Goal: Task Accomplishment & Management: Complete application form

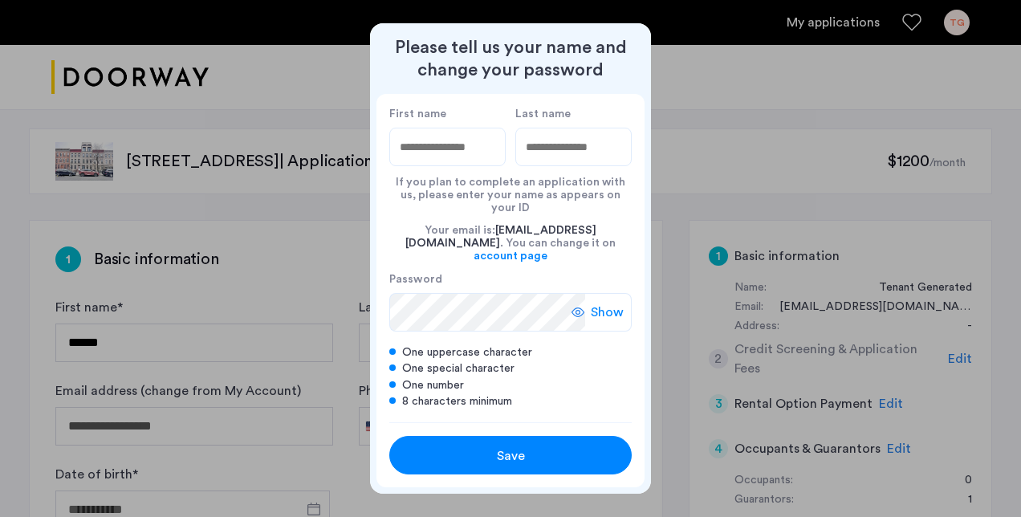
click at [502, 451] on span "Save" at bounding box center [511, 455] width 28 height 19
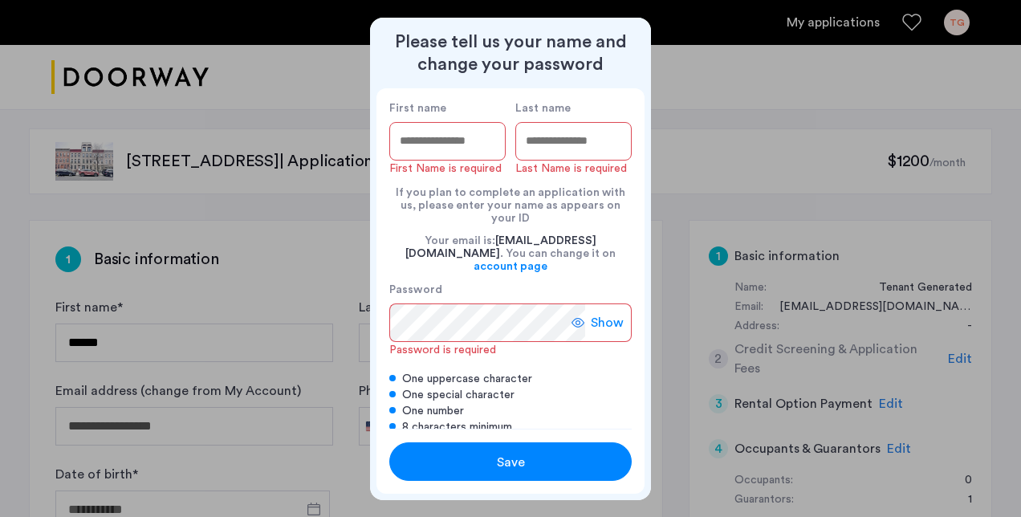
click at [451, 157] on input "First name" at bounding box center [447, 141] width 116 height 39
type input "******"
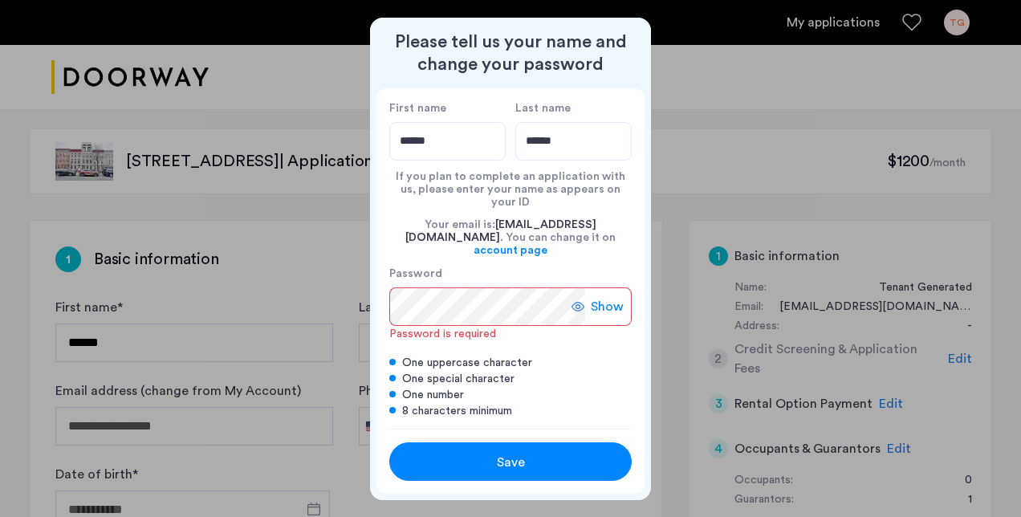
type input "******"
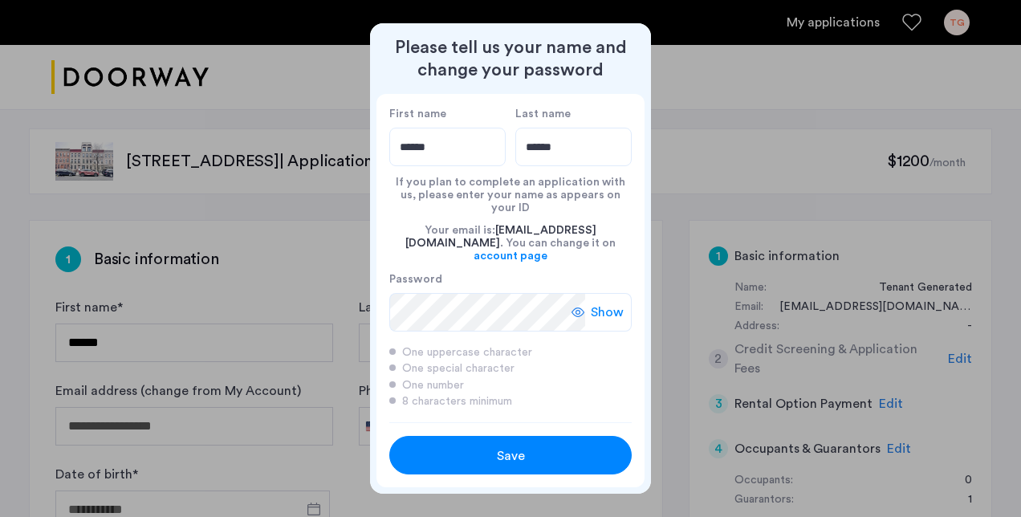
click at [604, 303] on span "Show" at bounding box center [607, 312] width 33 height 19
click at [498, 446] on span "Save" at bounding box center [511, 455] width 28 height 19
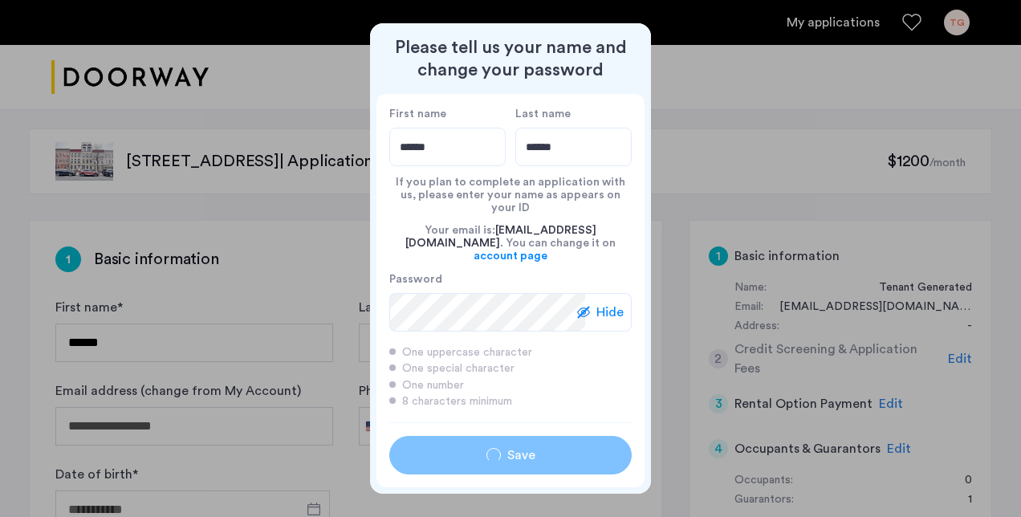
type input "******"
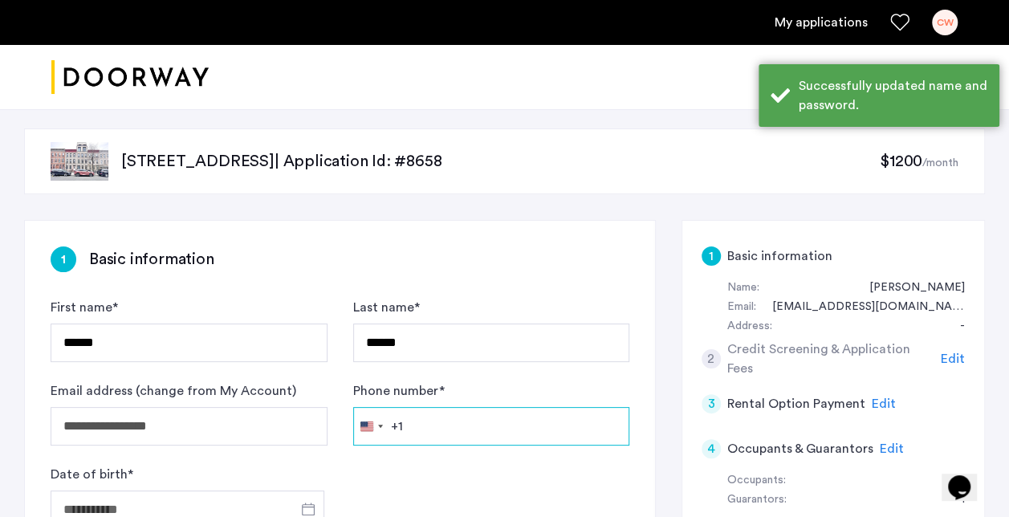
click at [451, 429] on input "Phone number *" at bounding box center [491, 426] width 277 height 39
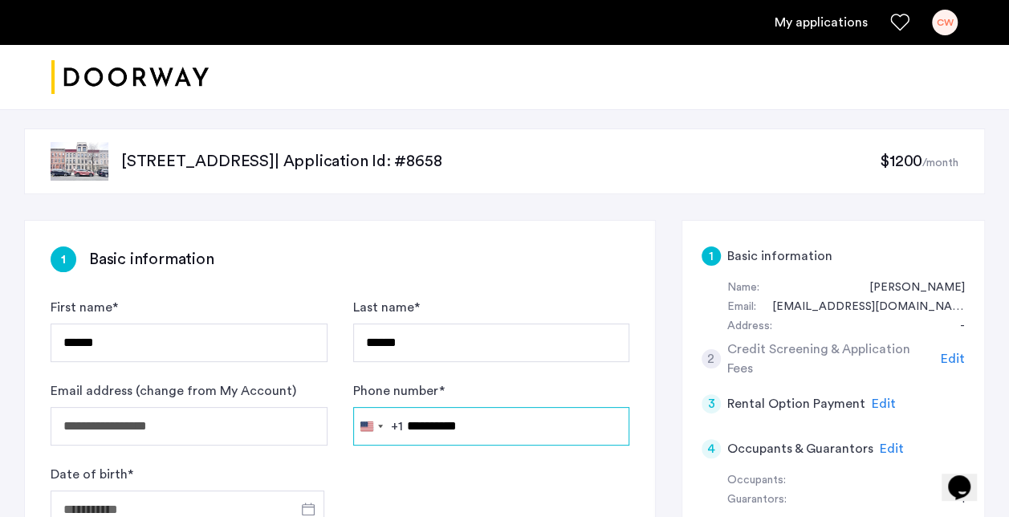
type input "**********"
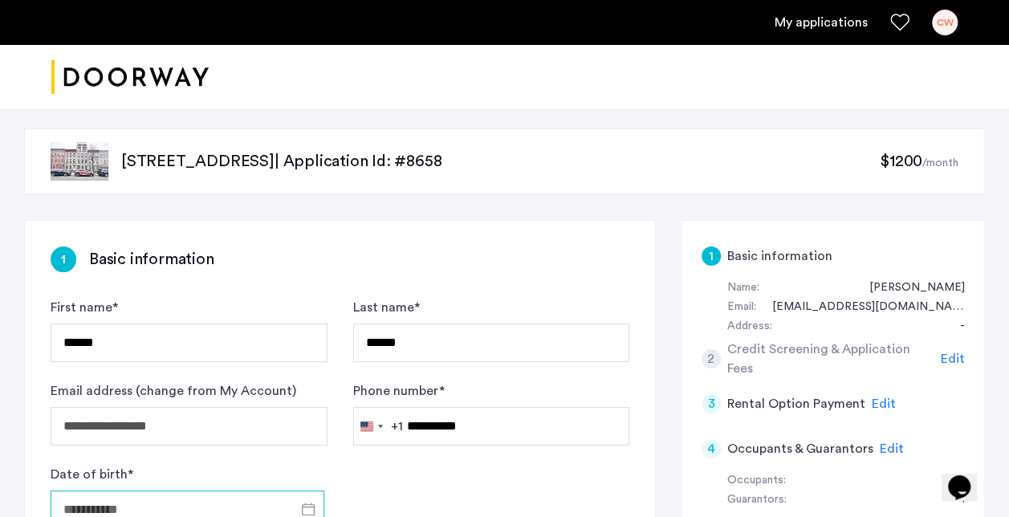
click at [239, 512] on input "Date of birth *" at bounding box center [188, 509] width 274 height 39
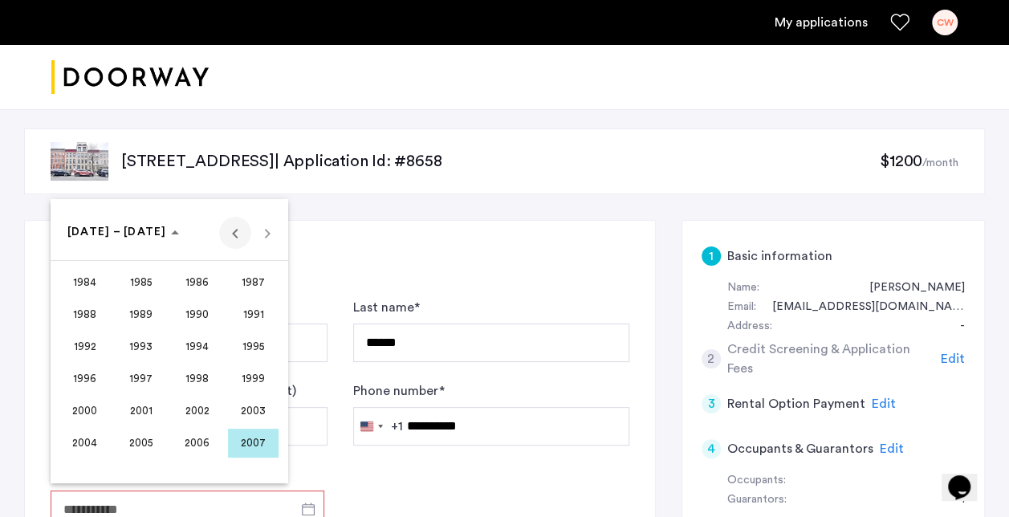
click at [234, 235] on span "Previous 24 years" at bounding box center [235, 233] width 32 height 32
click at [133, 375] on span "1973" at bounding box center [141, 378] width 51 height 29
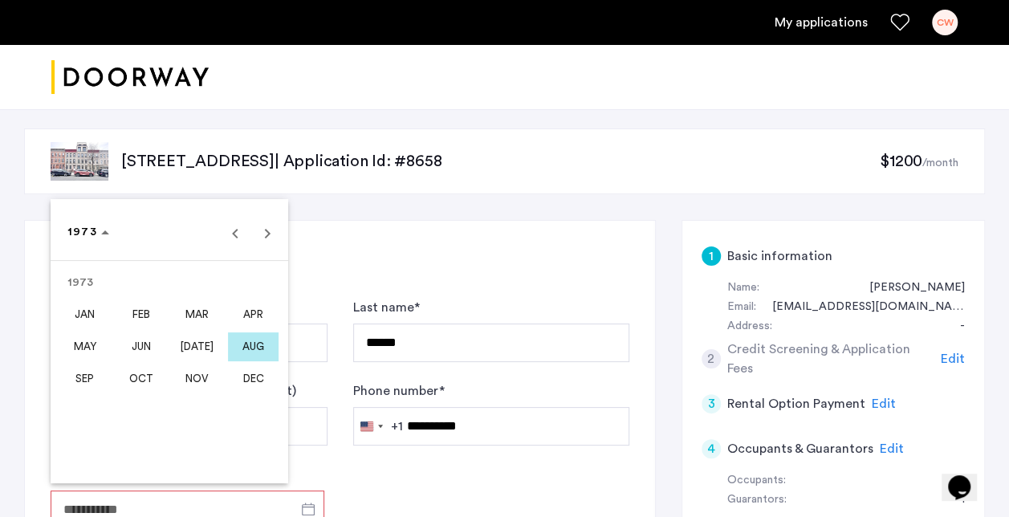
click at [140, 345] on span "JUN" at bounding box center [141, 346] width 51 height 29
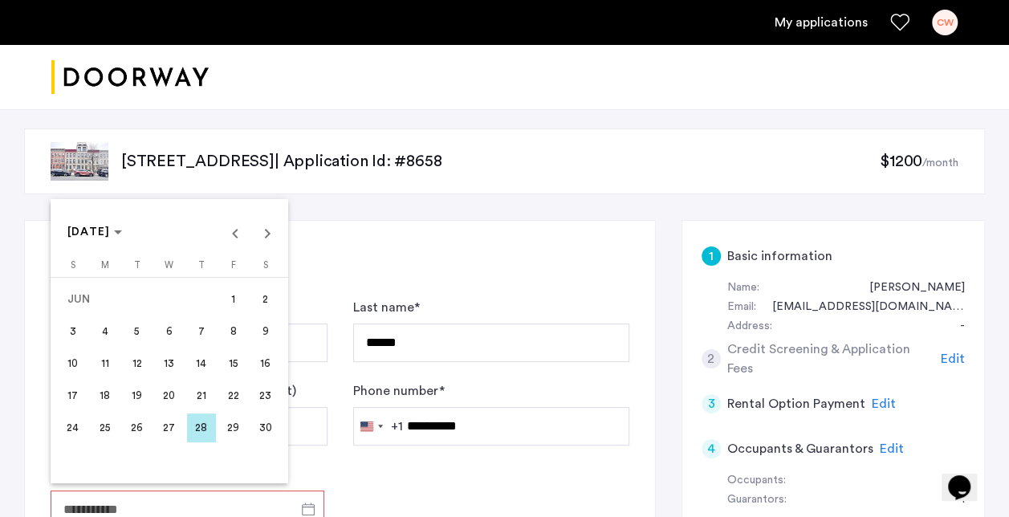
click at [134, 418] on span "26" at bounding box center [137, 427] width 29 height 29
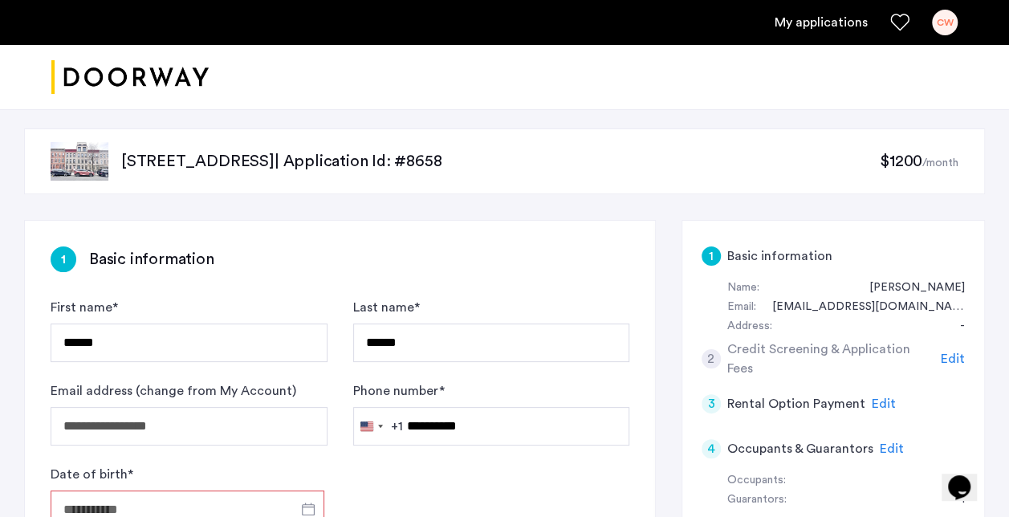
type input "**********"
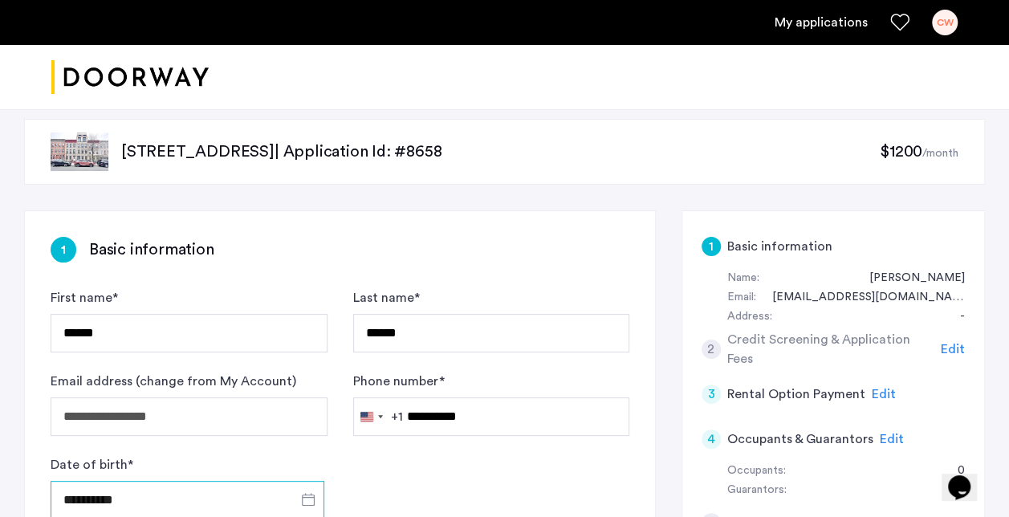
scroll to position [461, 0]
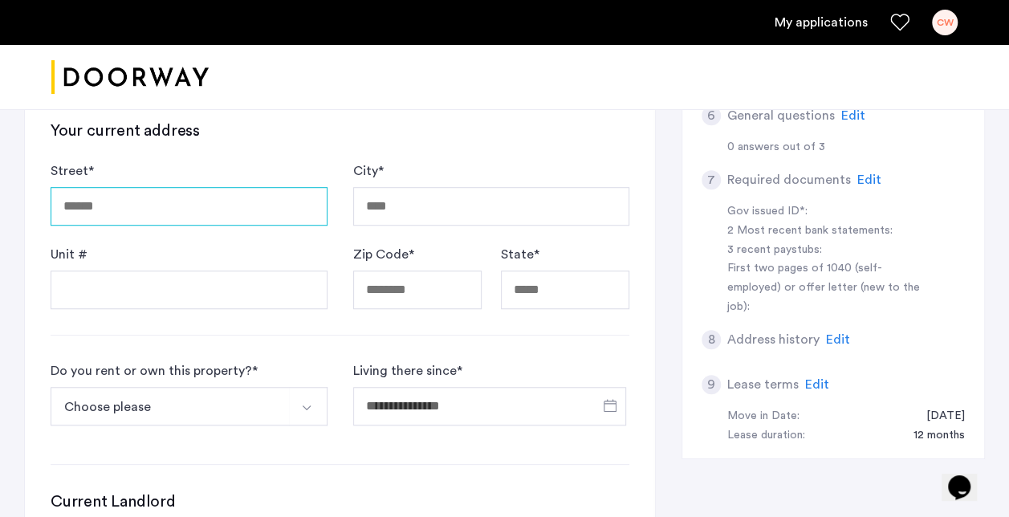
click at [135, 212] on input "Street *" at bounding box center [189, 206] width 277 height 39
type input "**********"
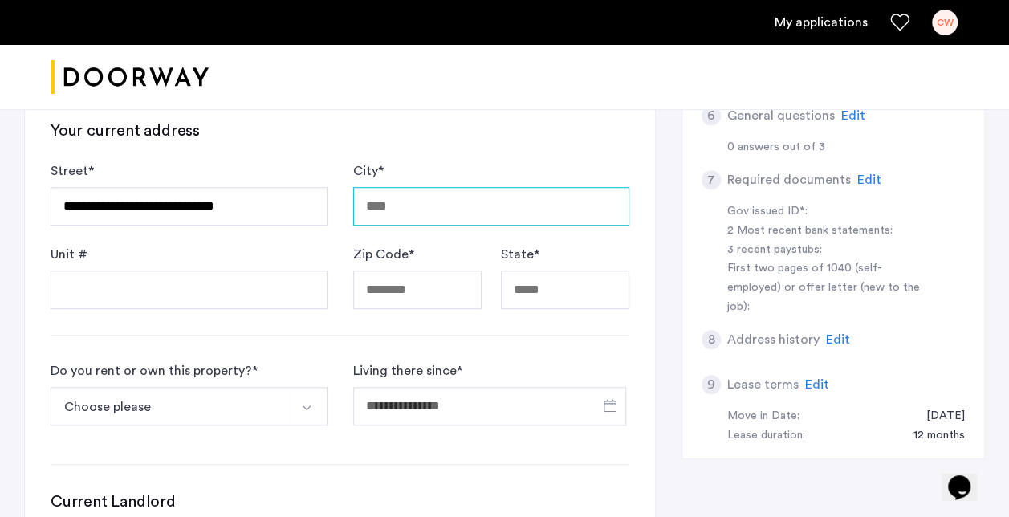
type input "*********"
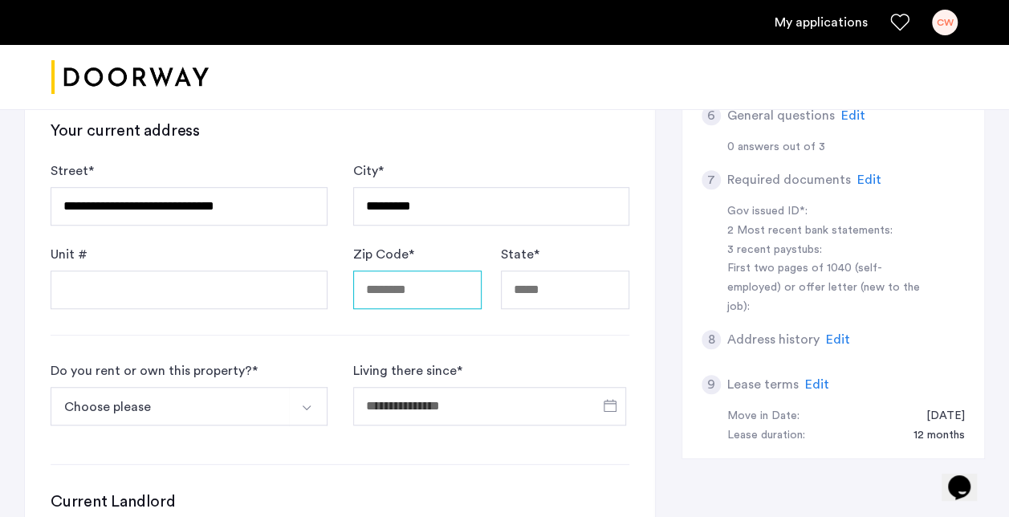
type input "*****"
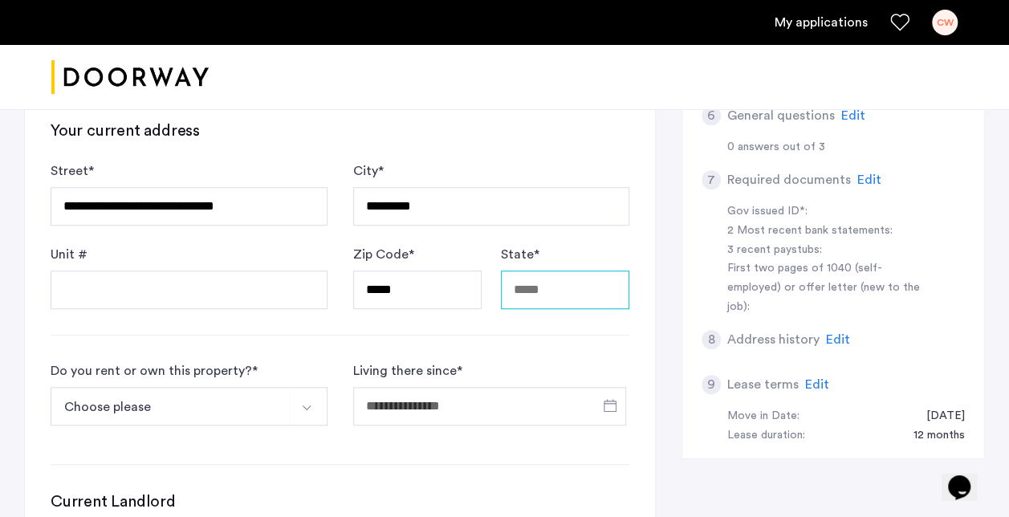
type input "**"
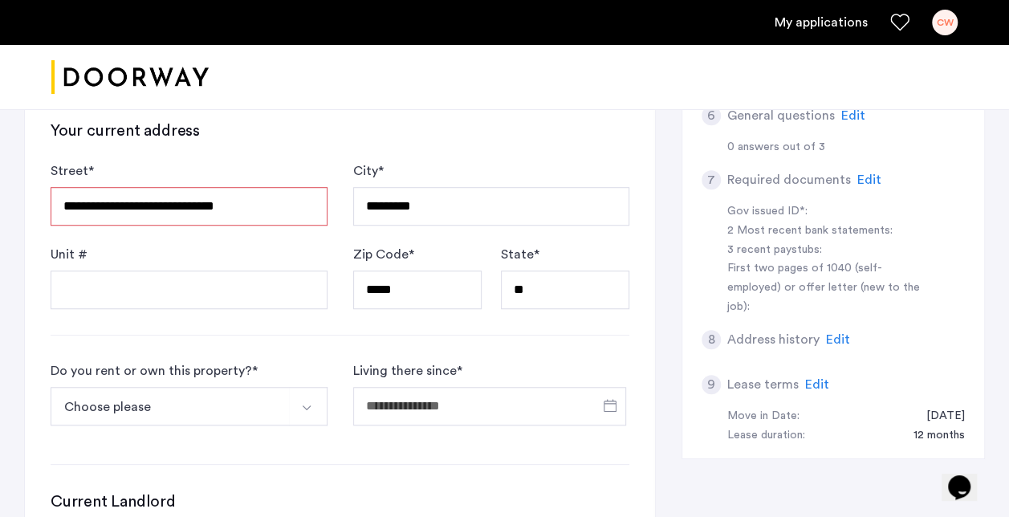
drag, startPoint x: 195, startPoint y: 202, endPoint x: 247, endPoint y: 206, distance: 52.3
click at [247, 206] on input "**********" at bounding box center [189, 206] width 277 height 39
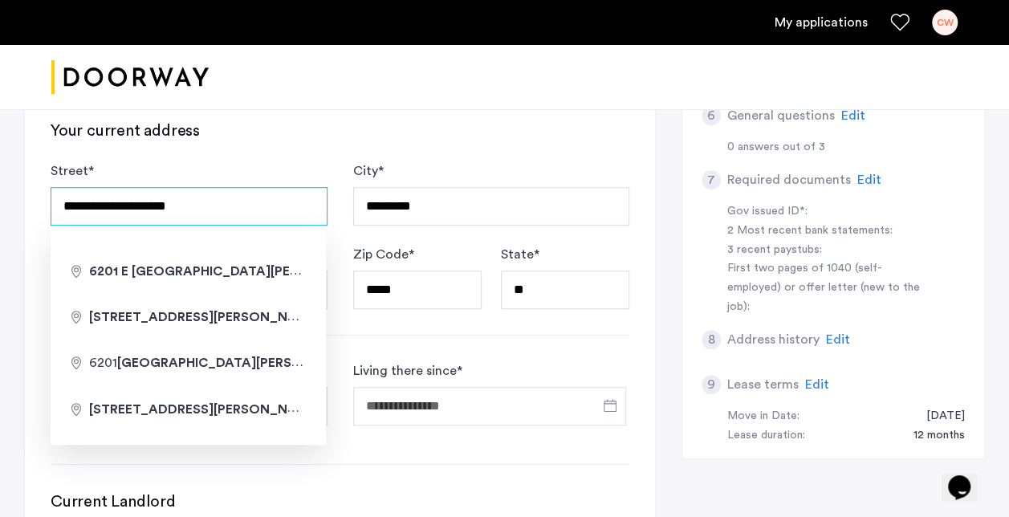
type input "**********"
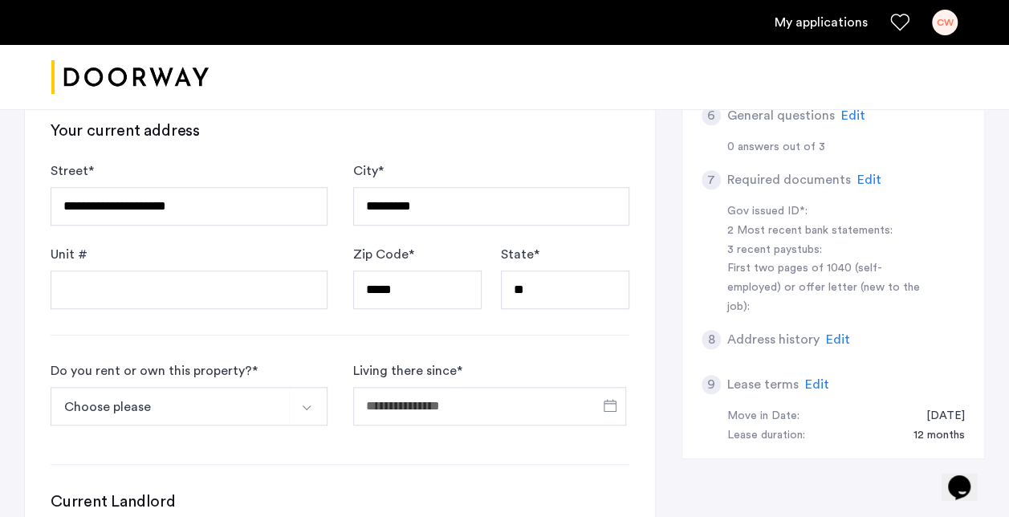
click at [26, 301] on div "**********" at bounding box center [340, 245] width 630 height 972
click at [88, 279] on input "Unit #" at bounding box center [189, 289] width 277 height 39
type input "***"
click at [244, 395] on button "Choose please" at bounding box center [170, 406] width 239 height 39
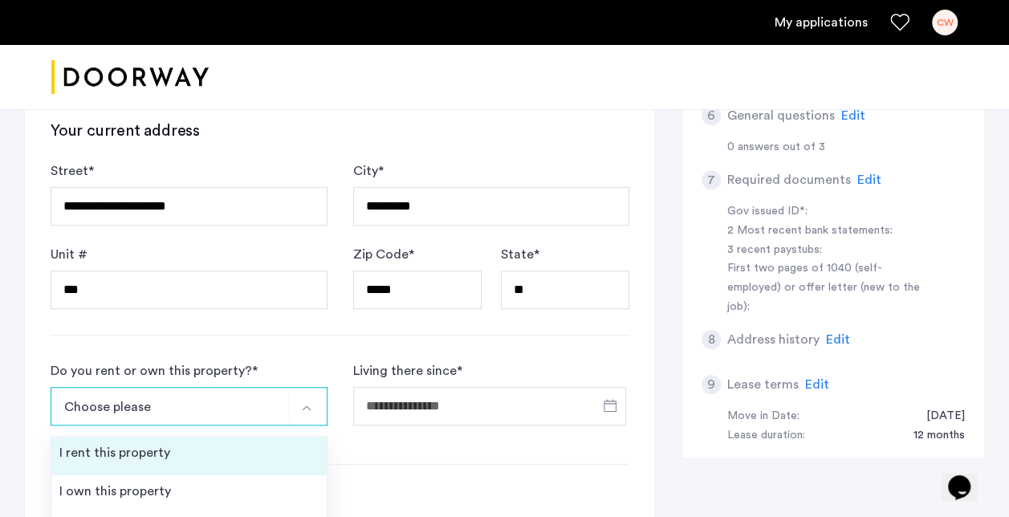
click at [202, 441] on li "I rent this property" at bounding box center [188, 456] width 275 height 39
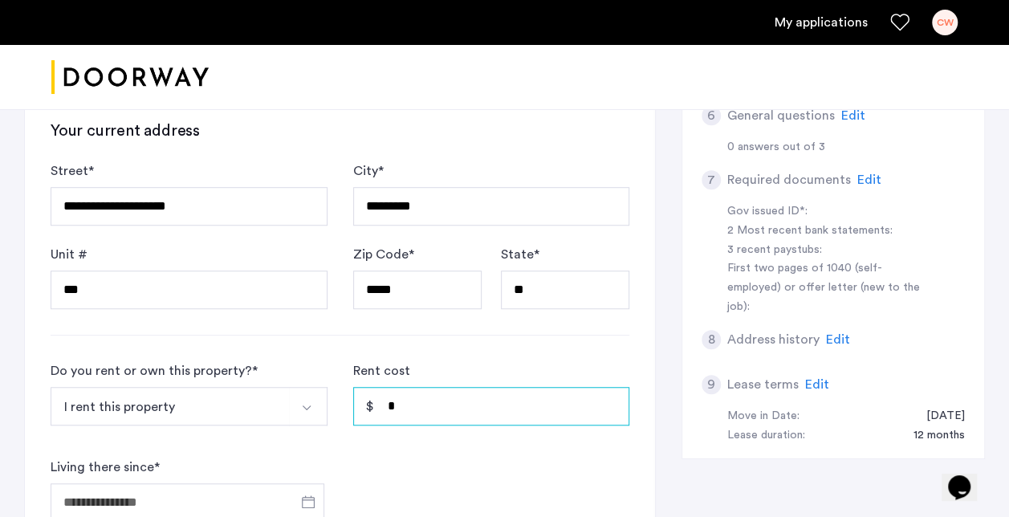
click at [417, 388] on input "*" at bounding box center [491, 406] width 277 height 39
type input "*****"
click at [307, 499] on span "Open calendar" at bounding box center [308, 501] width 39 height 39
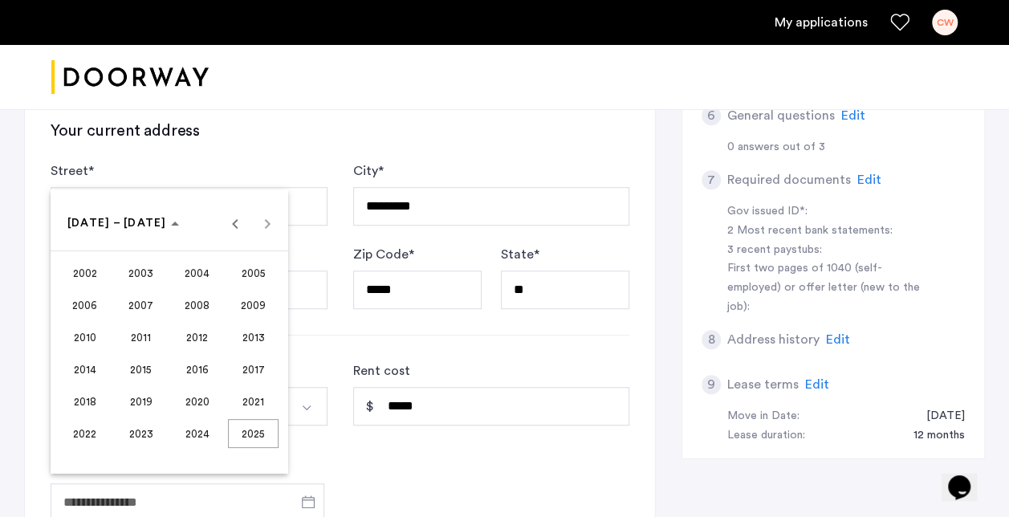
click at [144, 437] on span "2023" at bounding box center [141, 433] width 51 height 29
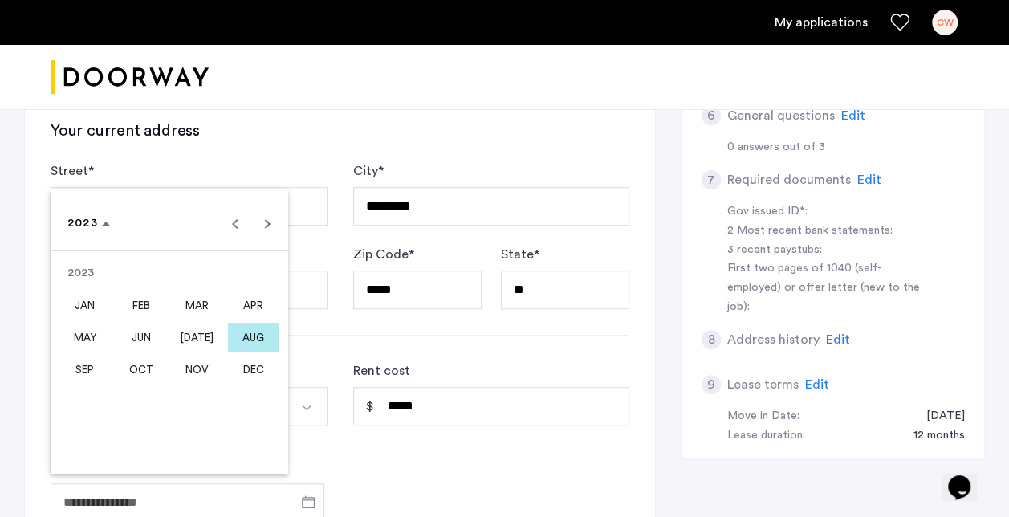
click at [89, 368] on span "SEP" at bounding box center [84, 369] width 51 height 29
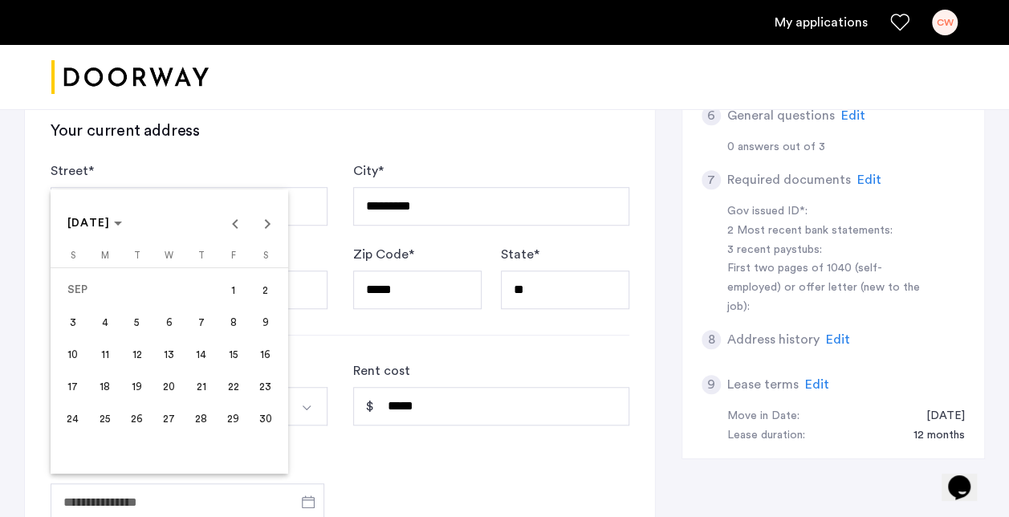
click at [410, 470] on div at bounding box center [504, 258] width 1009 height 517
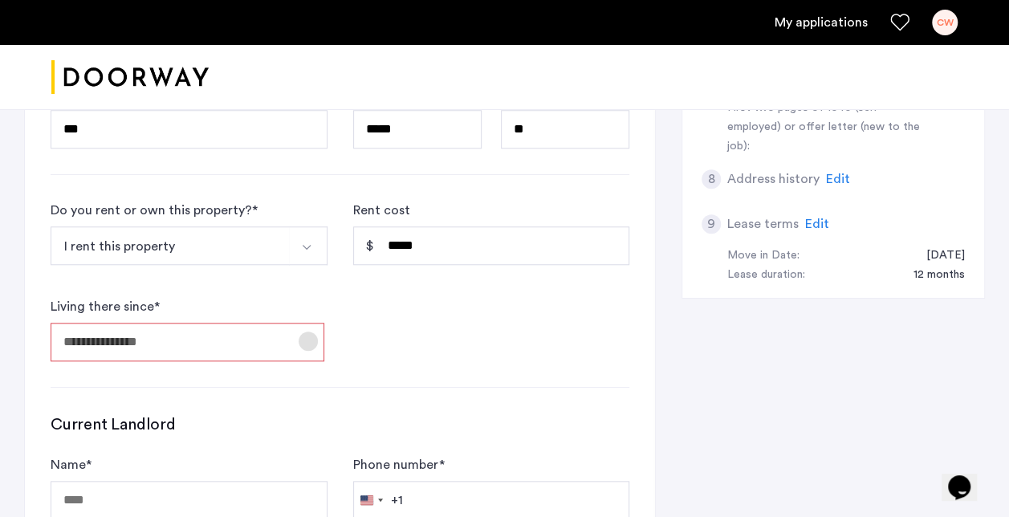
scroll to position [654, 0]
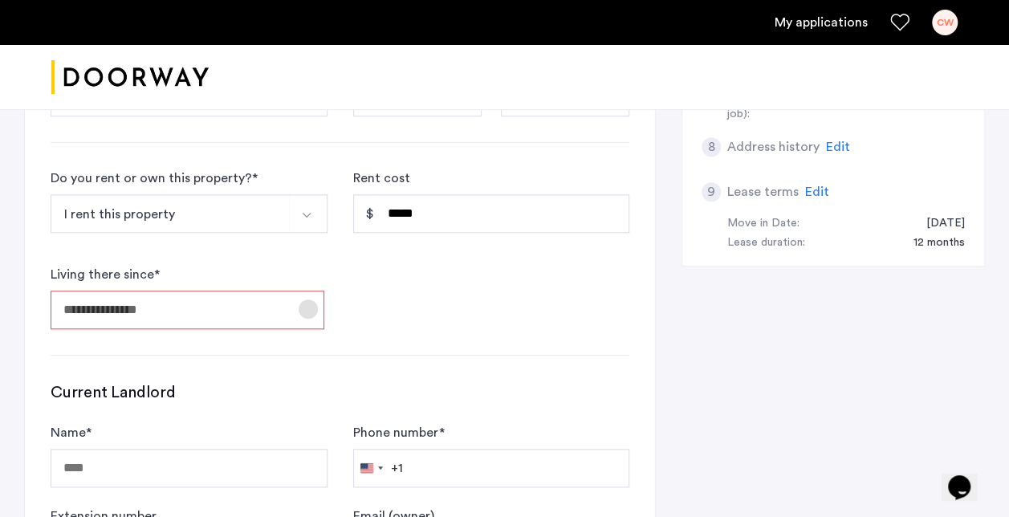
click at [300, 300] on span "Open calendar" at bounding box center [308, 309] width 39 height 39
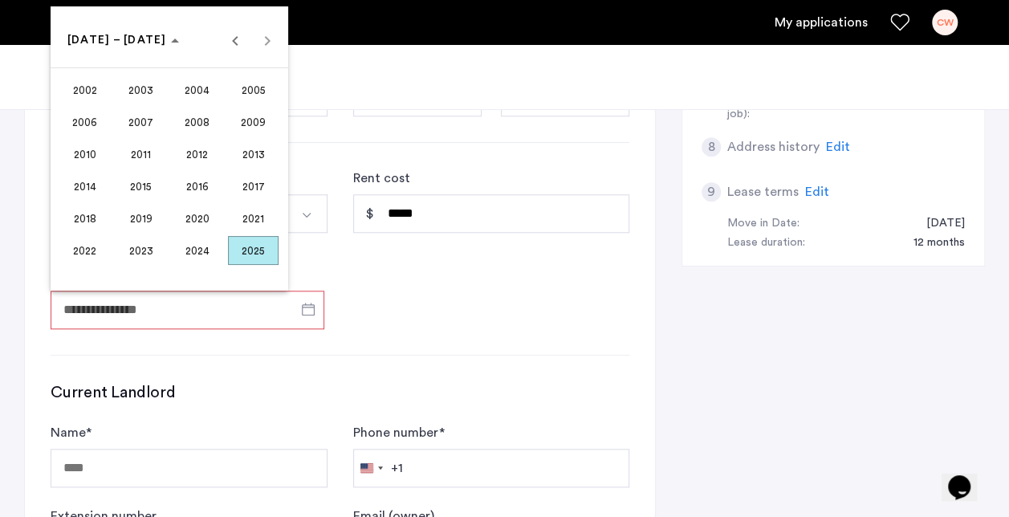
click at [138, 252] on span "2023" at bounding box center [141, 250] width 51 height 29
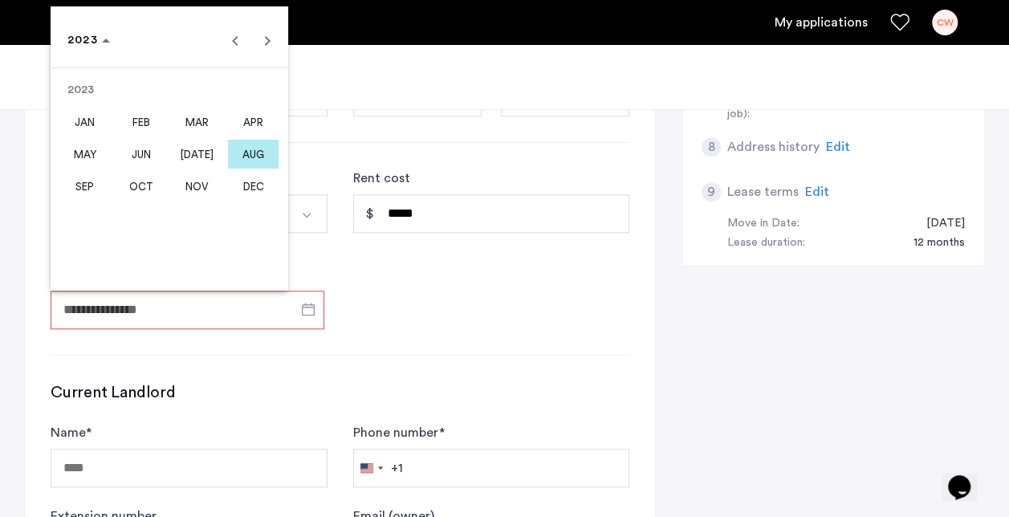
click at [88, 192] on span "SEP" at bounding box center [84, 186] width 51 height 29
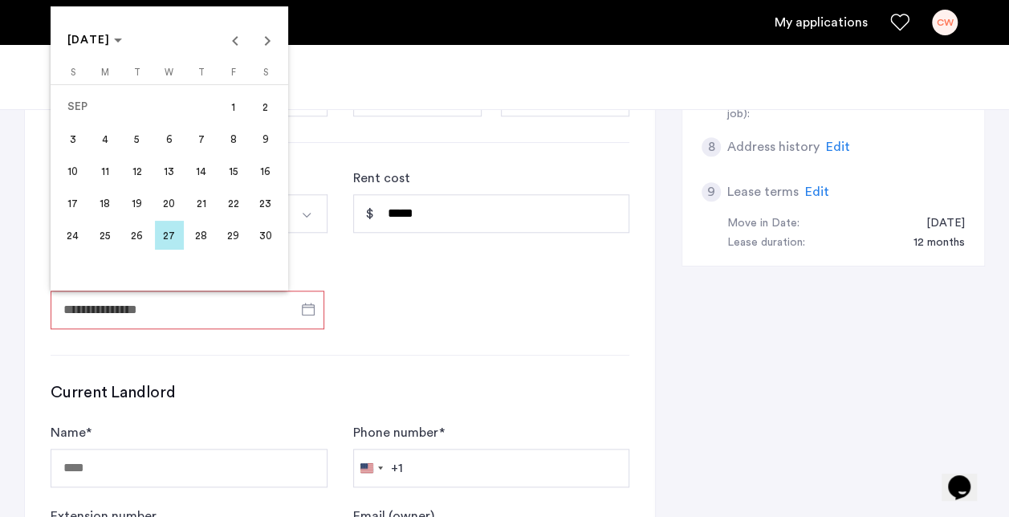
click at [234, 108] on span "1" at bounding box center [233, 106] width 29 height 29
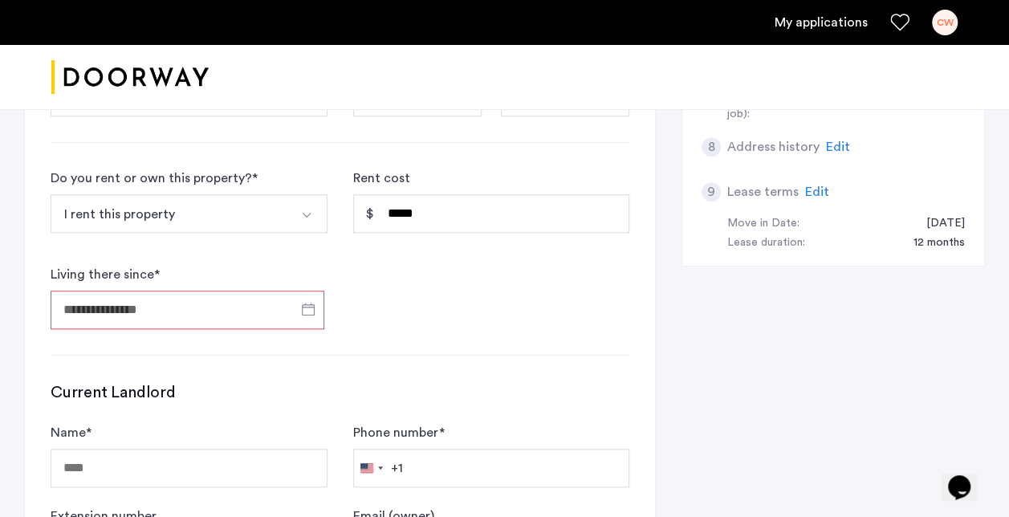
type input "**********"
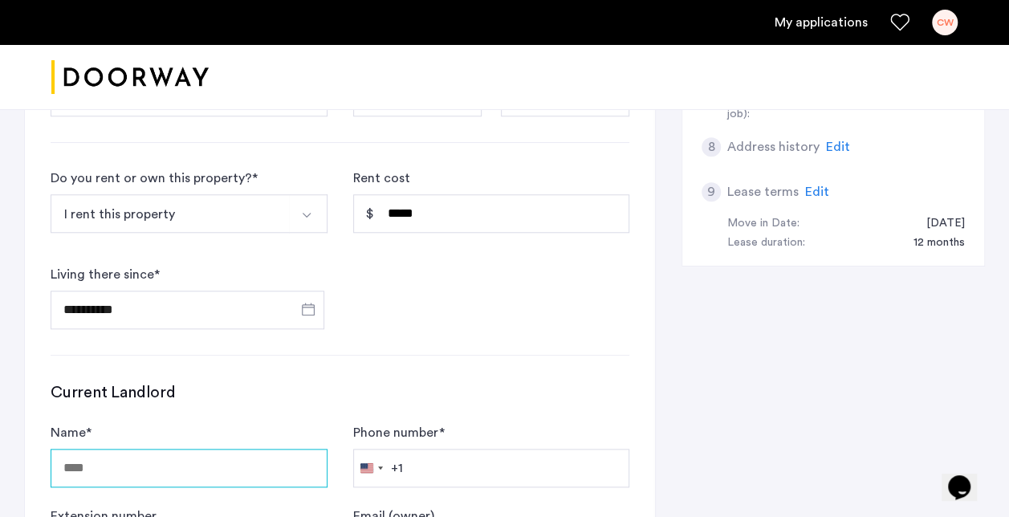
click at [146, 459] on input "Name *" at bounding box center [189, 468] width 277 height 39
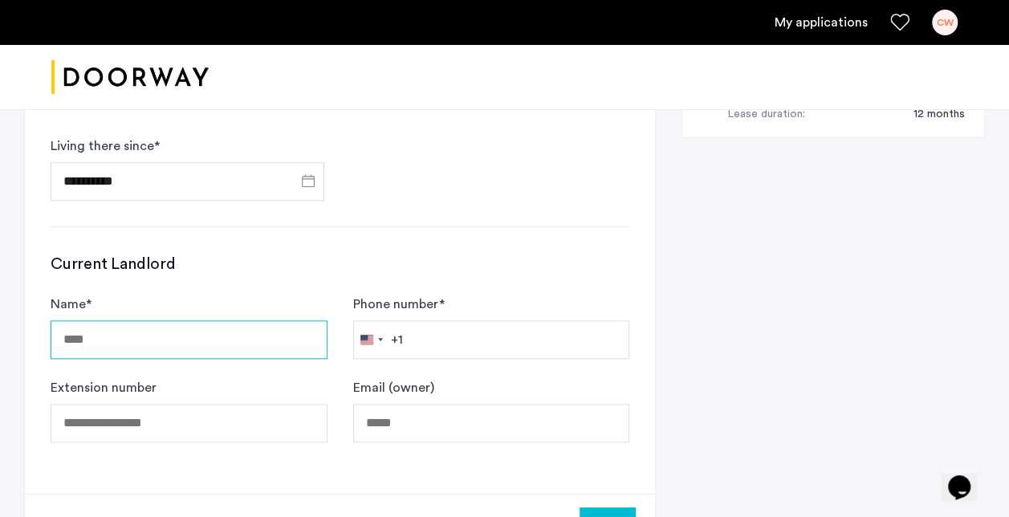
scroll to position [815, 0]
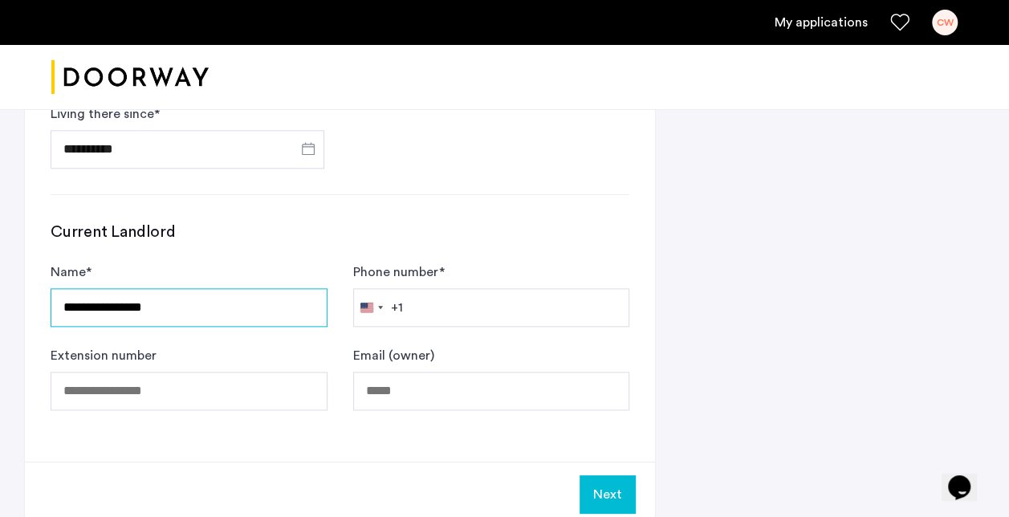
type input "**********"
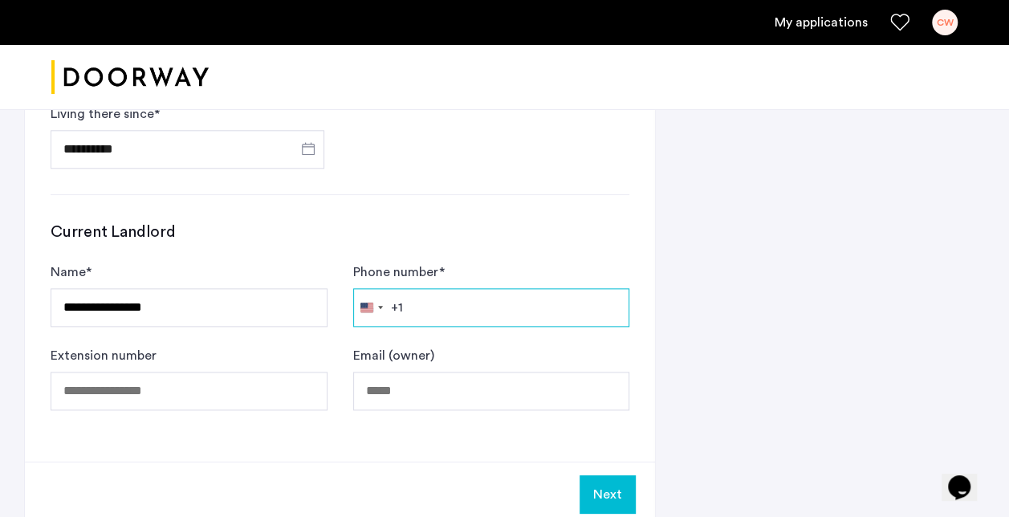
click at [430, 306] on input "Phone number *" at bounding box center [491, 307] width 277 height 39
type input "**********"
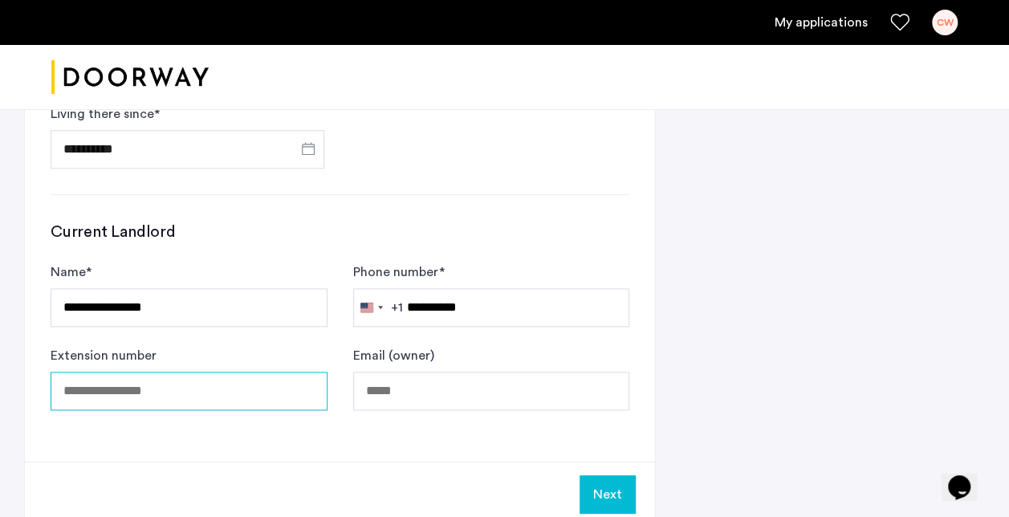
click at [149, 380] on input "Extension number" at bounding box center [189, 391] width 277 height 39
click at [600, 484] on button "Next" at bounding box center [607, 494] width 56 height 39
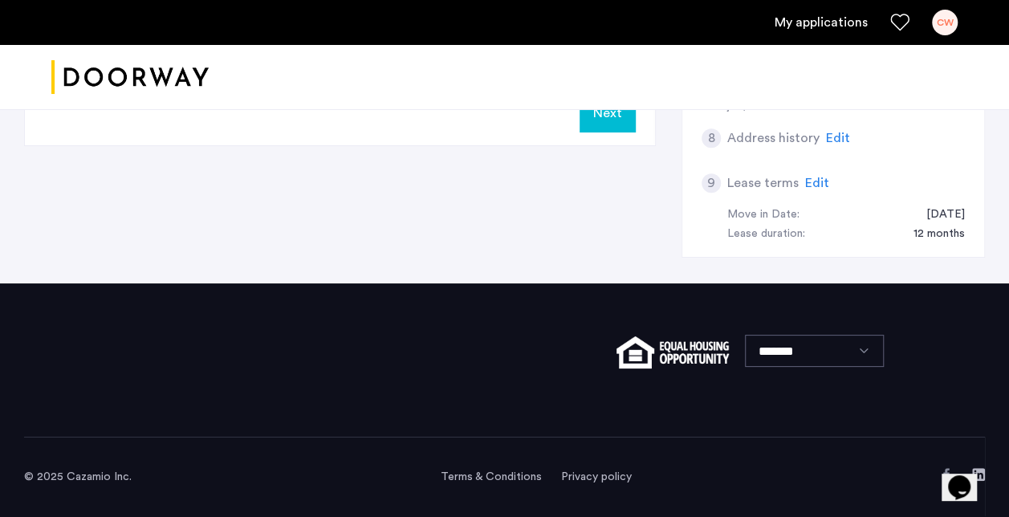
scroll to position [0, 0]
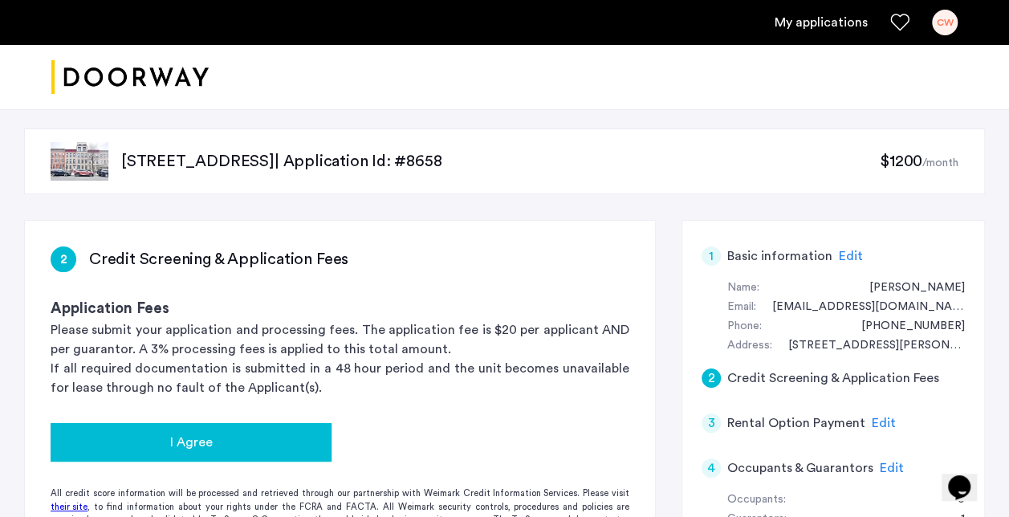
click at [233, 443] on div "I Agree" at bounding box center [190, 442] width 255 height 19
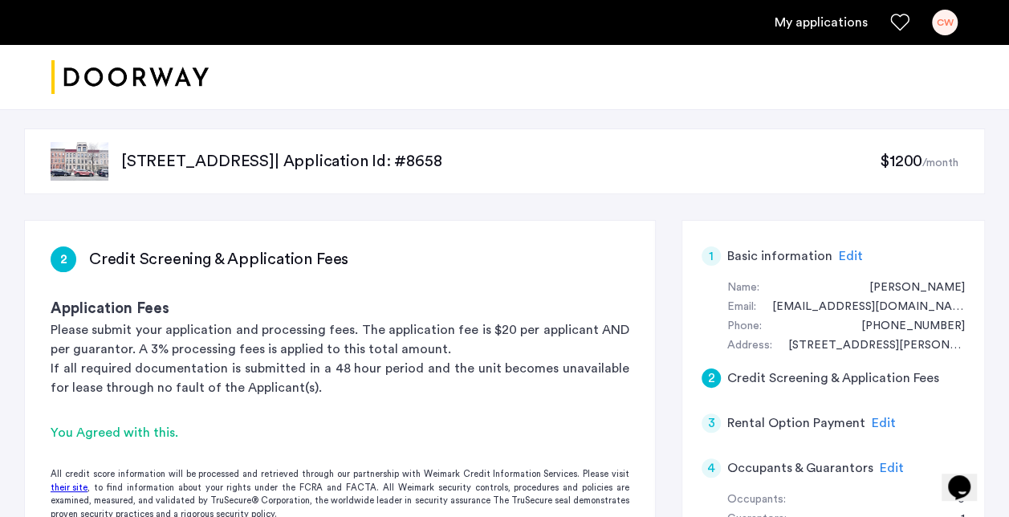
scroll to position [452, 0]
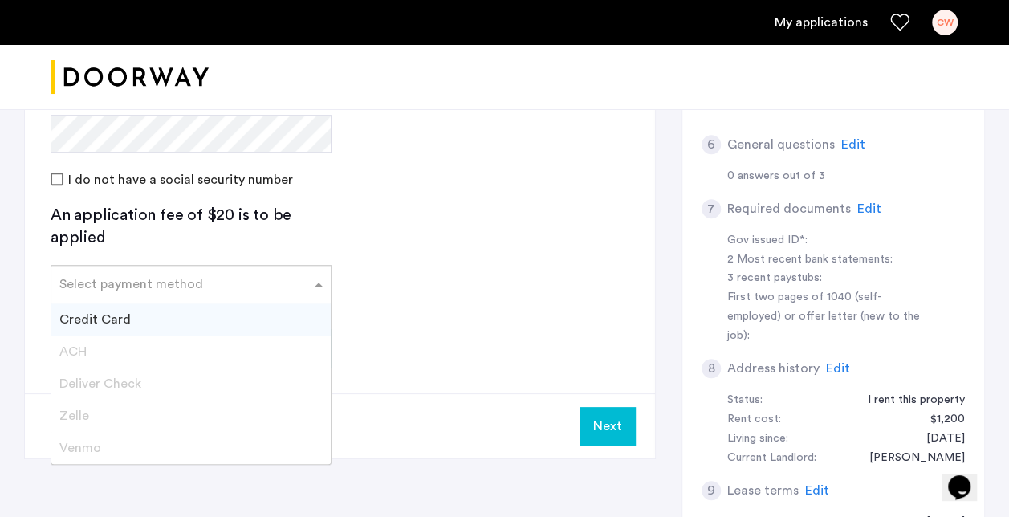
click at [114, 288] on div "Select payment method" at bounding box center [131, 283] width 144 height 19
click at [110, 321] on span "Credit Card" at bounding box center [94, 319] width 71 height 13
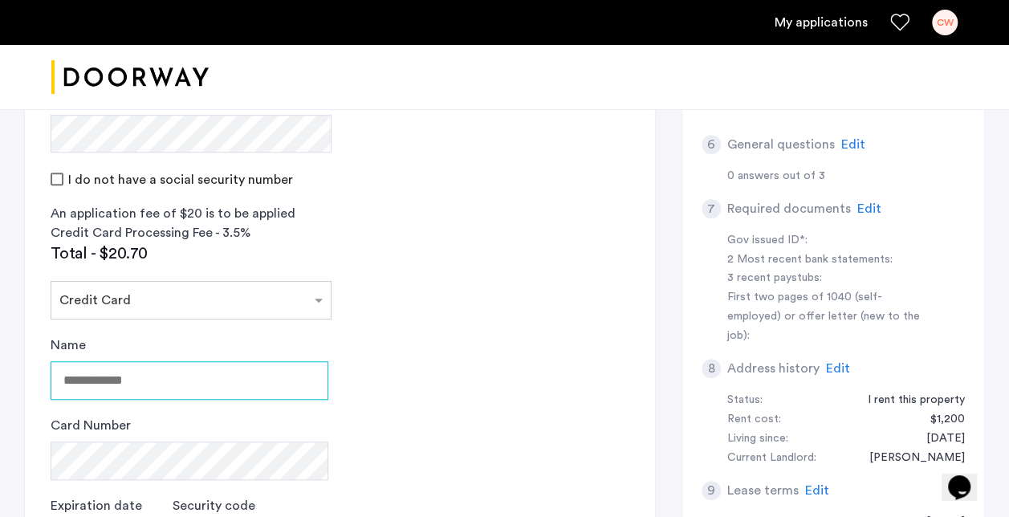
click at [120, 390] on input "Name" at bounding box center [190, 380] width 278 height 39
type input "**********"
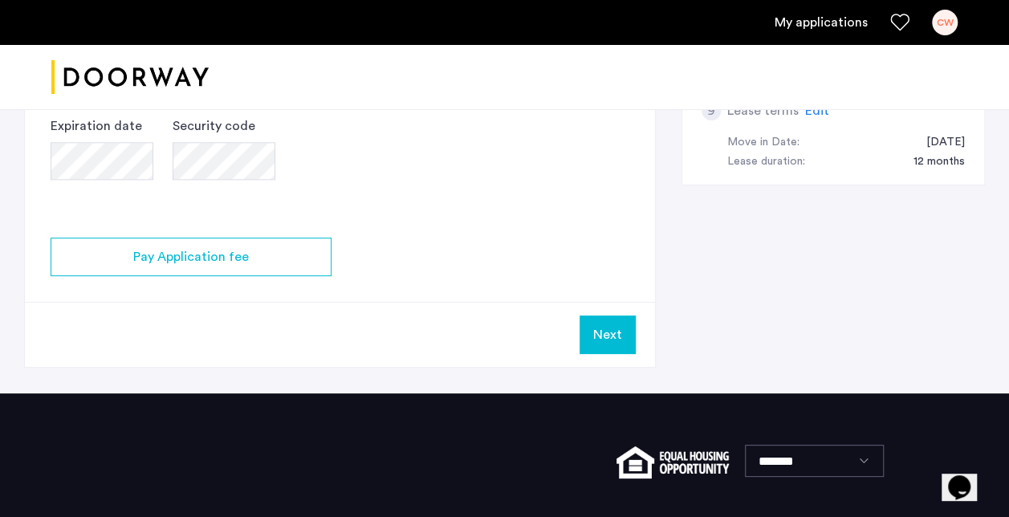
scroll to position [873, 0]
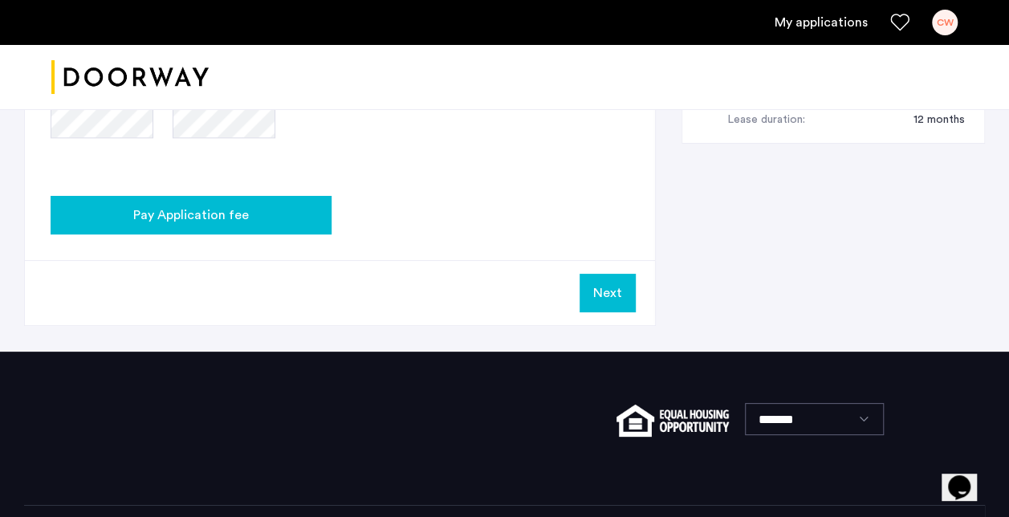
click at [274, 217] on div "Pay Application fee" at bounding box center [190, 214] width 255 height 19
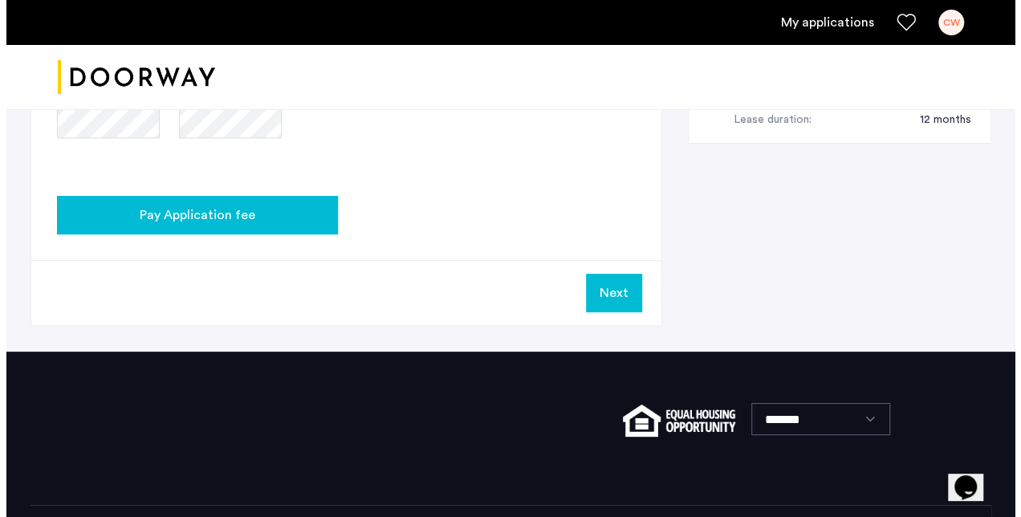
scroll to position [0, 0]
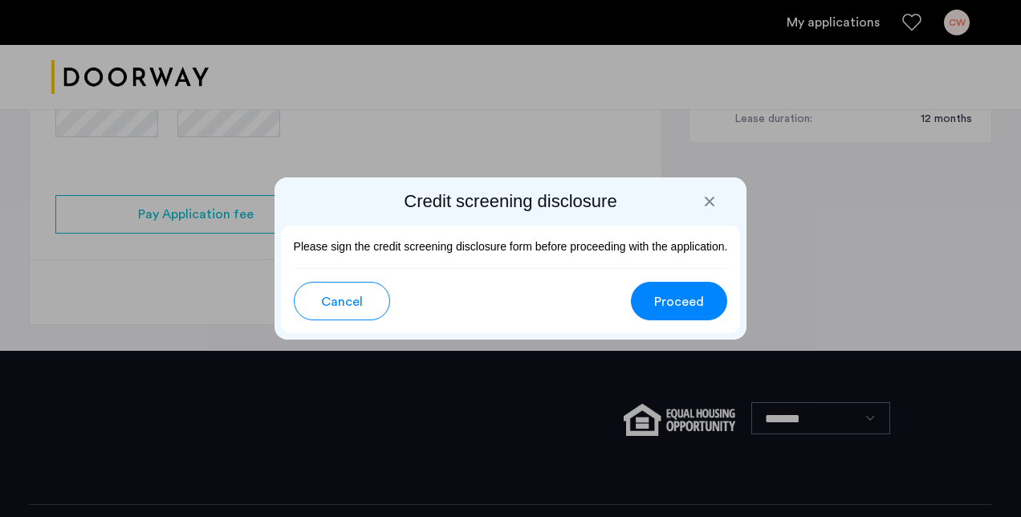
click at [668, 302] on span "Proceed" at bounding box center [679, 301] width 50 height 19
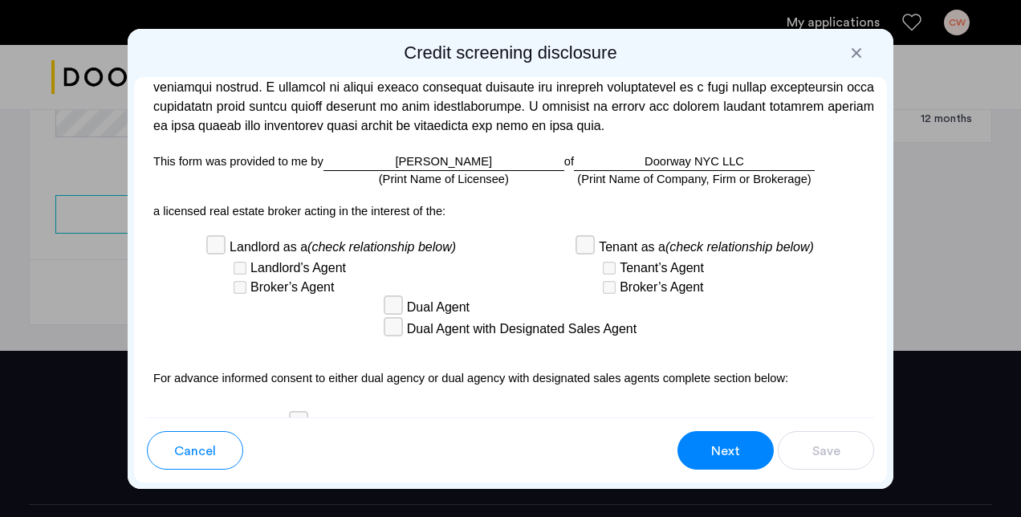
scroll to position [4796, 0]
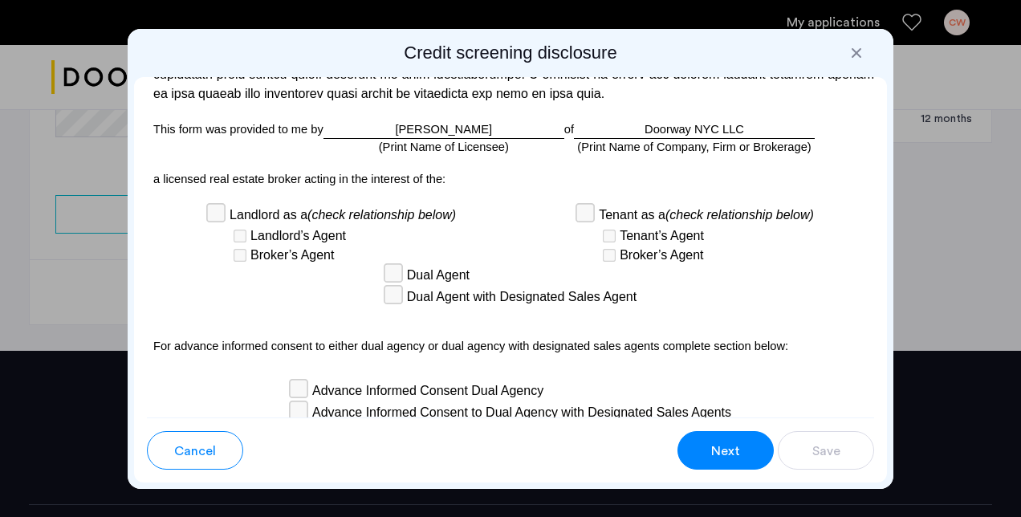
click at [720, 456] on span "Next" at bounding box center [725, 450] width 29 height 19
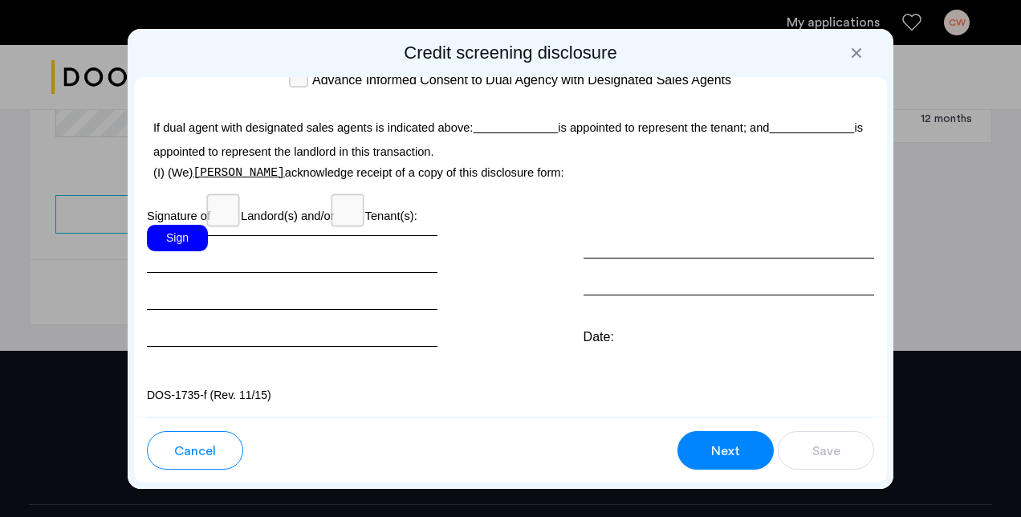
click at [172, 247] on div "Sign" at bounding box center [177, 238] width 61 height 26
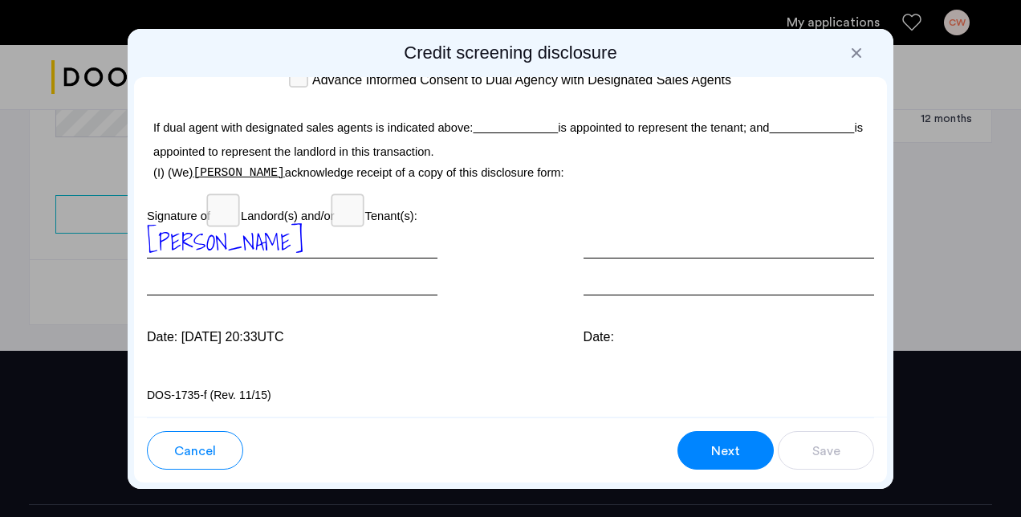
click at [708, 446] on button "Next" at bounding box center [725, 450] width 96 height 39
click at [710, 454] on div "Next" at bounding box center [725, 450] width 30 height 19
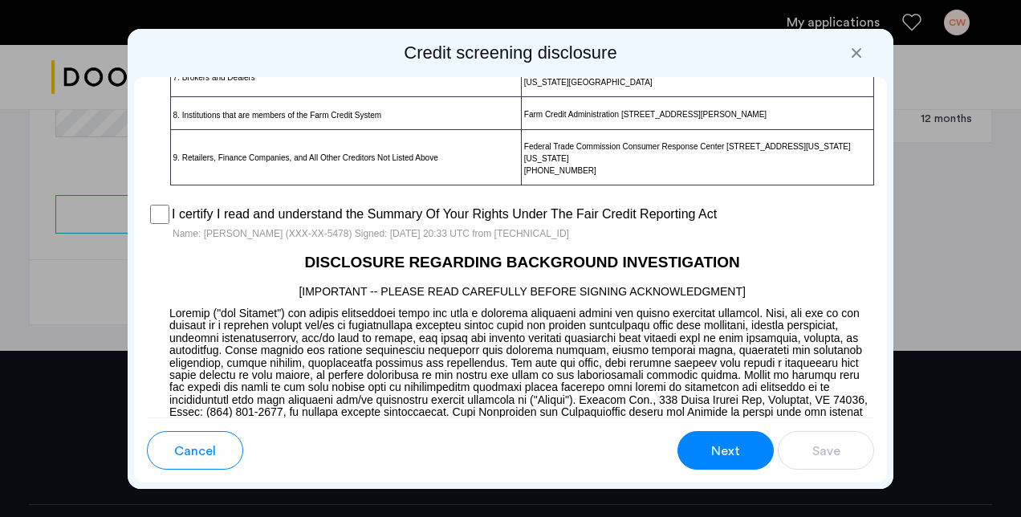
click at [735, 462] on button "Next" at bounding box center [725, 450] width 96 height 39
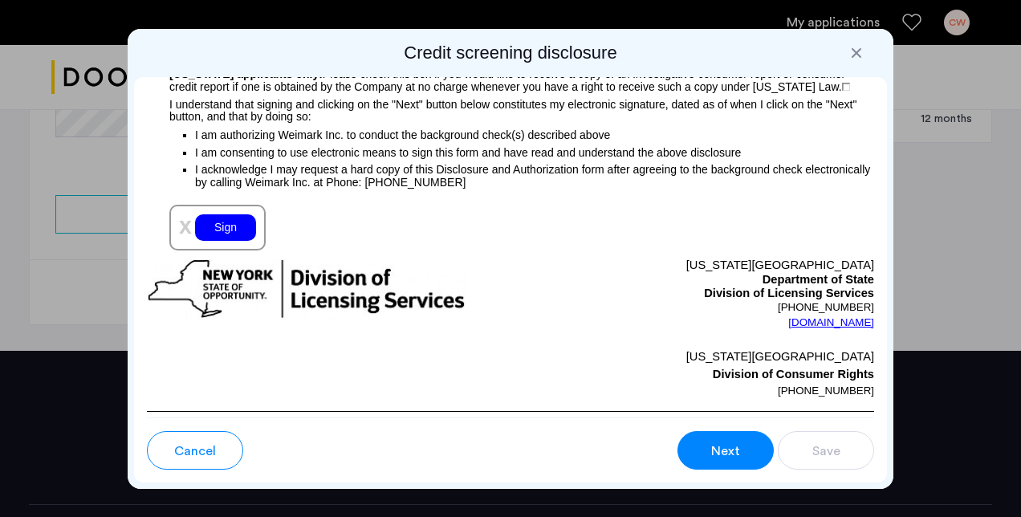
click at [234, 241] on div "Sign" at bounding box center [225, 227] width 61 height 26
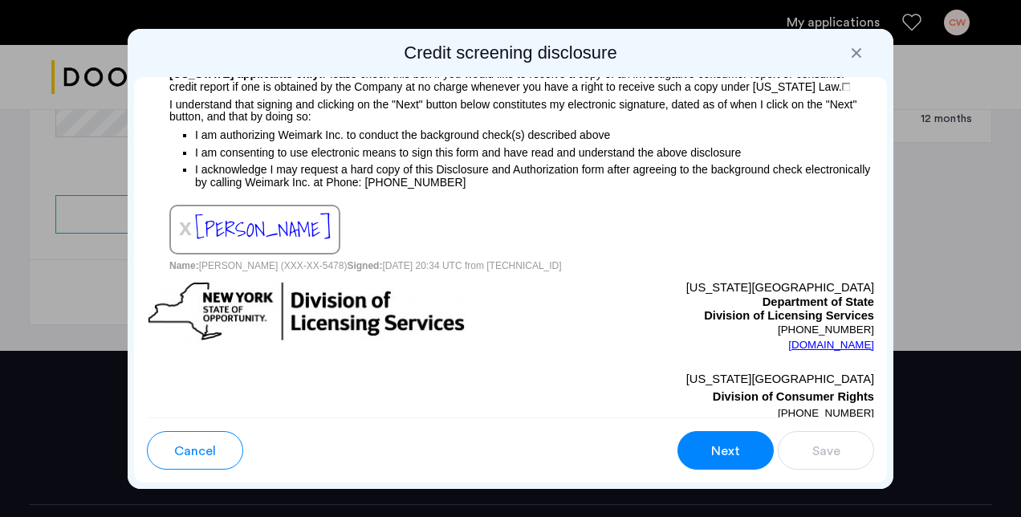
click at [719, 445] on span "Next" at bounding box center [725, 450] width 29 height 19
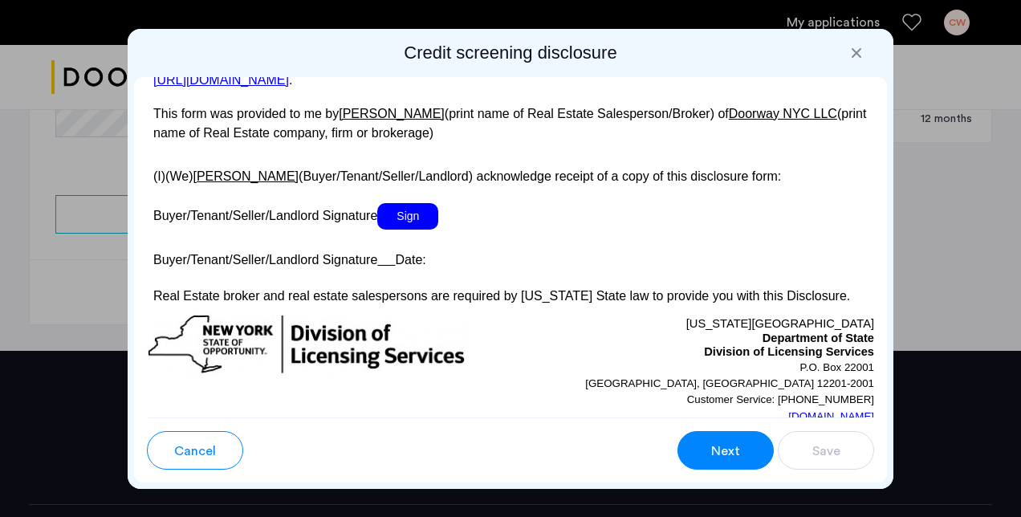
click at [416, 230] on span "Sign" at bounding box center [407, 216] width 61 height 26
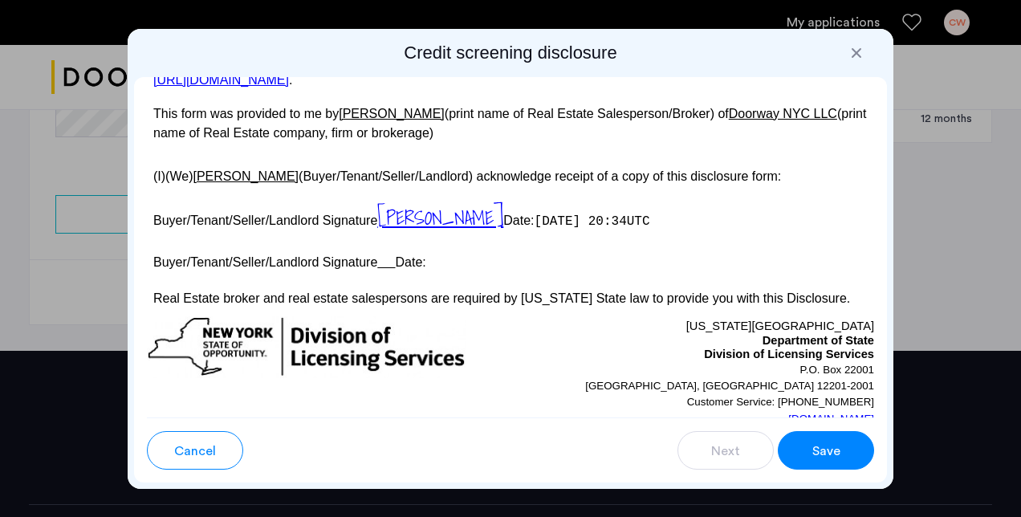
click at [816, 458] on span "Save" at bounding box center [826, 450] width 28 height 19
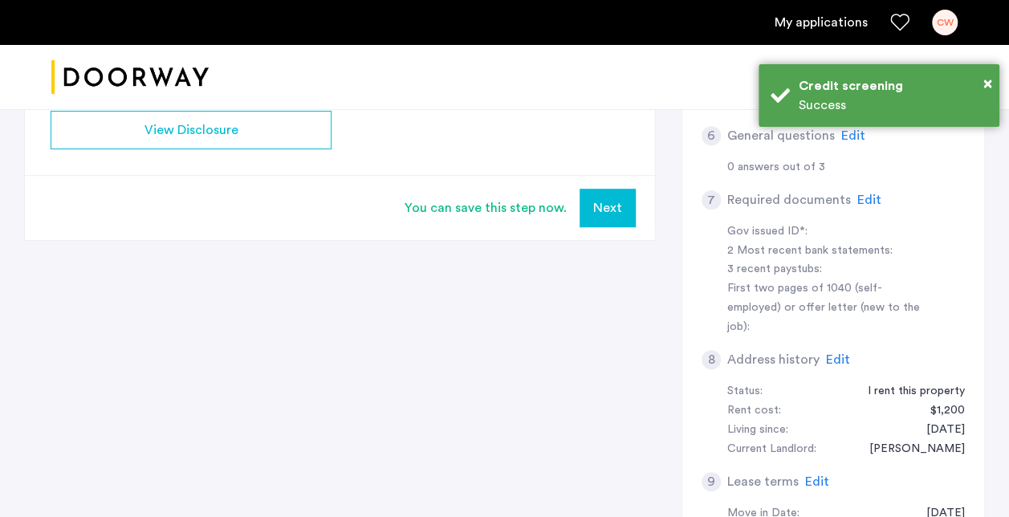
scroll to position [0, 0]
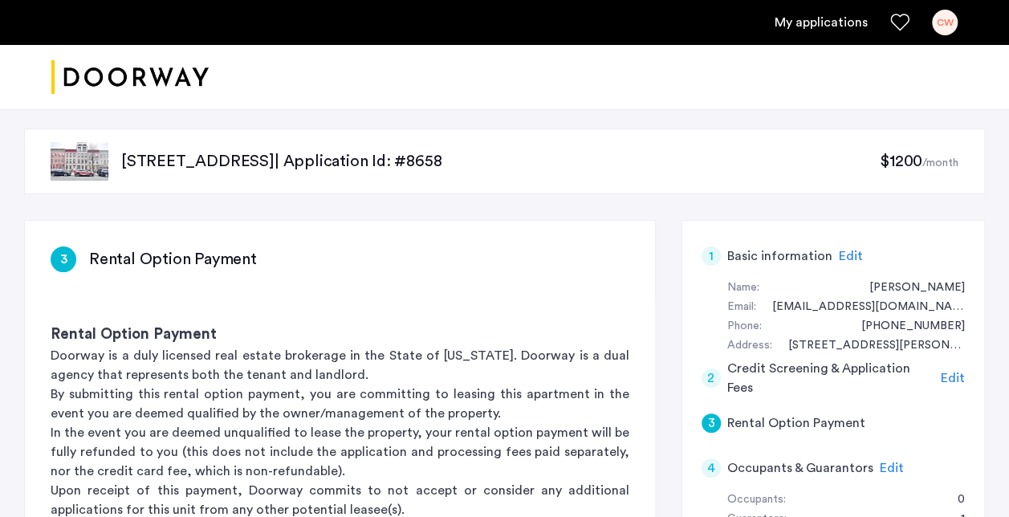
click at [372, 360] on p "Doorway is a duly licensed real estate brokerage in the State of [US_STATE]. Do…" at bounding box center [340, 365] width 579 height 39
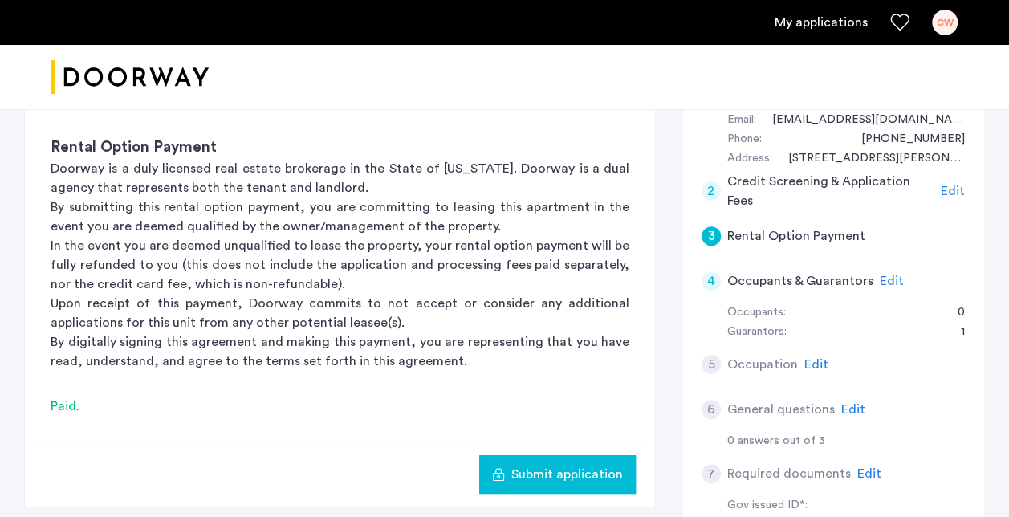
scroll to position [162, 0]
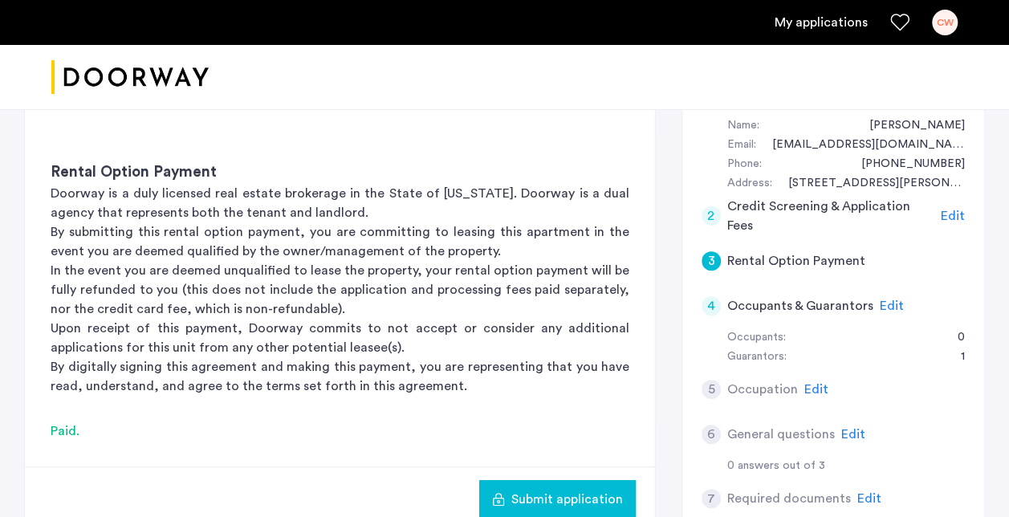
click at [815, 388] on span "Edit" at bounding box center [816, 389] width 24 height 13
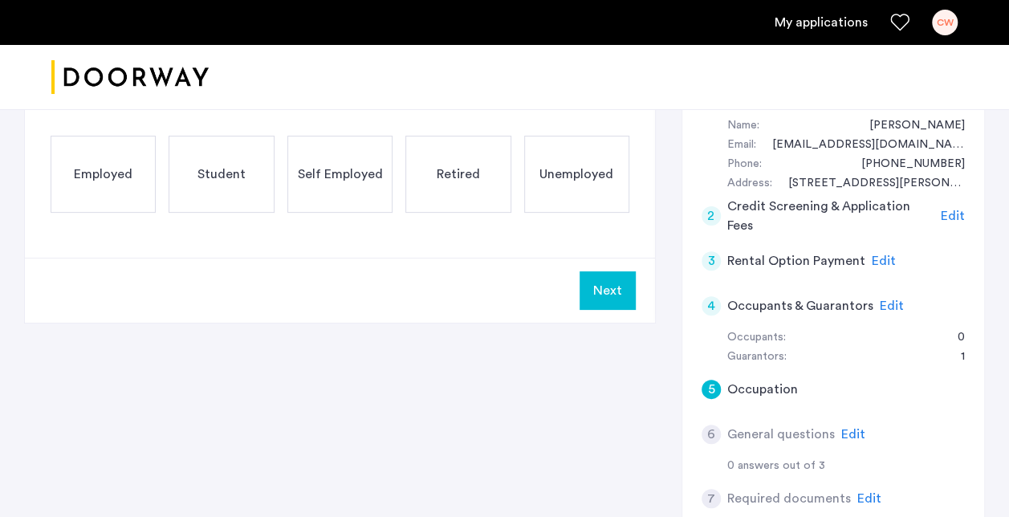
click at [104, 178] on span "Employed" at bounding box center [103, 174] width 59 height 19
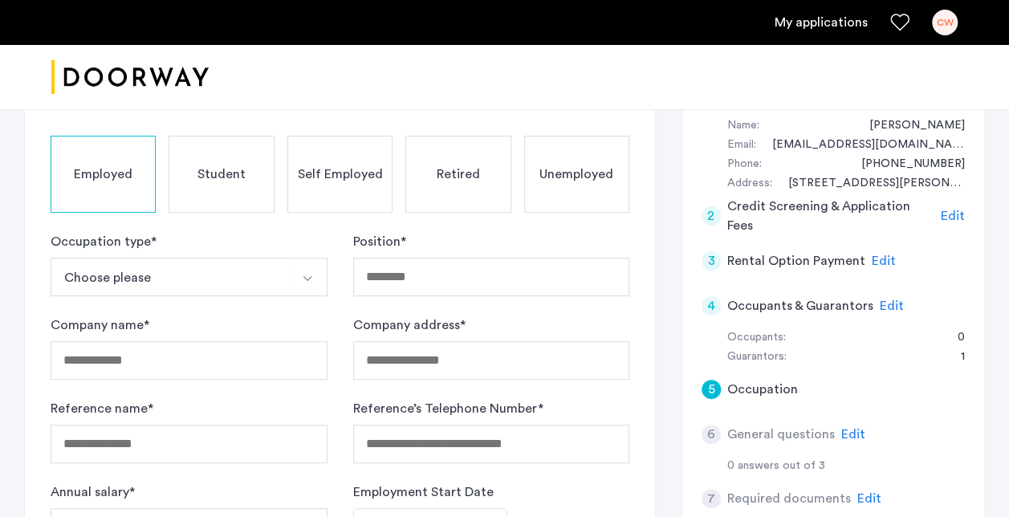
click at [196, 279] on button "Choose please" at bounding box center [170, 277] width 239 height 39
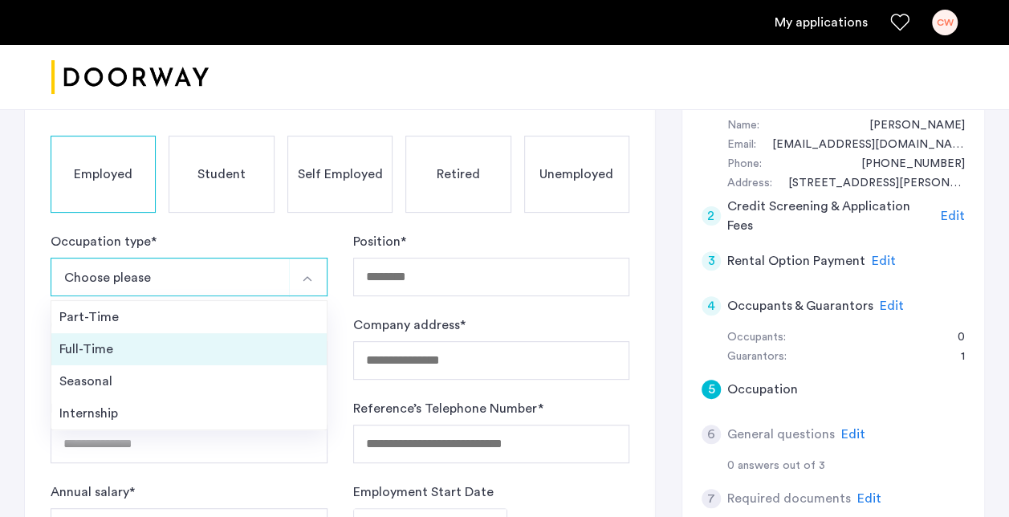
click at [131, 352] on div "Full-Time" at bounding box center [188, 348] width 259 height 19
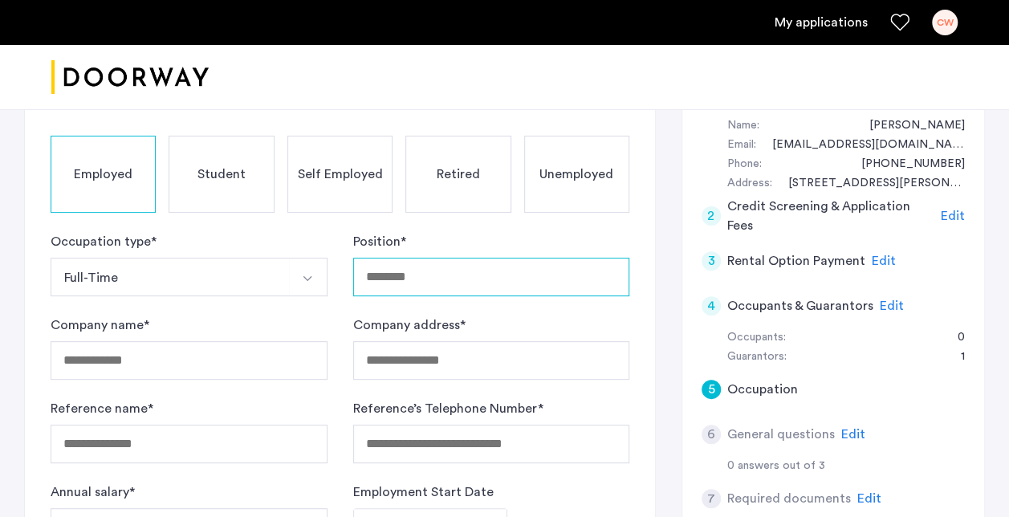
click at [399, 280] on input "Position *" at bounding box center [491, 277] width 277 height 39
type input "**********"
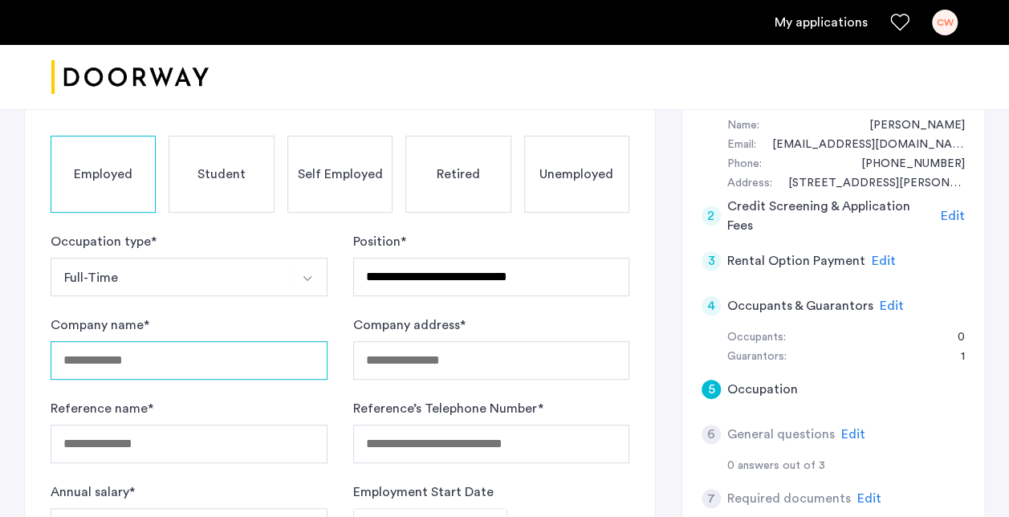
click at [149, 355] on input "Company name *" at bounding box center [189, 360] width 277 height 39
type input "****"
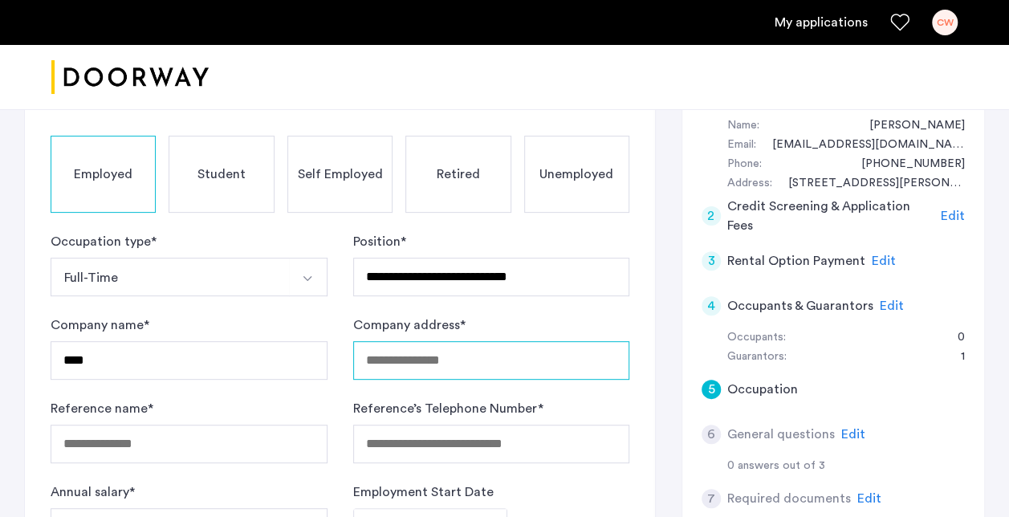
click at [411, 360] on input "Company address *" at bounding box center [491, 360] width 277 height 39
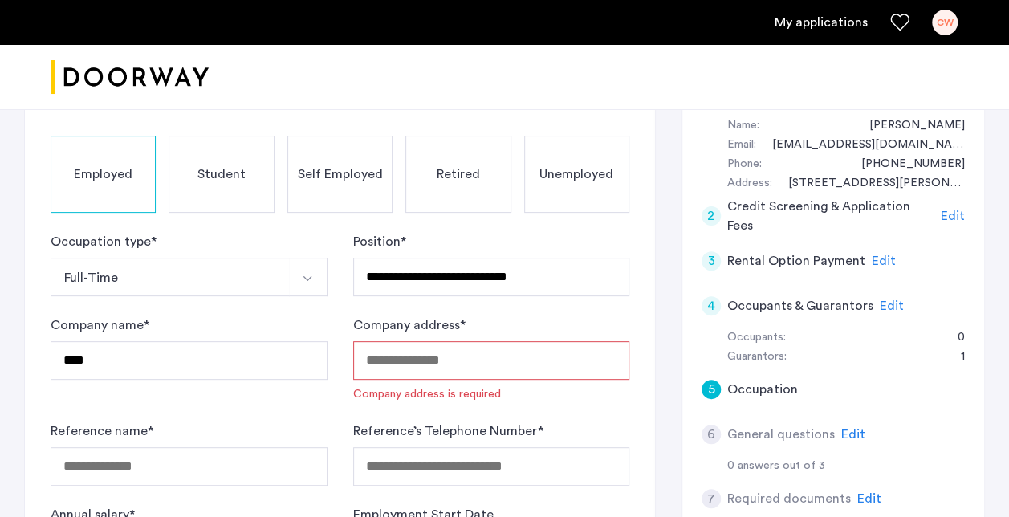
click at [551, 445] on div "Reference’s Telephone Number *" at bounding box center [491, 453] width 277 height 64
click at [392, 359] on input "Company address *" at bounding box center [491, 360] width 277 height 39
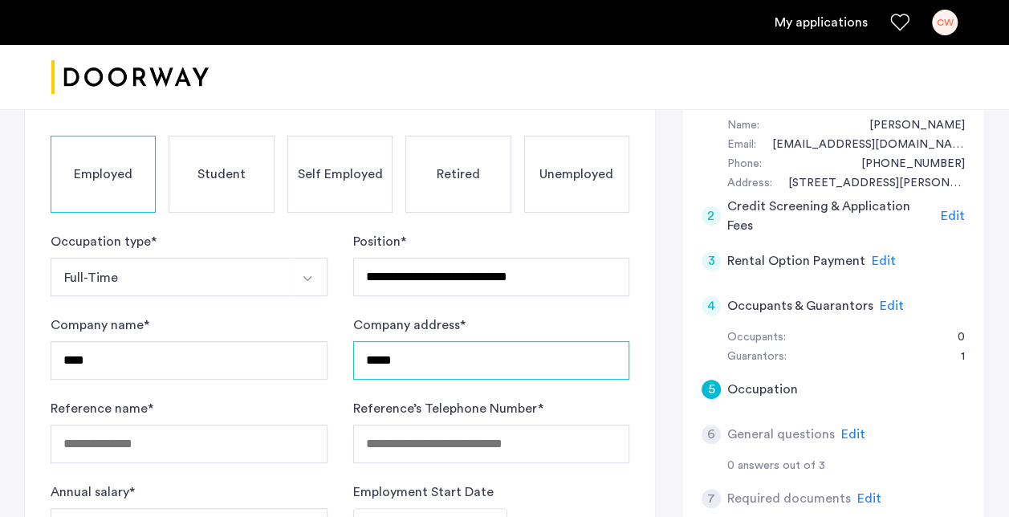
drag, startPoint x: 413, startPoint y: 360, endPoint x: 349, endPoint y: 369, distance: 64.1
click at [349, 369] on form "**********" at bounding box center [340, 389] width 579 height 315
paste input "**********"
type input "**********"
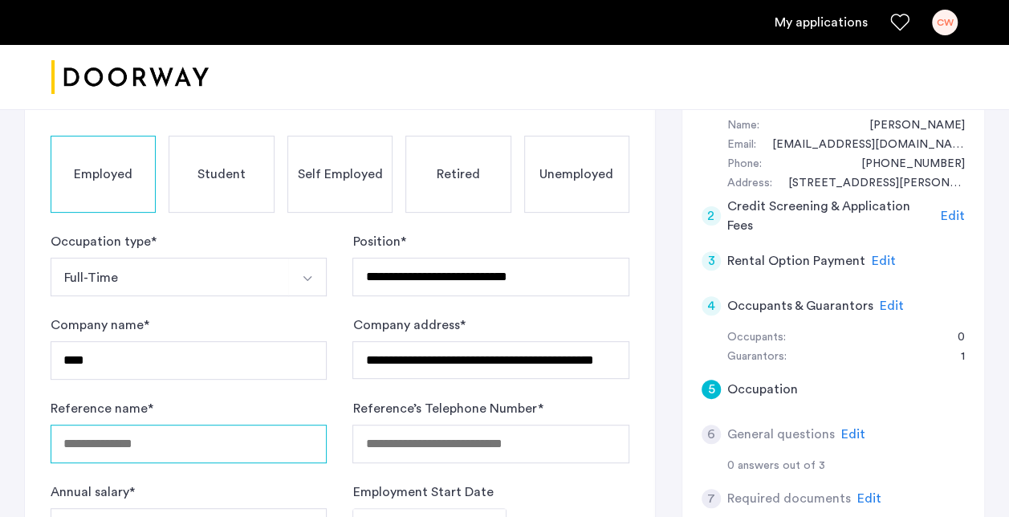
scroll to position [0, 0]
click at [172, 441] on input "Reference name *" at bounding box center [189, 444] width 276 height 39
type input "**********"
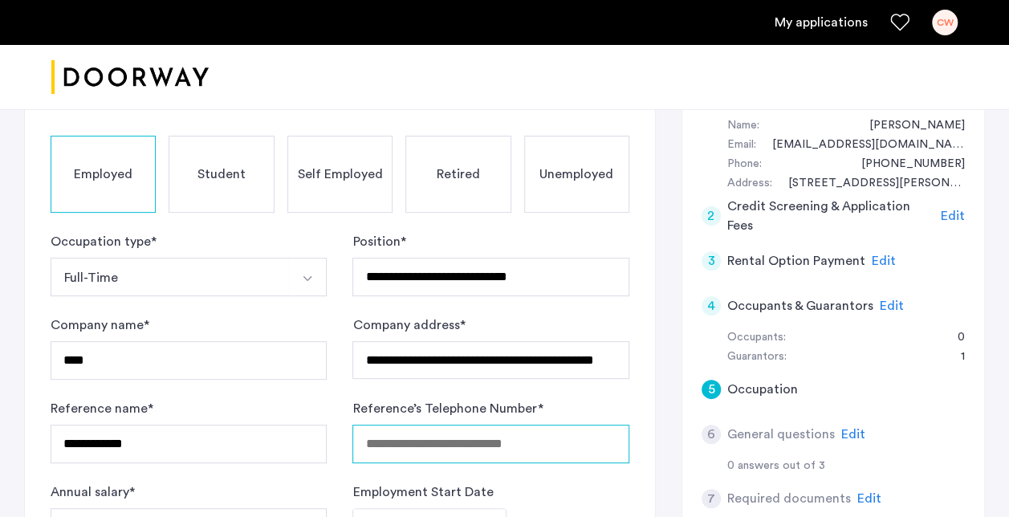
click at [373, 446] on input "Reference’s Telephone Number *" at bounding box center [490, 444] width 277 height 39
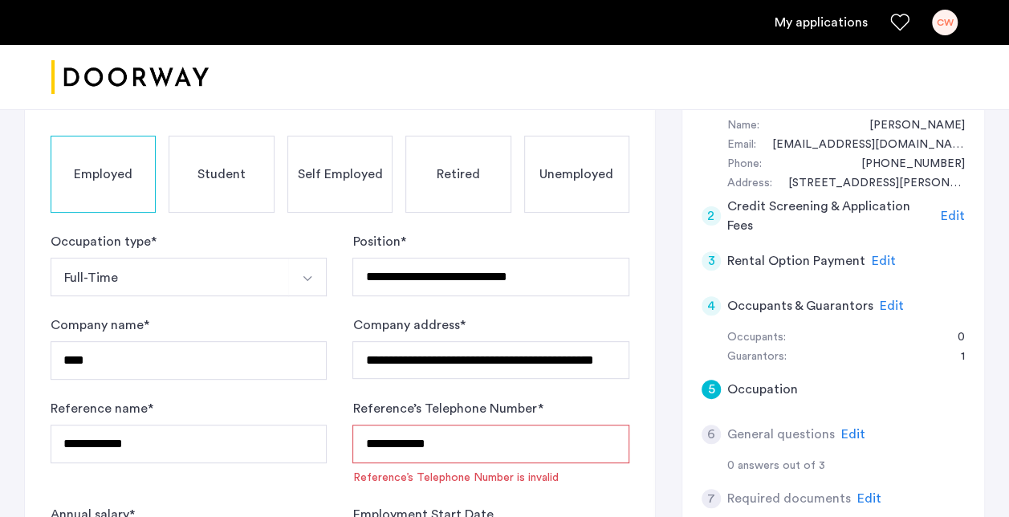
type input "**********"
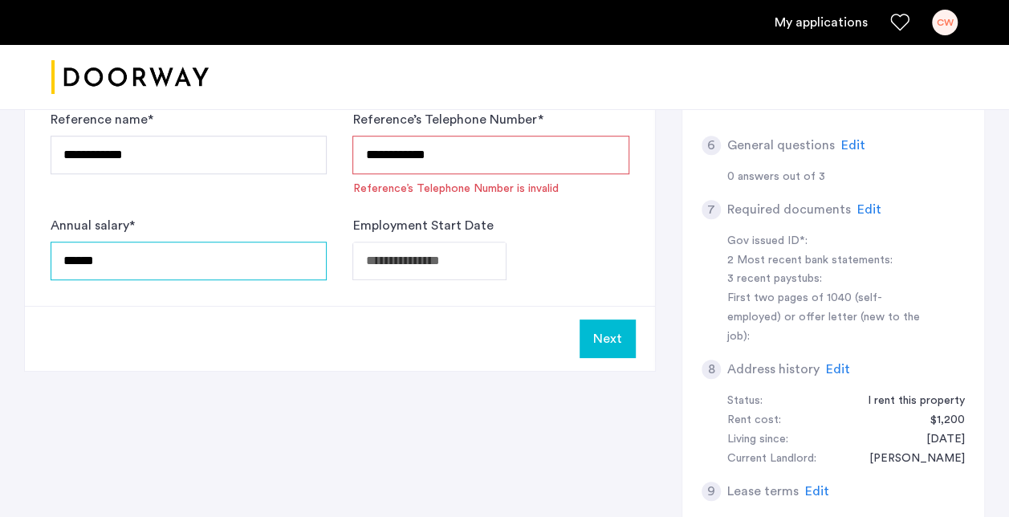
type input "******"
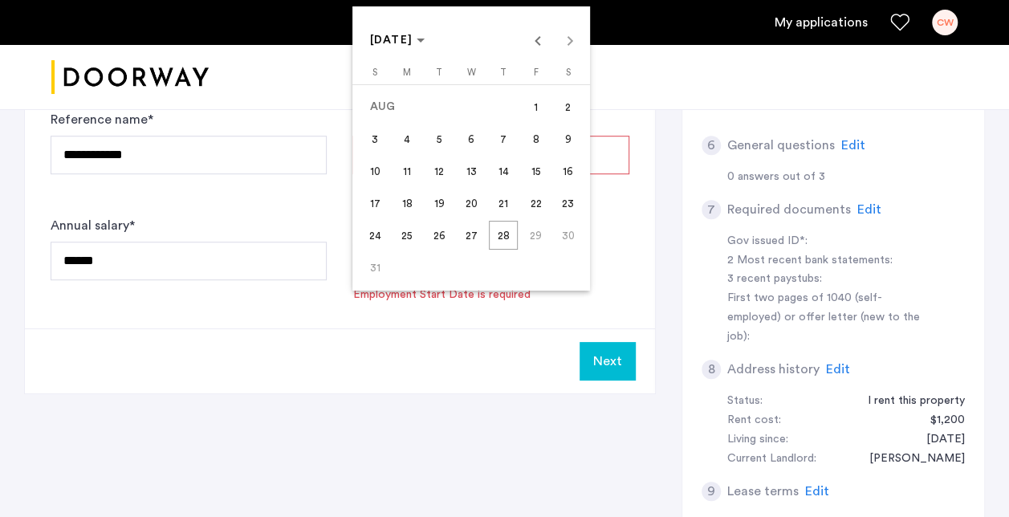
click at [538, 43] on span "Previous month" at bounding box center [538, 40] width 32 height 32
click at [505, 106] on span "1" at bounding box center [503, 106] width 29 height 29
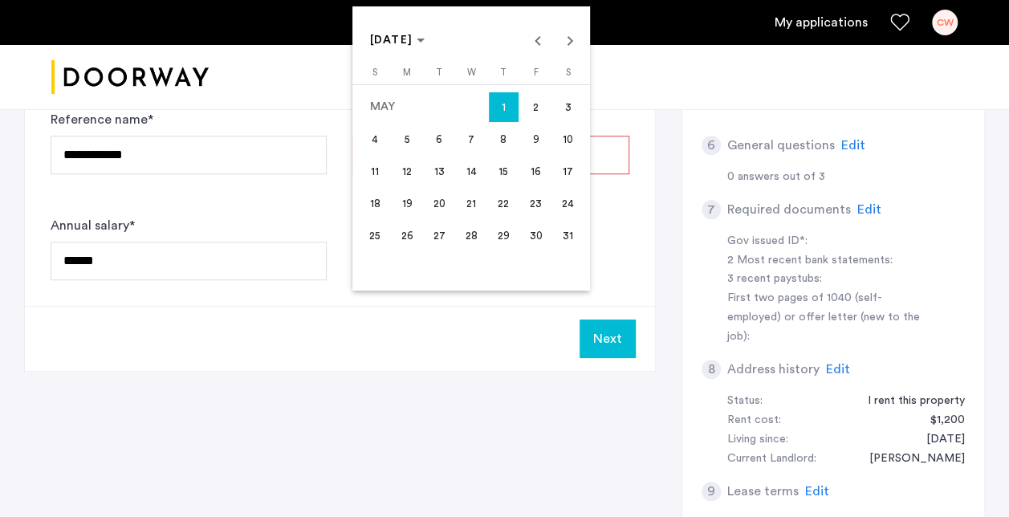
click at [408, 141] on span "5" at bounding box center [406, 138] width 29 height 29
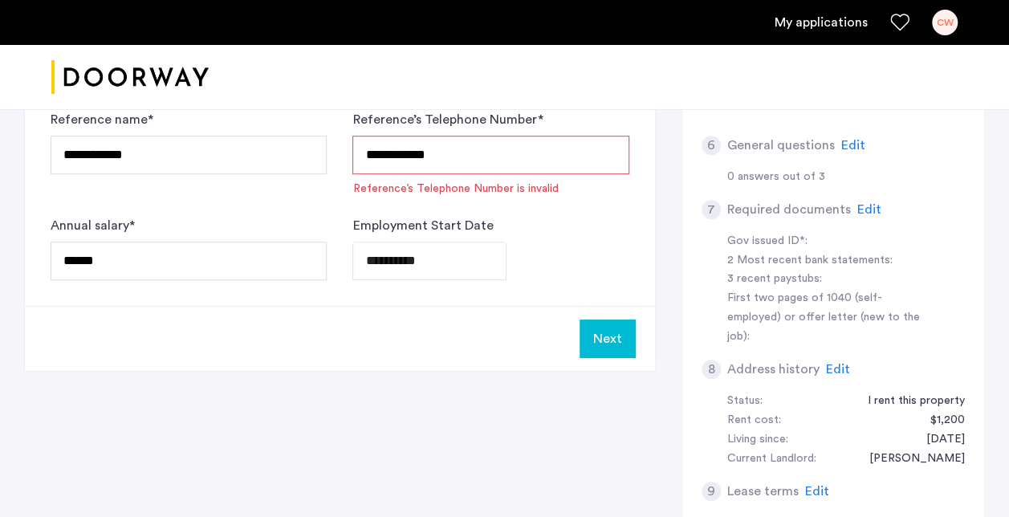
type input "**********"
click at [609, 339] on button "Next" at bounding box center [607, 338] width 56 height 39
click at [391, 150] on input "**********" at bounding box center [490, 155] width 277 height 39
click at [413, 152] on input "**********" at bounding box center [490, 155] width 277 height 39
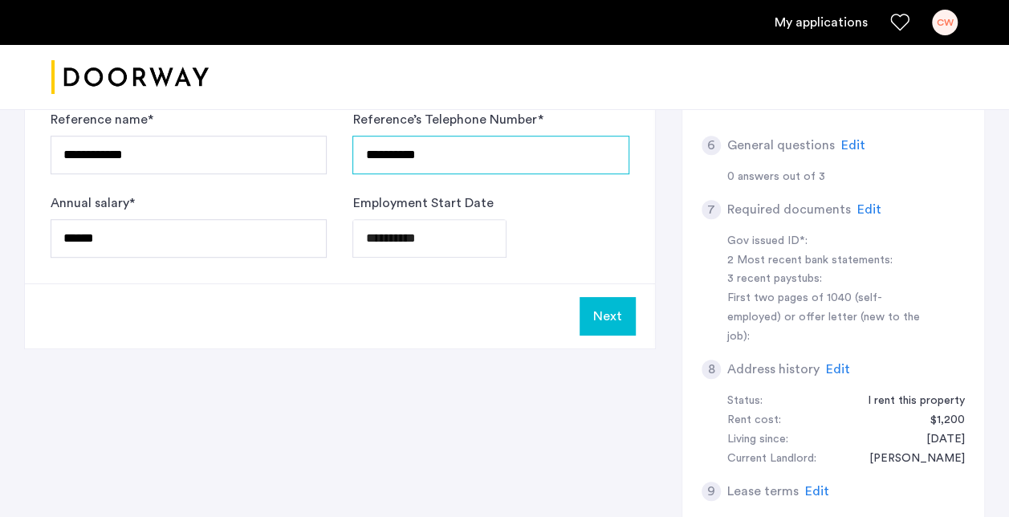
type input "**********"
click at [599, 318] on button "Next" at bounding box center [607, 316] width 56 height 39
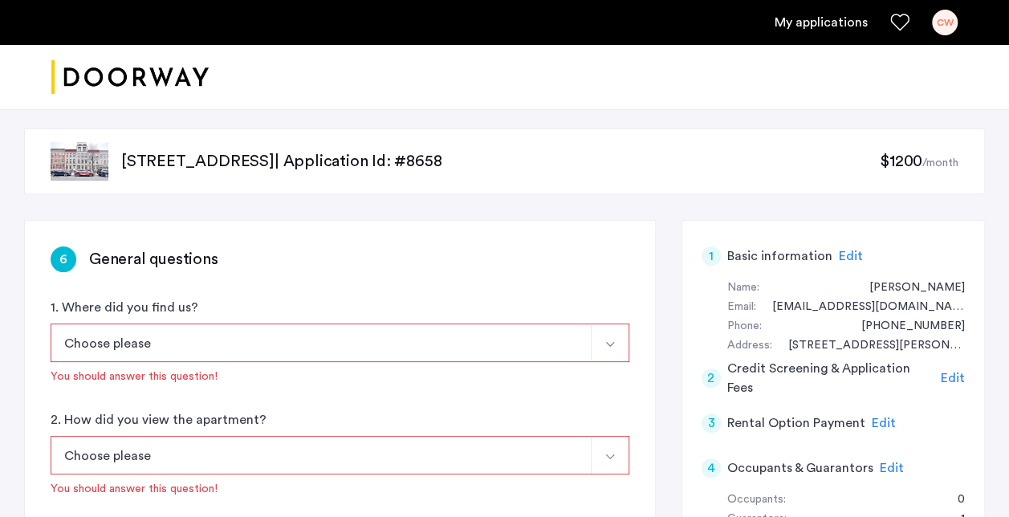
click at [465, 354] on button "Choose please" at bounding box center [321, 342] width 541 height 39
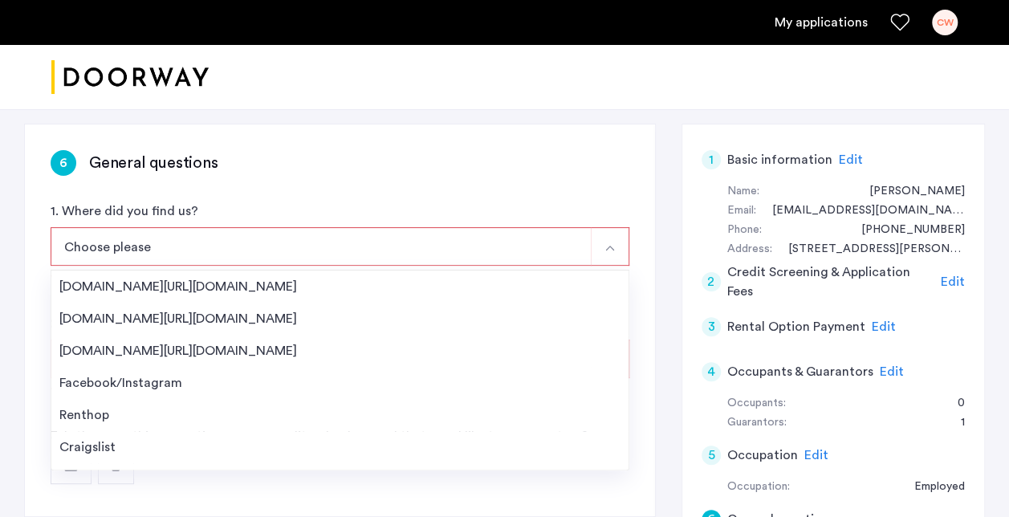
scroll to position [25, 0]
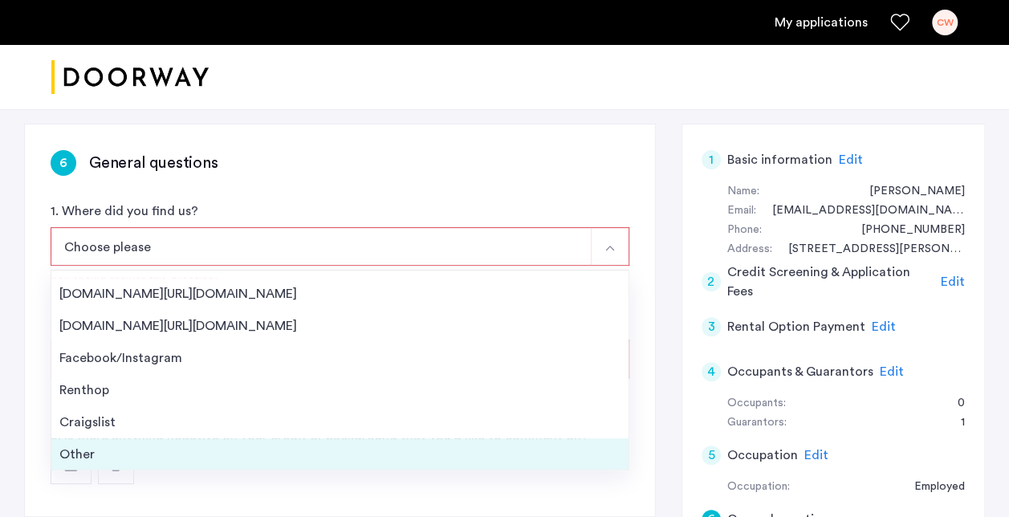
click at [89, 456] on div "Other" at bounding box center [339, 454] width 561 height 19
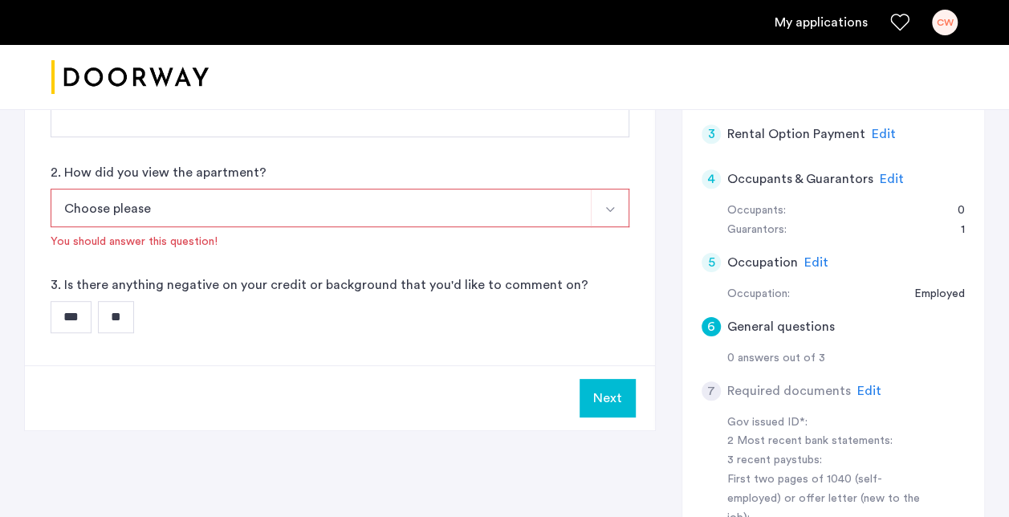
scroll to position [321, 0]
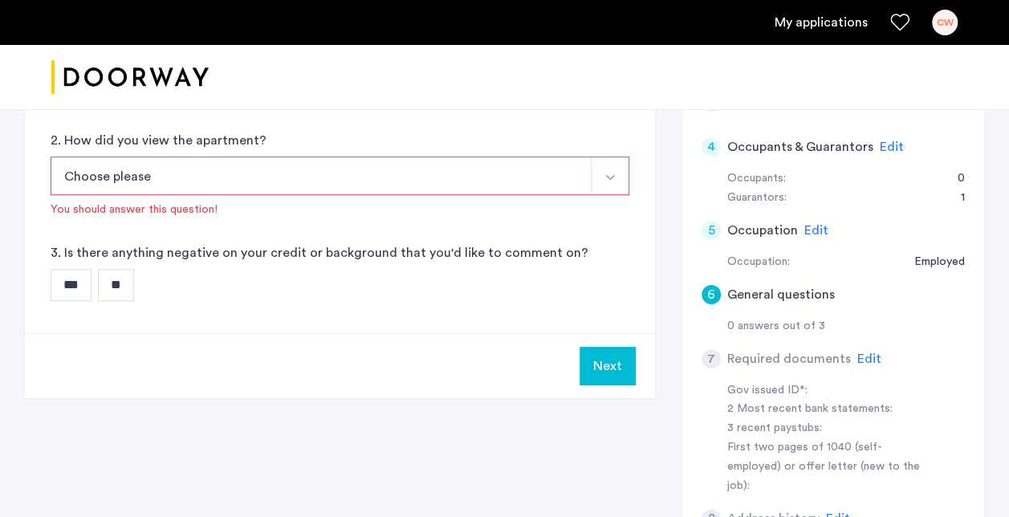
click at [235, 180] on button "Choose please" at bounding box center [321, 175] width 541 height 39
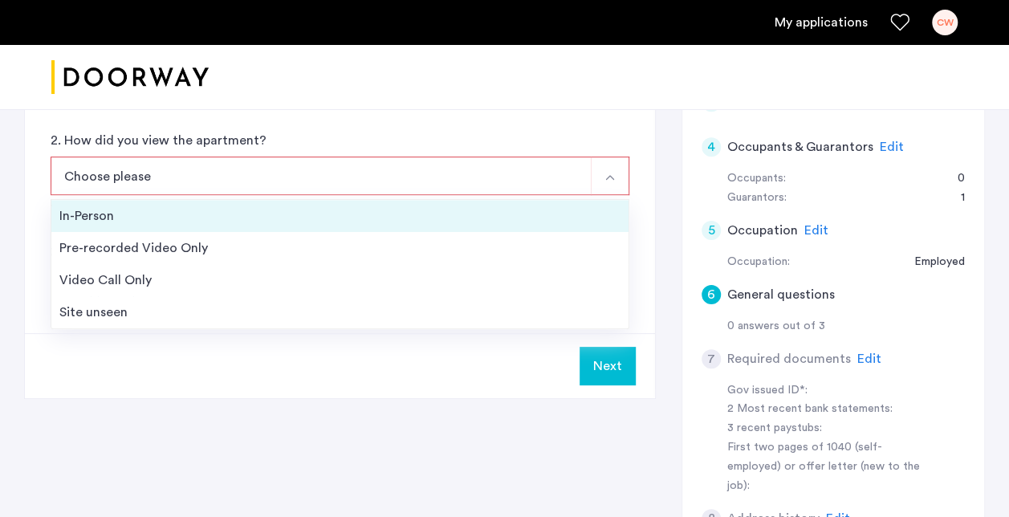
click at [104, 226] on li "In-Person" at bounding box center [339, 216] width 577 height 32
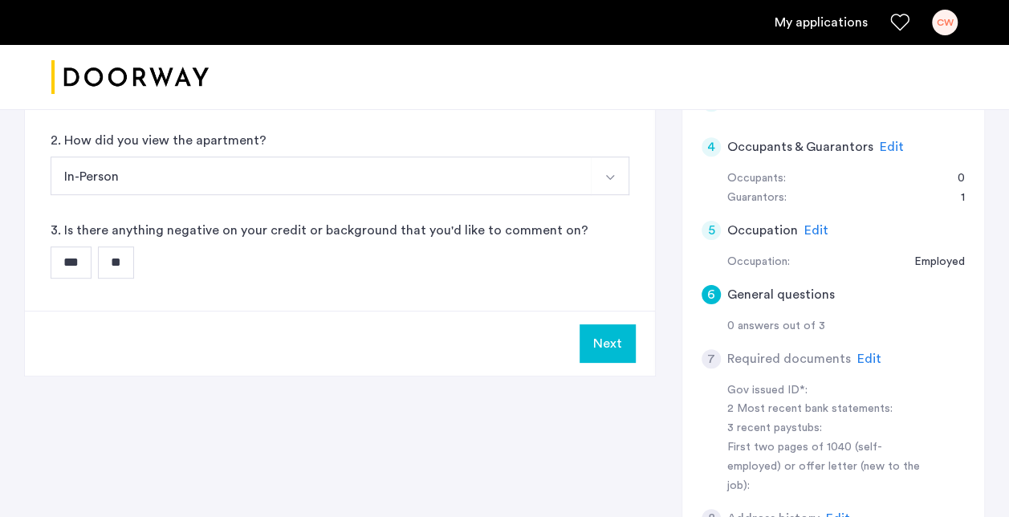
click at [116, 262] on input "**" at bounding box center [116, 262] width 36 height 32
click at [592, 350] on button "Next" at bounding box center [607, 343] width 56 height 39
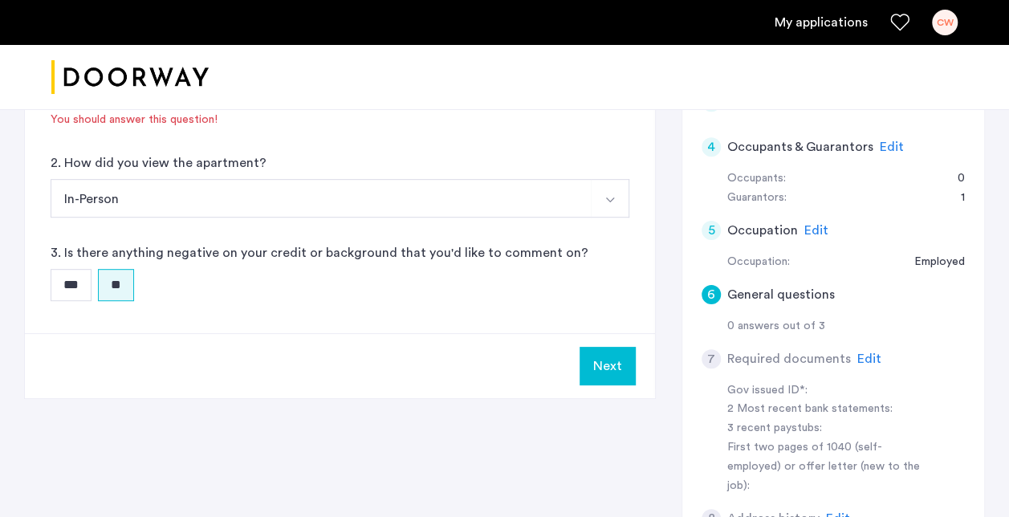
scroll to position [0, 0]
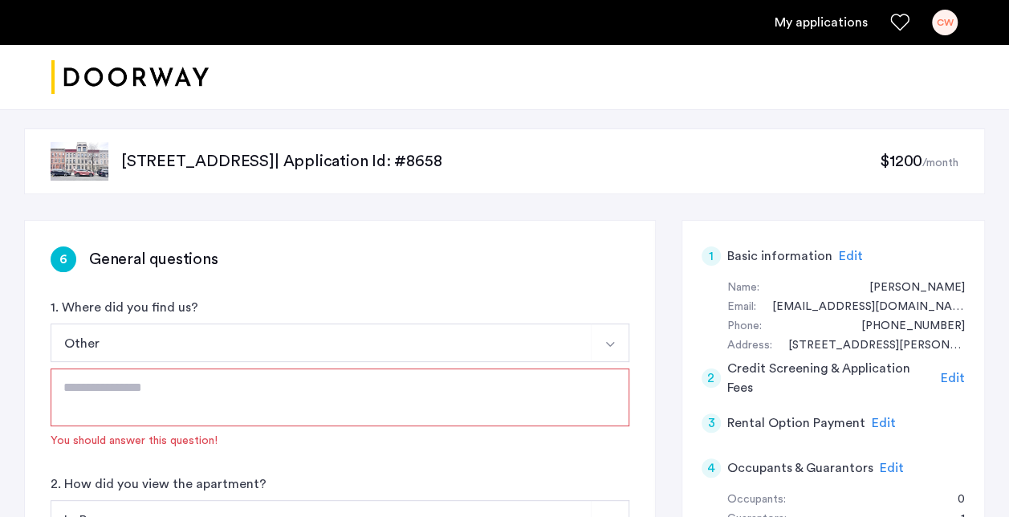
click at [80, 387] on textarea at bounding box center [340, 397] width 579 height 58
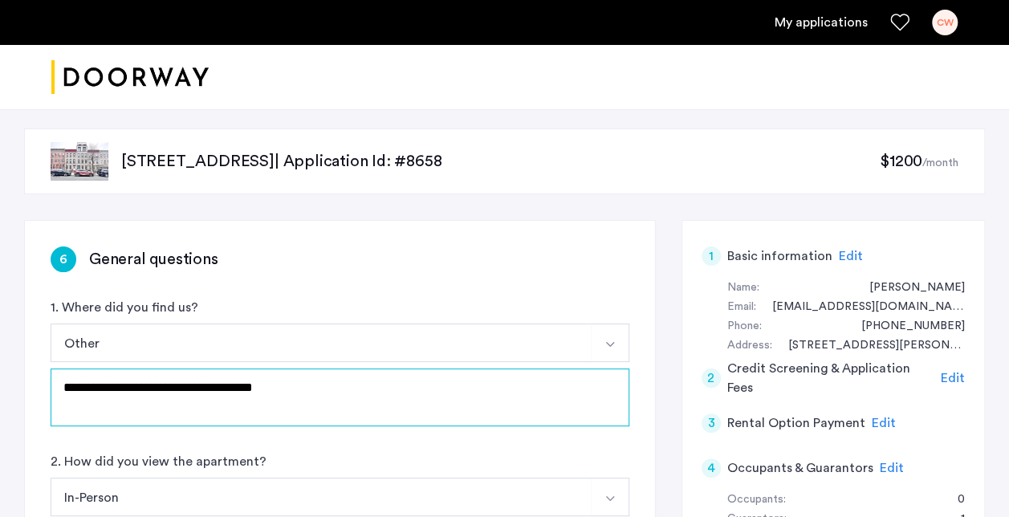
scroll to position [452, 0]
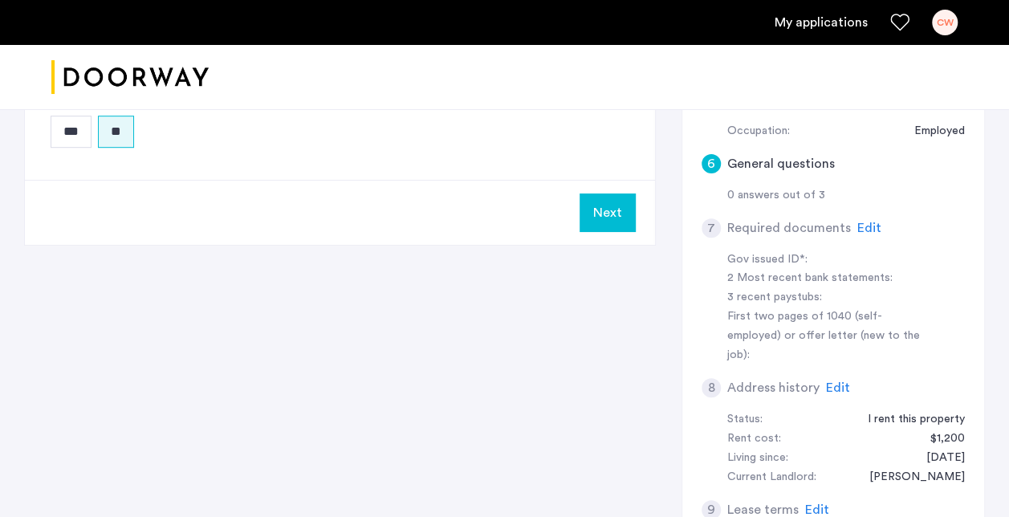
type textarea "**********"
click at [594, 210] on button "Next" at bounding box center [607, 212] width 56 height 39
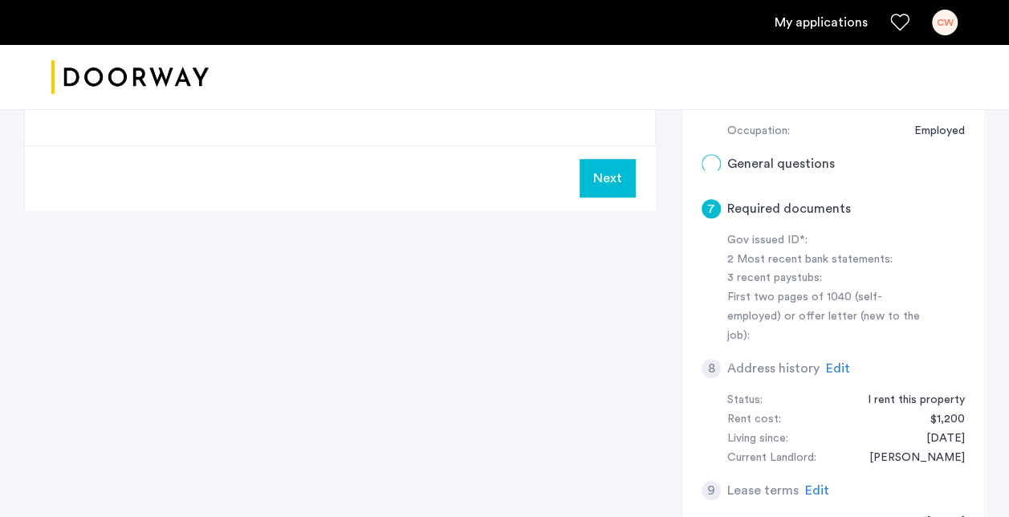
scroll to position [0, 0]
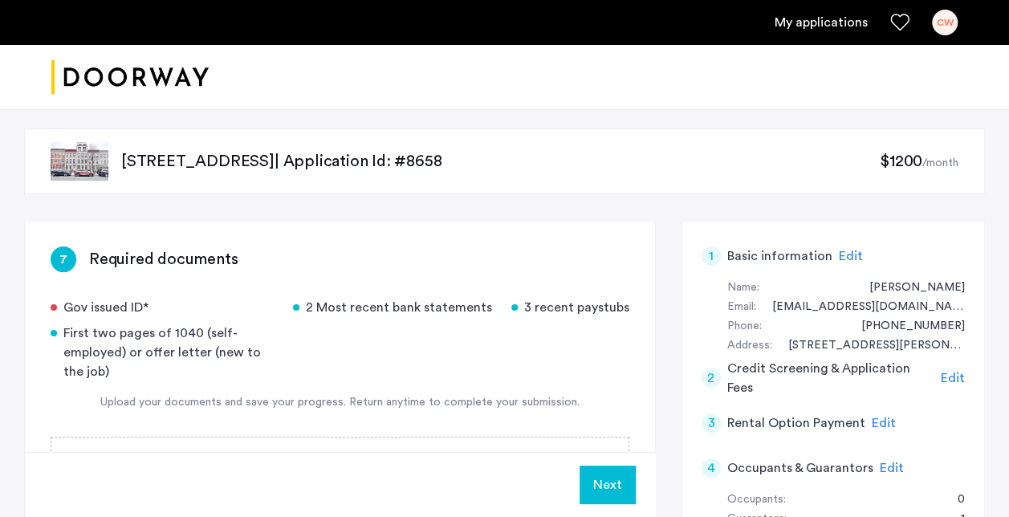
click at [608, 489] on button "Next" at bounding box center [607, 484] width 56 height 39
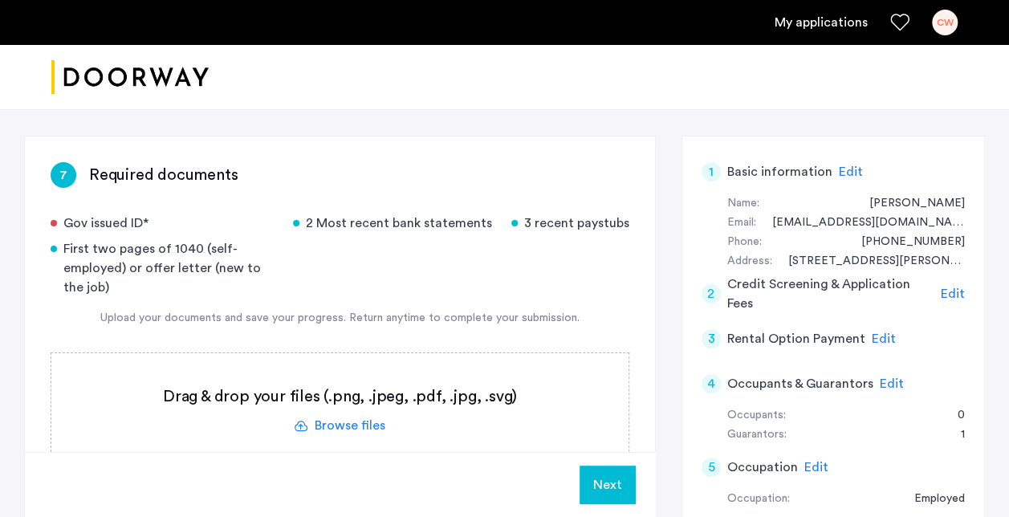
scroll to position [116, 0]
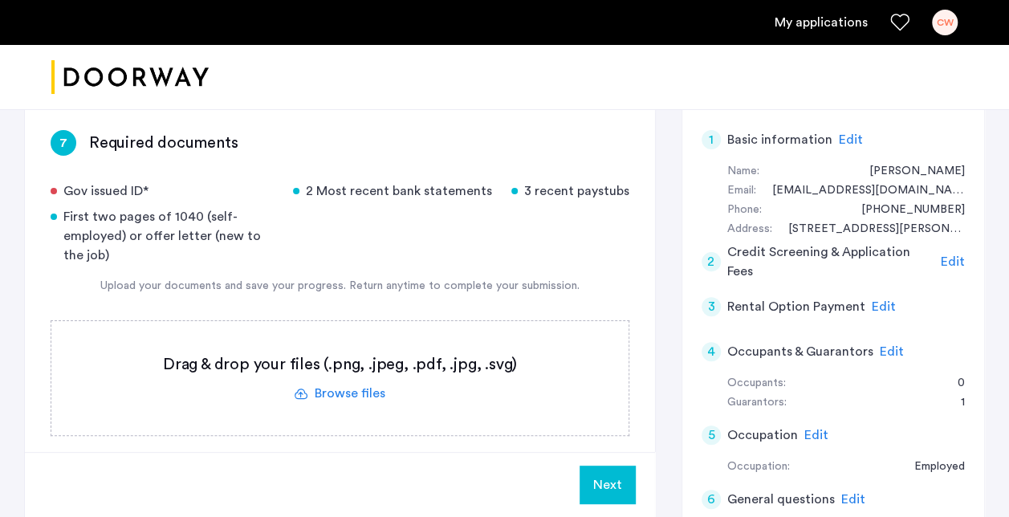
click at [342, 392] on label at bounding box center [339, 378] width 577 height 114
click at [0, 0] on input "file" at bounding box center [0, 0] width 0 height 0
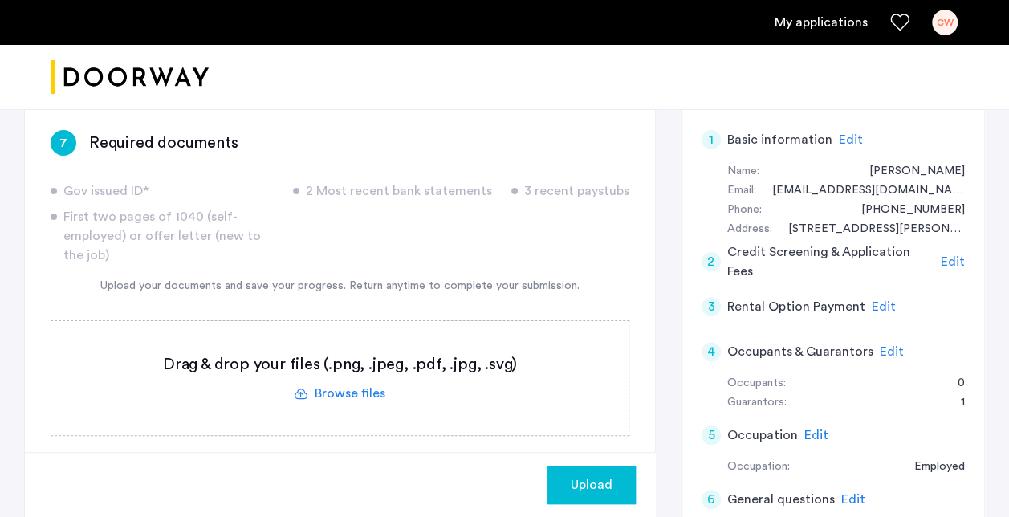
click at [355, 390] on label at bounding box center [339, 378] width 577 height 114
click at [0, 0] on input "file" at bounding box center [0, 0] width 0 height 0
click at [584, 493] on span "Upload" at bounding box center [592, 484] width 42 height 19
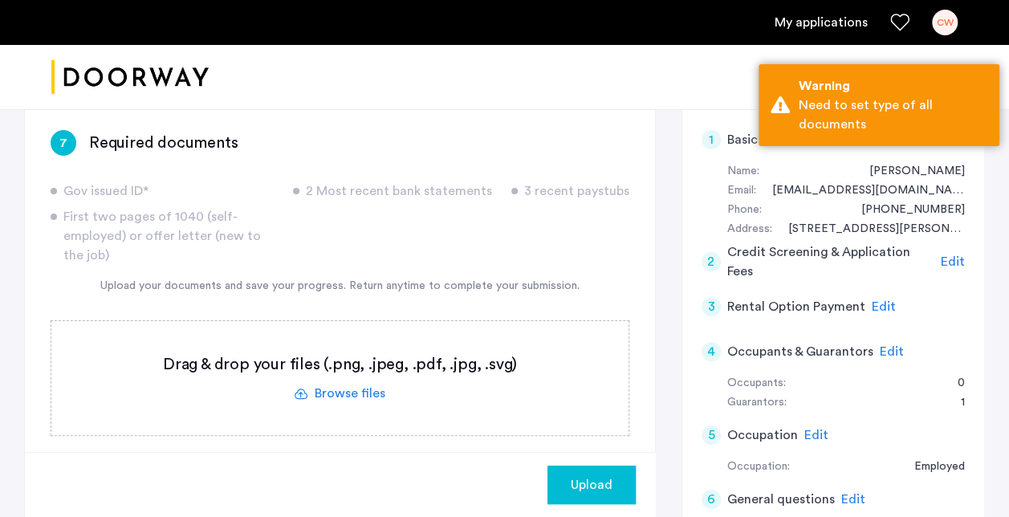
click at [368, 393] on label at bounding box center [339, 378] width 577 height 114
click at [0, 0] on input "file" at bounding box center [0, 0] width 0 height 0
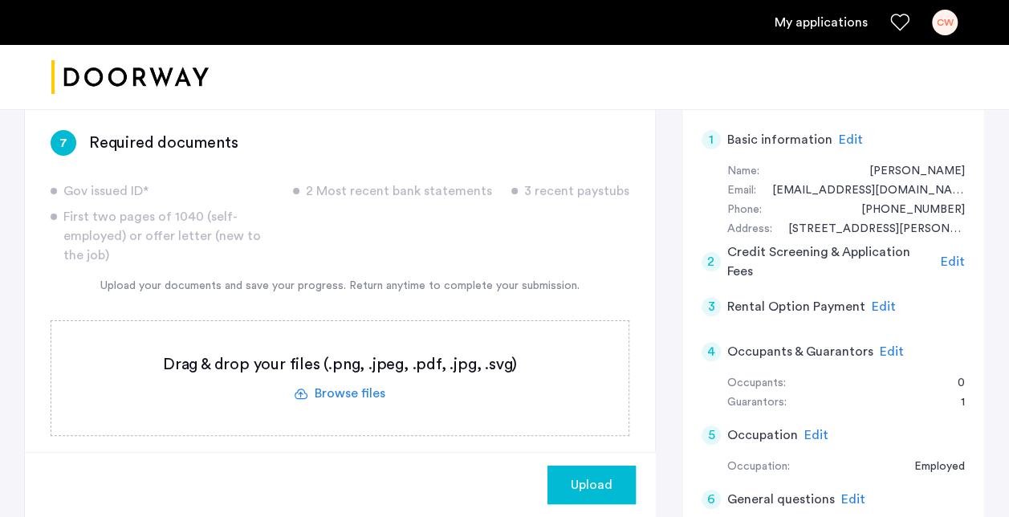
click at [580, 491] on span "Upload" at bounding box center [592, 484] width 42 height 19
click at [415, 356] on label at bounding box center [339, 378] width 577 height 114
click at [0, 0] on input "file" at bounding box center [0, 0] width 0 height 0
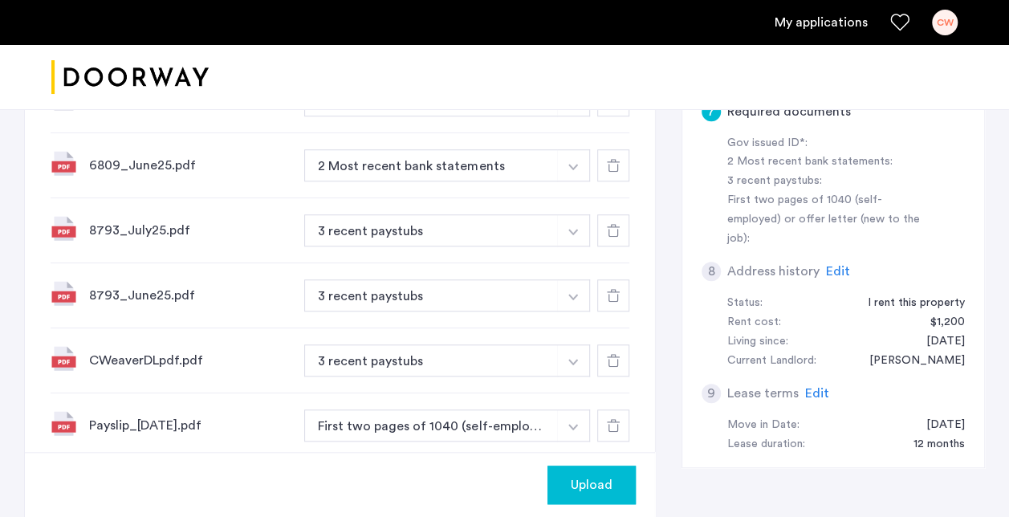
click at [572, 167] on img "button" at bounding box center [573, 167] width 10 height 6
click at [549, 360] on button "3 recent paystubs" at bounding box center [431, 360] width 254 height 32
click at [570, 359] on img "button" at bounding box center [573, 362] width 10 height 6
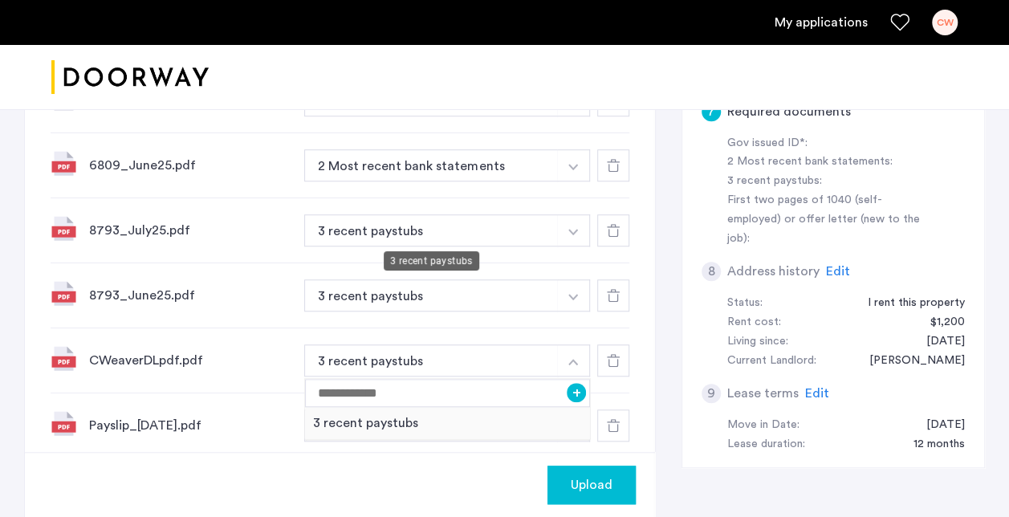
click at [390, 225] on button "3 recent paystubs" at bounding box center [431, 230] width 254 height 32
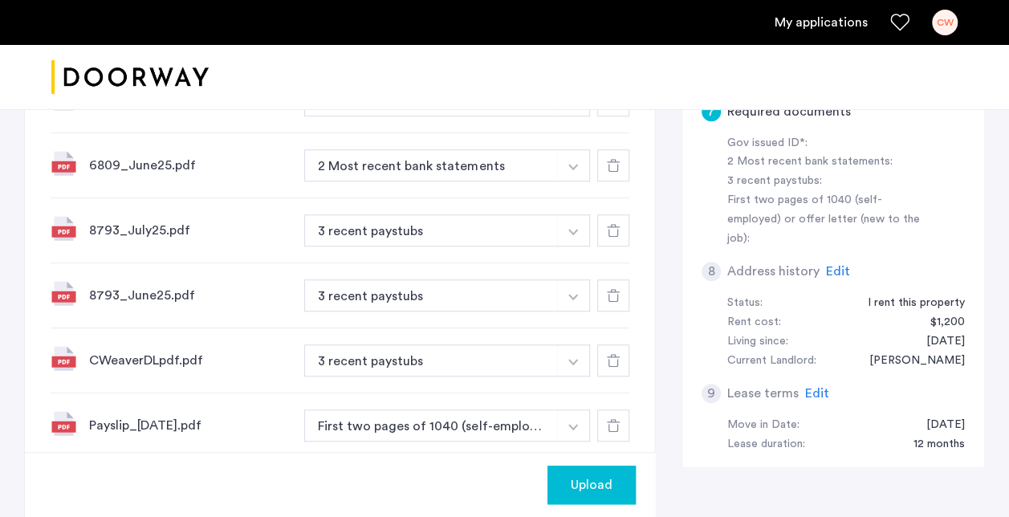
click at [567, 226] on button "button" at bounding box center [573, 230] width 33 height 32
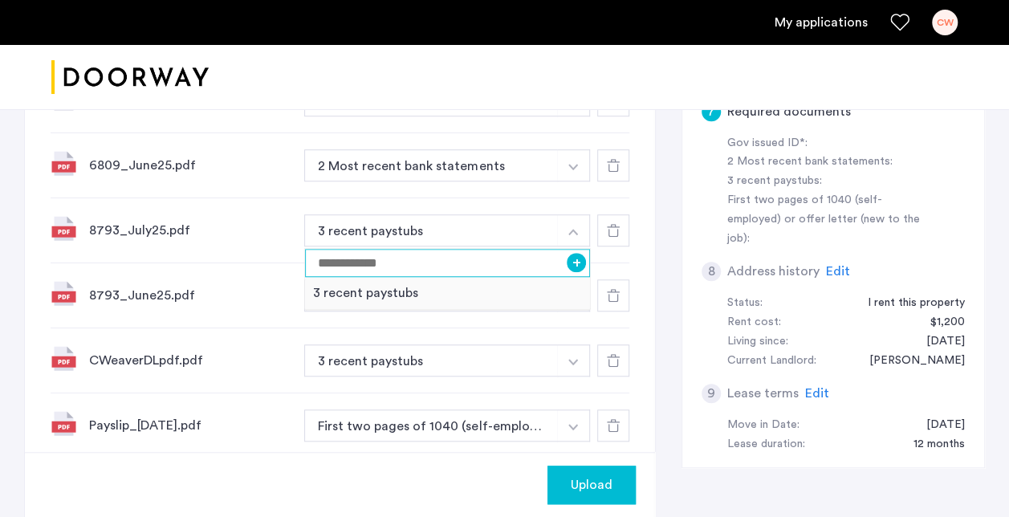
click at [376, 263] on input at bounding box center [447, 263] width 285 height 28
type input "*"
type input "**********"
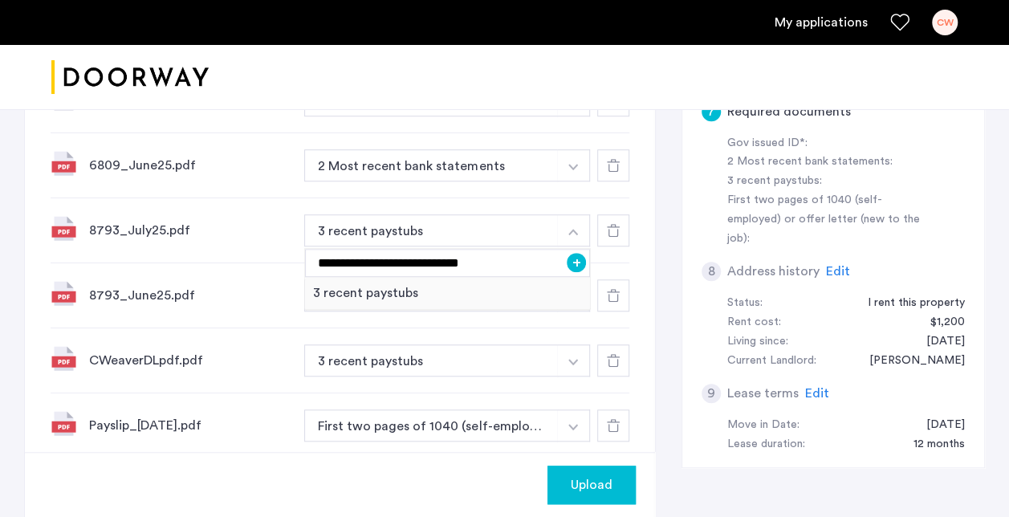
click at [575, 264] on button "+" at bounding box center [576, 262] width 19 height 19
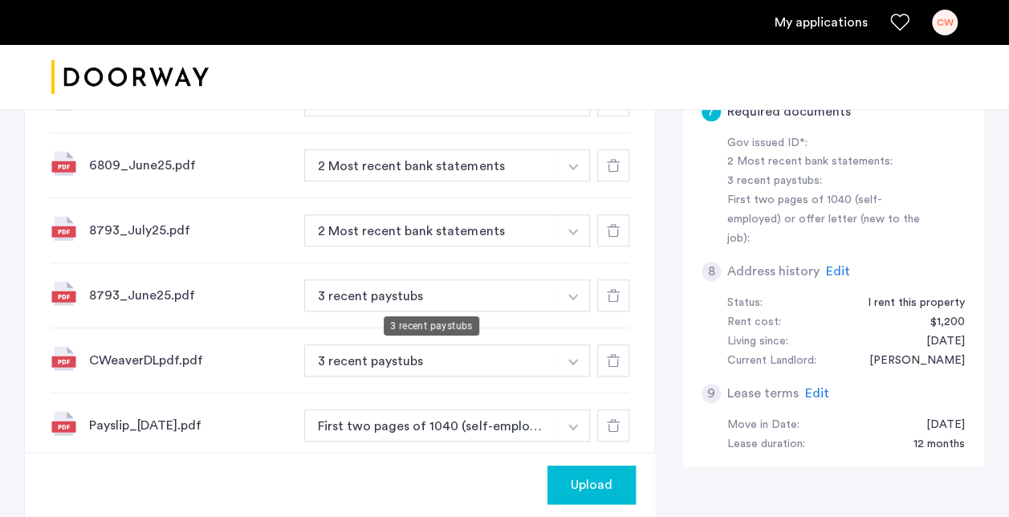
click at [445, 302] on button "3 recent paystubs" at bounding box center [431, 295] width 254 height 32
click at [574, 295] on img "button" at bounding box center [573, 297] width 10 height 6
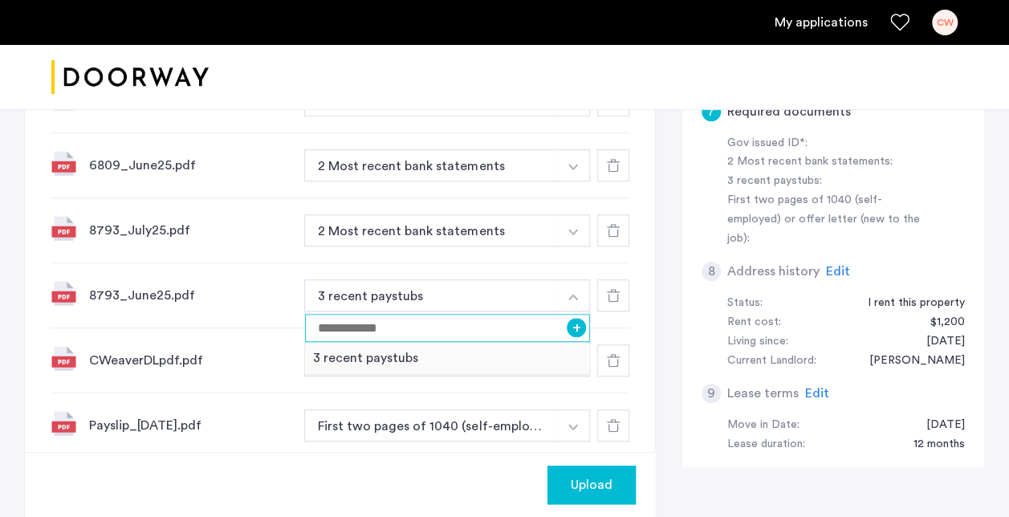
click at [433, 322] on input at bounding box center [447, 328] width 285 height 28
type input "**********"
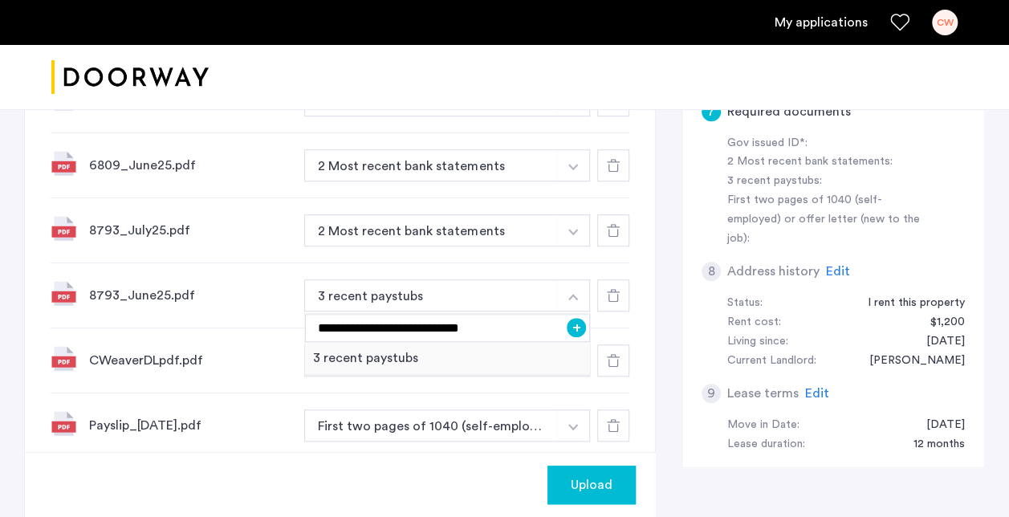
click at [575, 326] on button "+" at bounding box center [576, 327] width 19 height 19
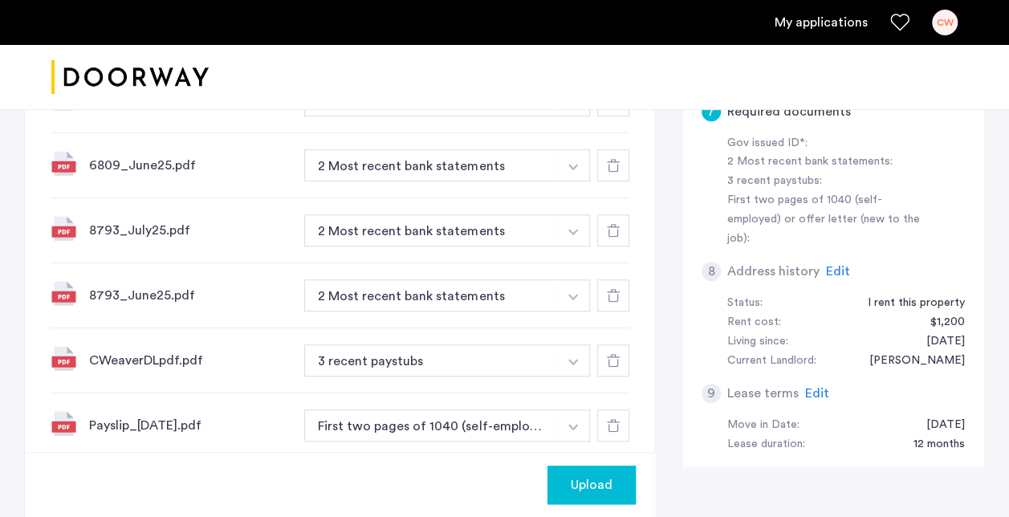
click at [575, 359] on img "button" at bounding box center [573, 362] width 10 height 6
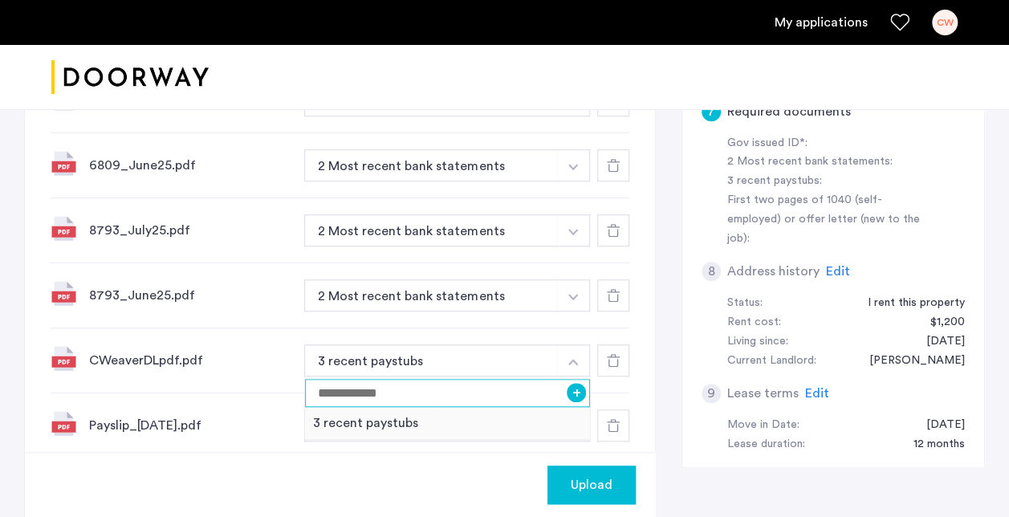
click at [514, 390] on input at bounding box center [447, 393] width 285 height 28
type input "**"
click at [575, 388] on button "+" at bounding box center [576, 392] width 19 height 19
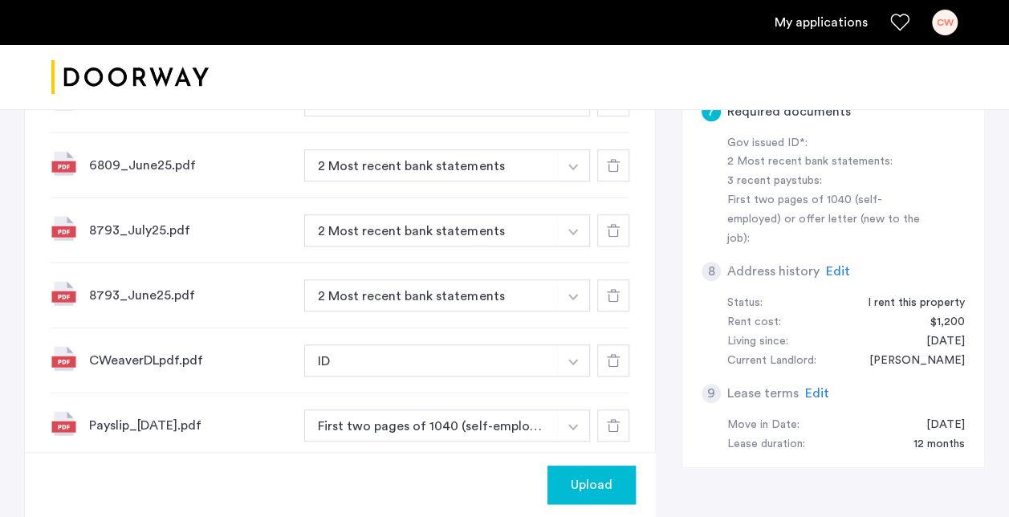
click at [576, 426] on img "button" at bounding box center [573, 427] width 10 height 6
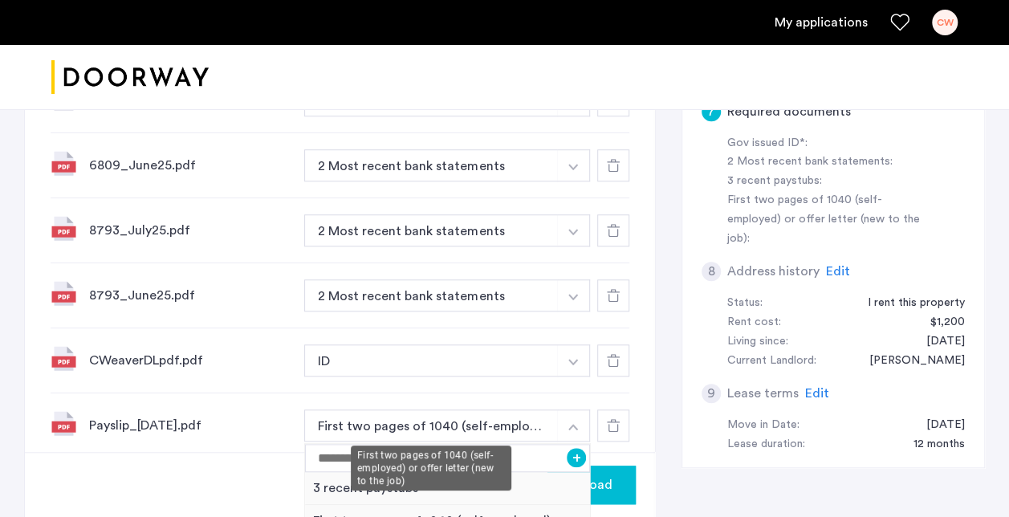
click at [400, 483] on div "First two pages of 1040 (self-employed) or offer letter (new to the job)" at bounding box center [431, 467] width 161 height 45
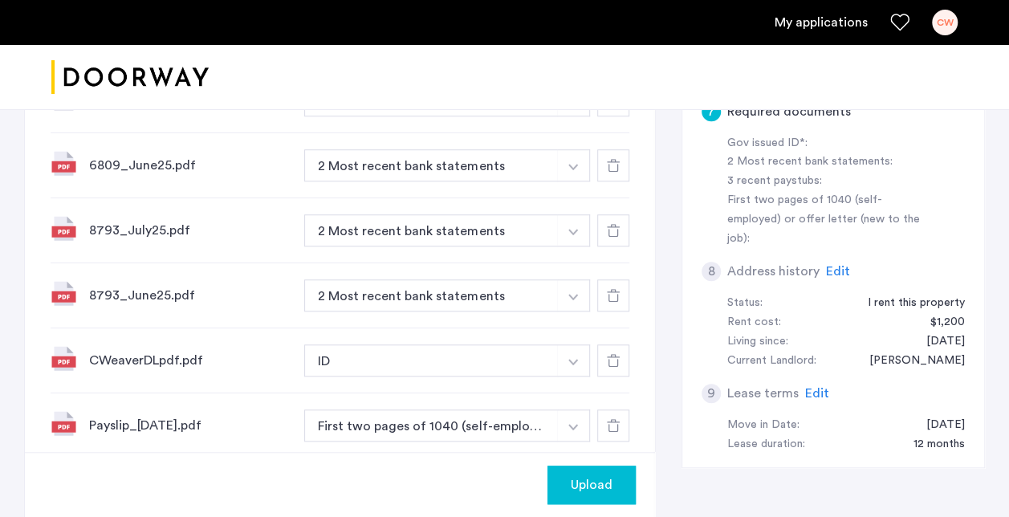
click at [321, 486] on div "Upload" at bounding box center [340, 484] width 630 height 65
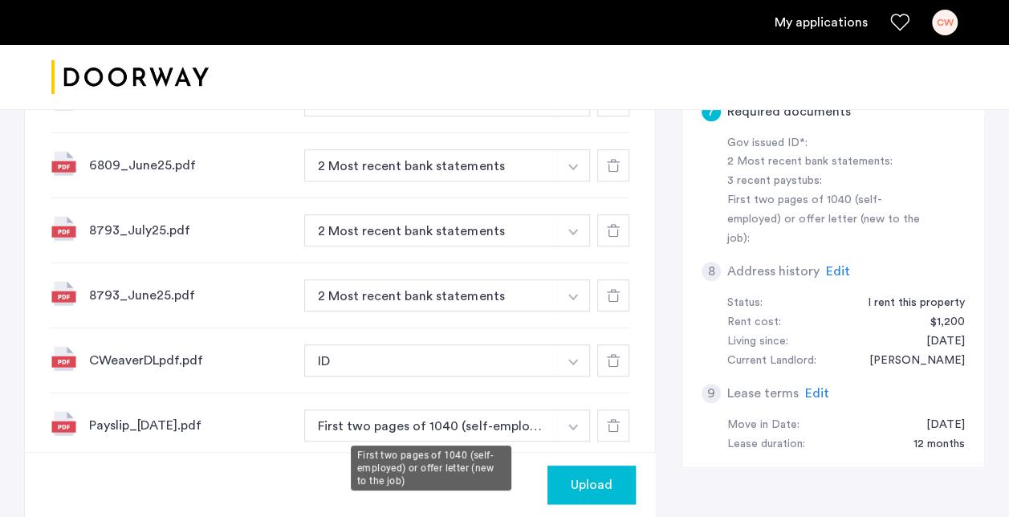
click at [396, 413] on button "First two pages of 1040 (self-employed) or offer letter (new to the job)" at bounding box center [431, 425] width 254 height 32
click at [400, 430] on button "First two pages of 1040 (self-employed) or offer letter (new to the job)" at bounding box center [431, 425] width 254 height 32
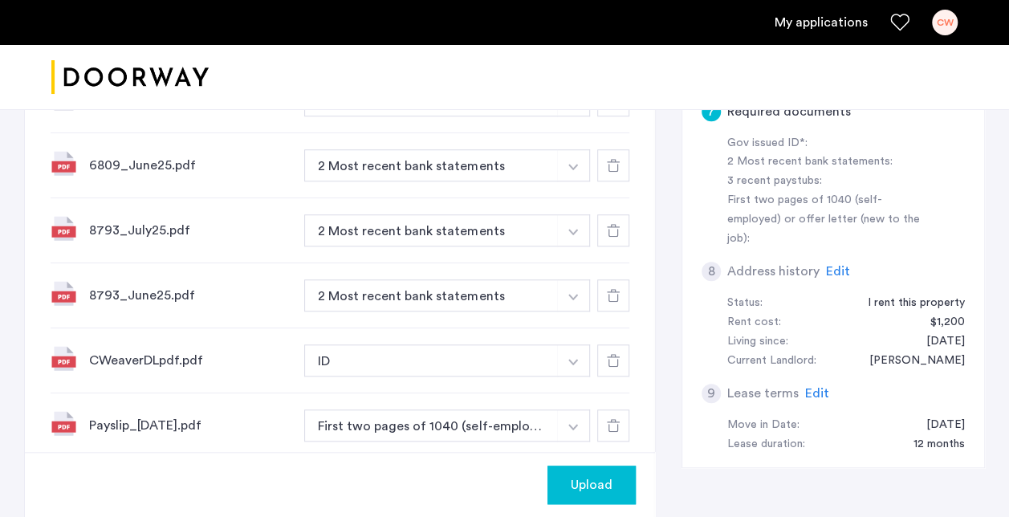
click at [579, 426] on button "button" at bounding box center [573, 425] width 33 height 32
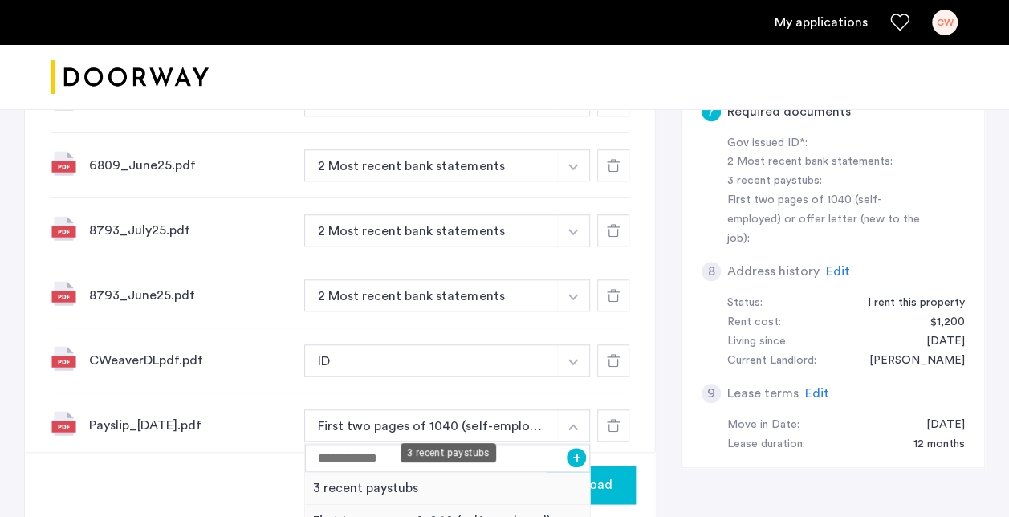
click at [397, 482] on div "3 recent paystubs" at bounding box center [447, 488] width 285 height 33
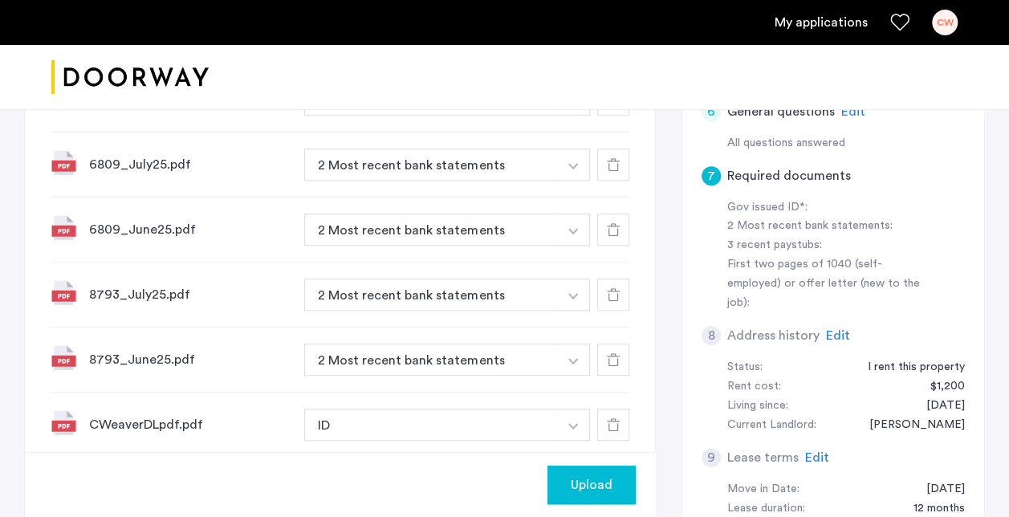
scroll to position [424, 0]
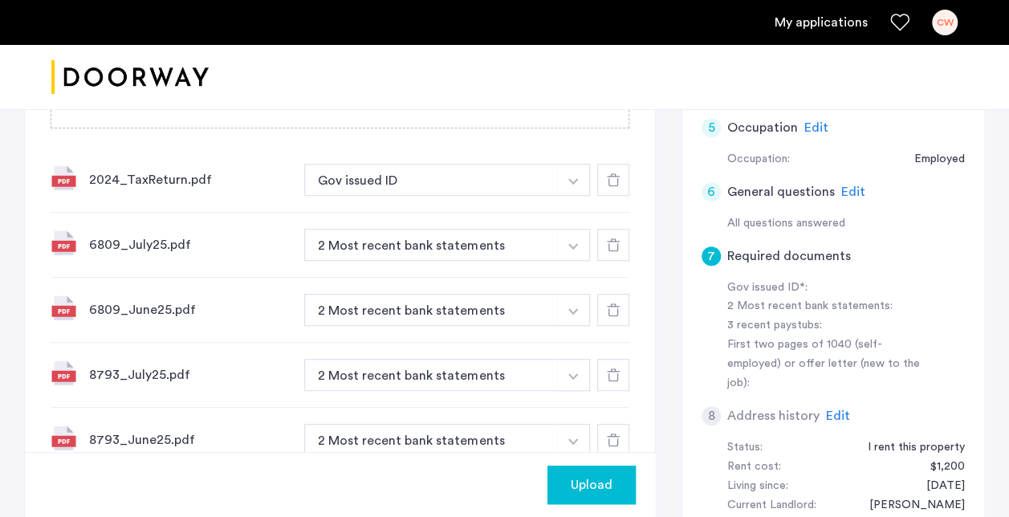
click at [571, 178] on img "button" at bounding box center [573, 181] width 10 height 6
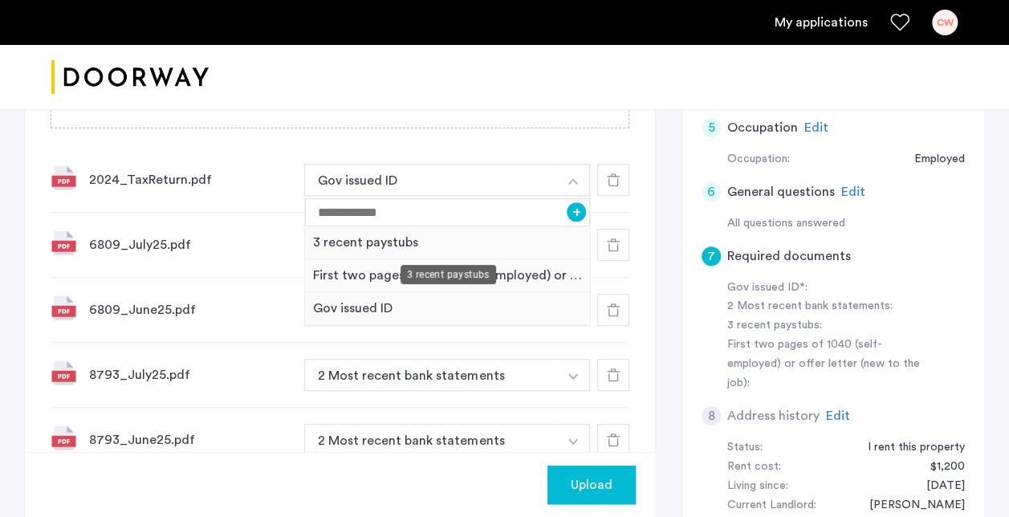
click at [481, 272] on div "3 recent paystubs" at bounding box center [448, 274] width 96 height 19
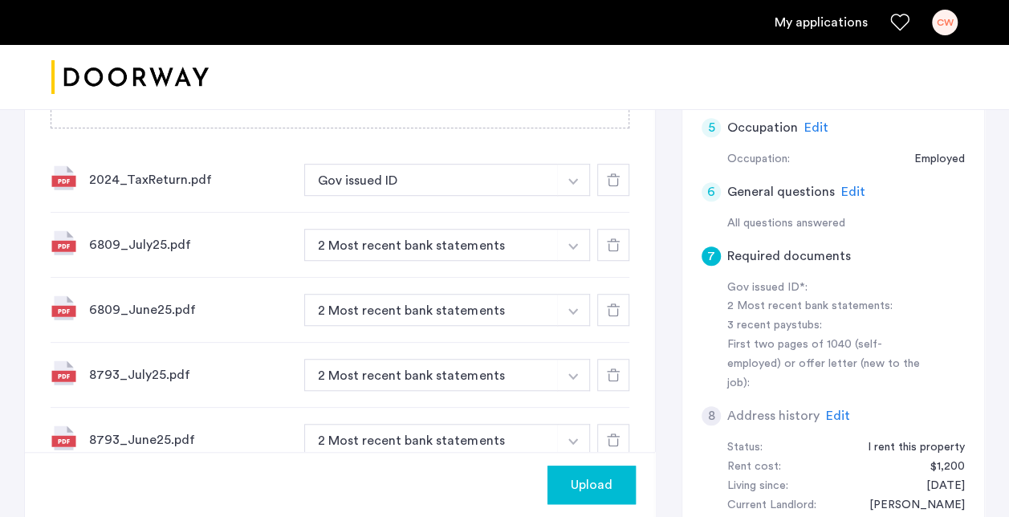
click at [570, 179] on img "button" at bounding box center [573, 181] width 10 height 6
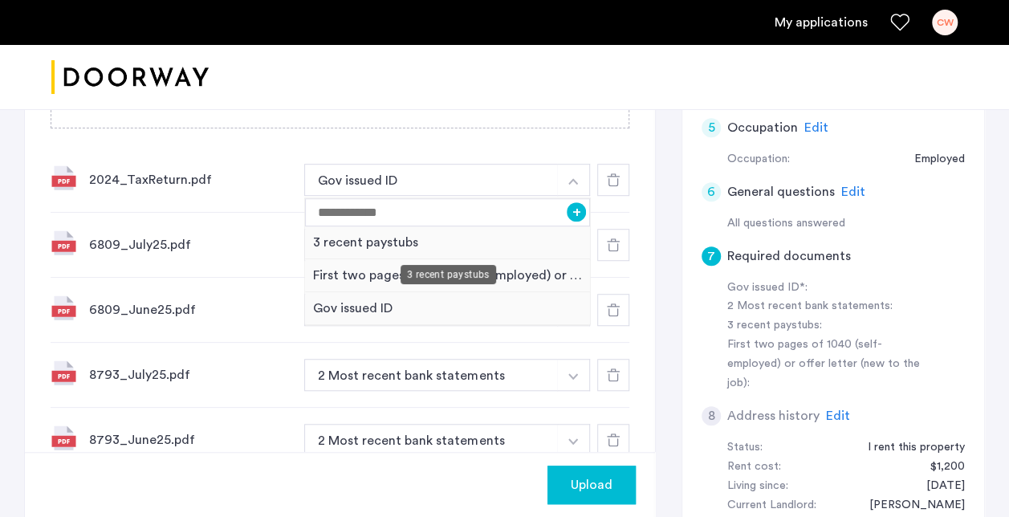
click at [491, 271] on div "3 recent paystubs" at bounding box center [448, 274] width 96 height 19
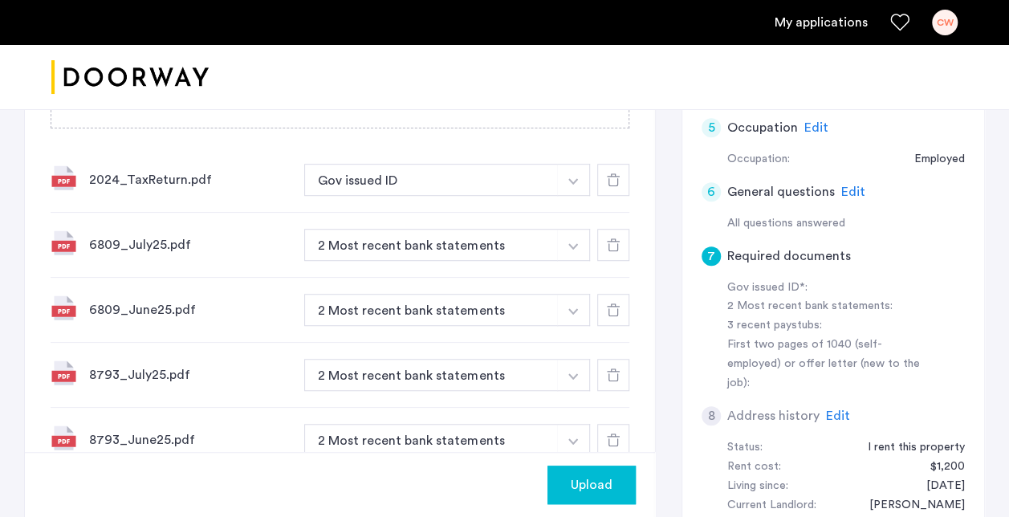
click at [570, 178] on img "button" at bounding box center [573, 181] width 10 height 6
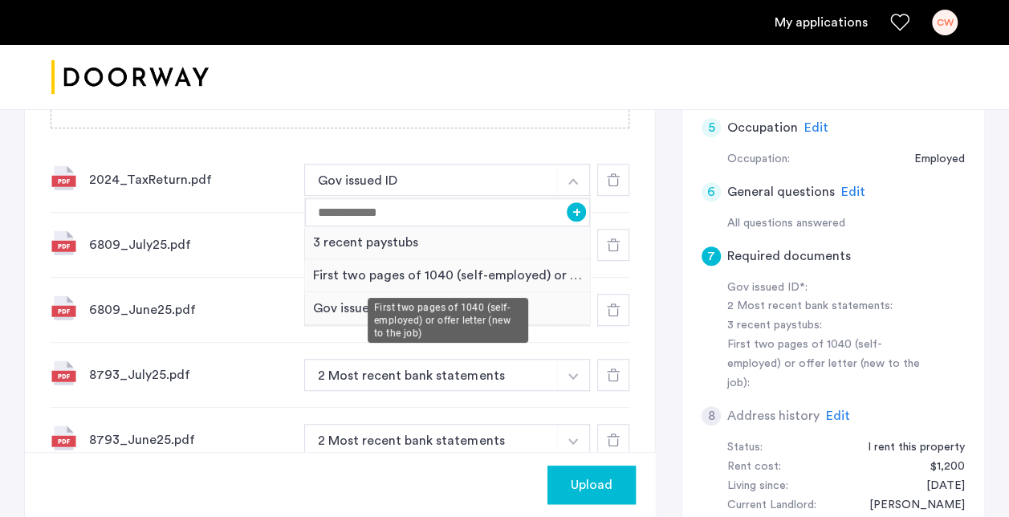
click at [318, 270] on div "First two pages of 1040 (self-employed) or offer letter (new to the job)" at bounding box center [447, 275] width 285 height 33
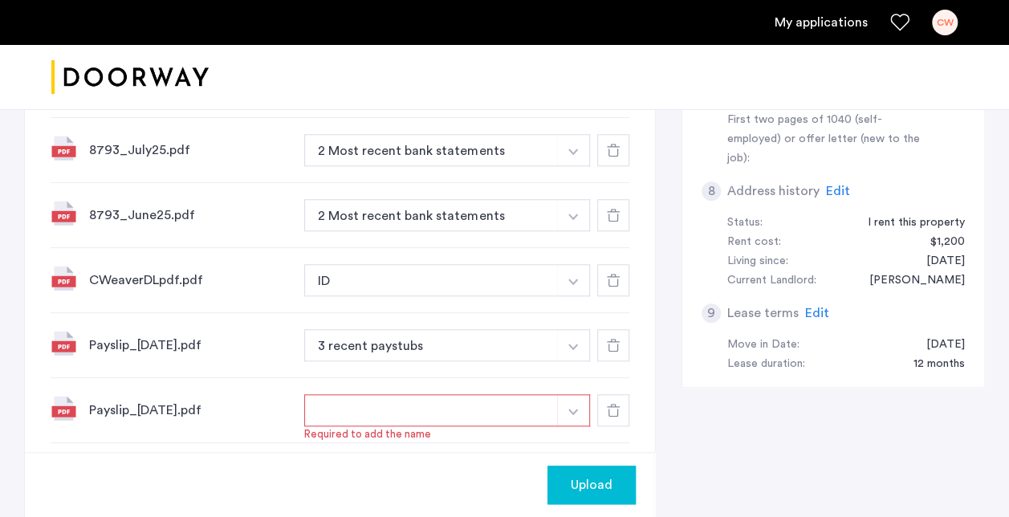
scroll to position [681, 0]
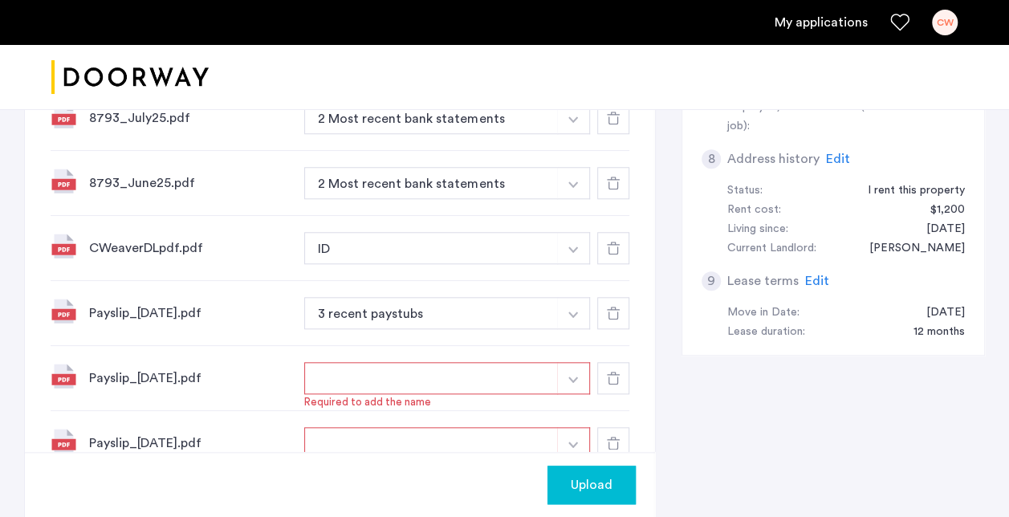
click at [575, 377] on img "button" at bounding box center [573, 379] width 10 height 6
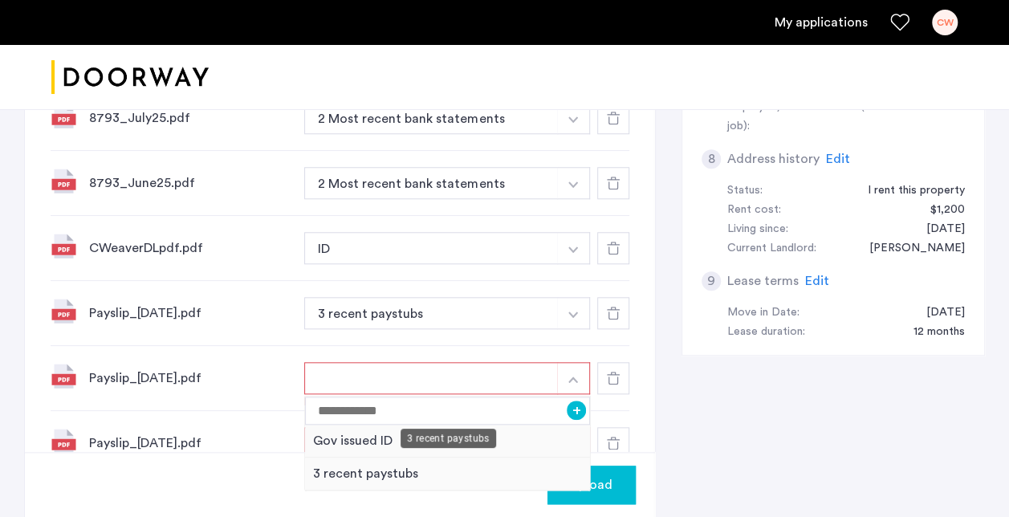
click at [400, 472] on div "3 recent paystubs" at bounding box center [447, 473] width 285 height 33
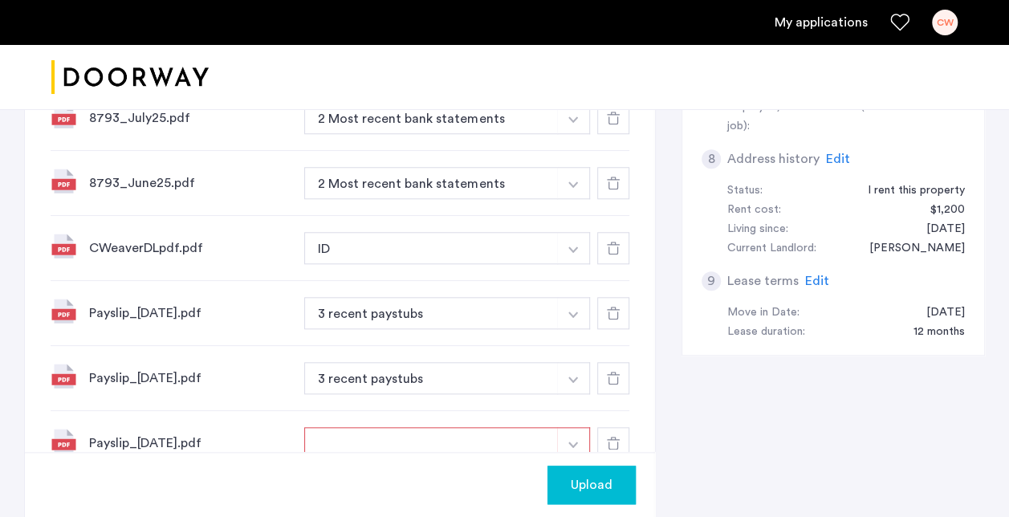
click at [574, 247] on img "button" at bounding box center [573, 249] width 10 height 6
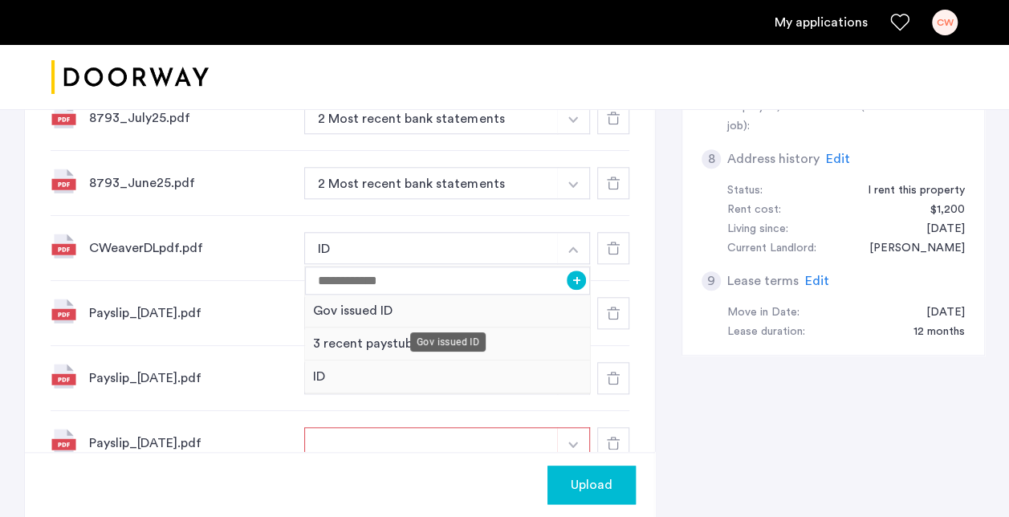
click at [386, 310] on div "Gov issued ID" at bounding box center [447, 311] width 285 height 33
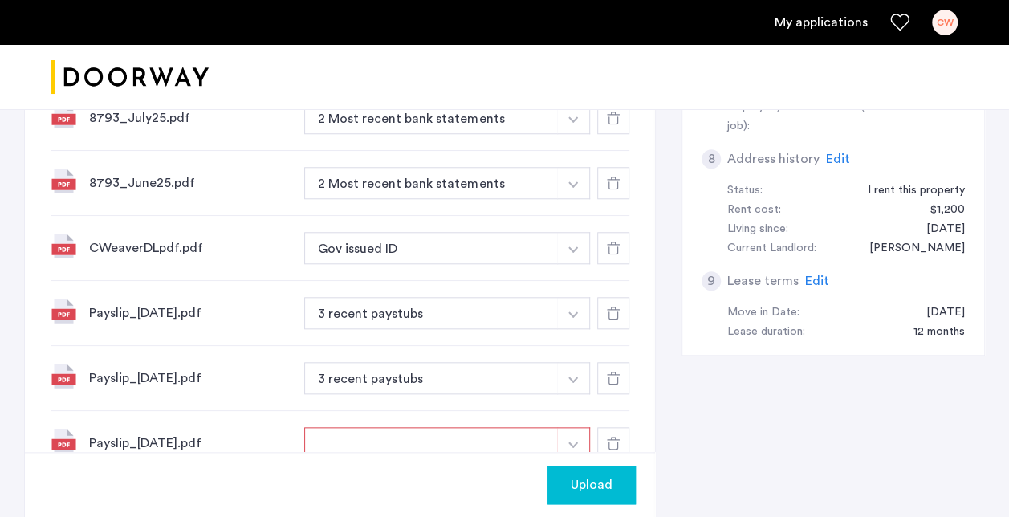
click at [575, 441] on img "button" at bounding box center [573, 444] width 10 height 6
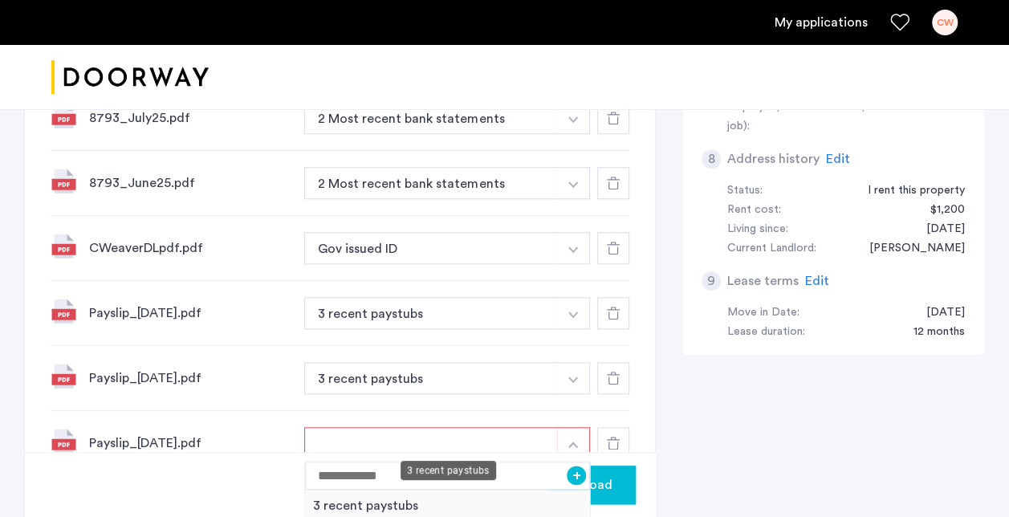
click at [409, 504] on div "3 recent paystubs" at bounding box center [447, 506] width 285 height 33
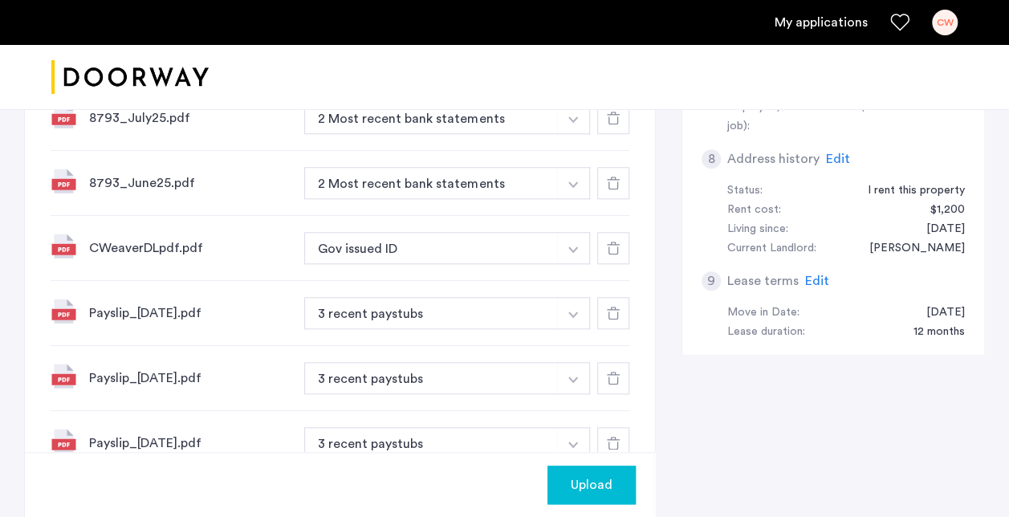
click at [572, 182] on img "button" at bounding box center [573, 184] width 10 height 6
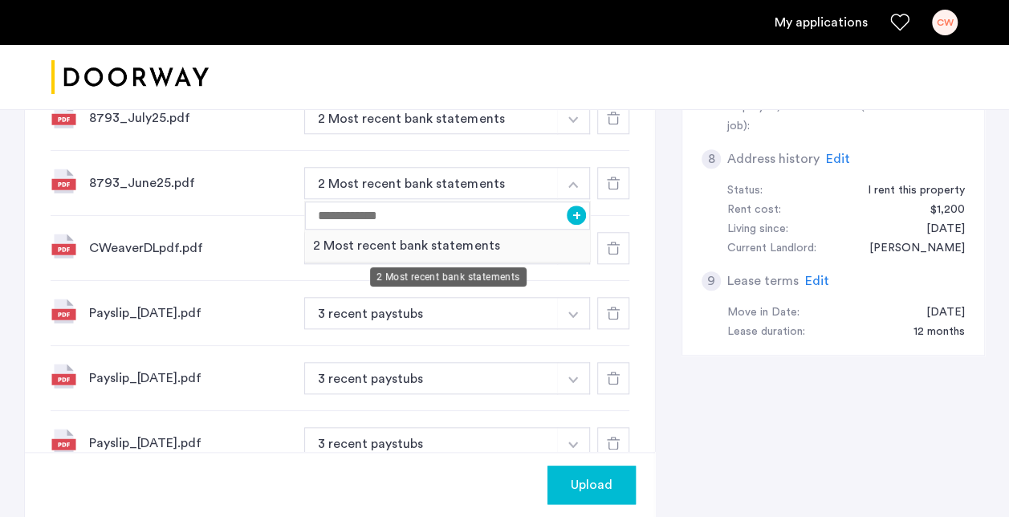
click at [474, 244] on div "2 Most recent bank statements" at bounding box center [447, 246] width 285 height 33
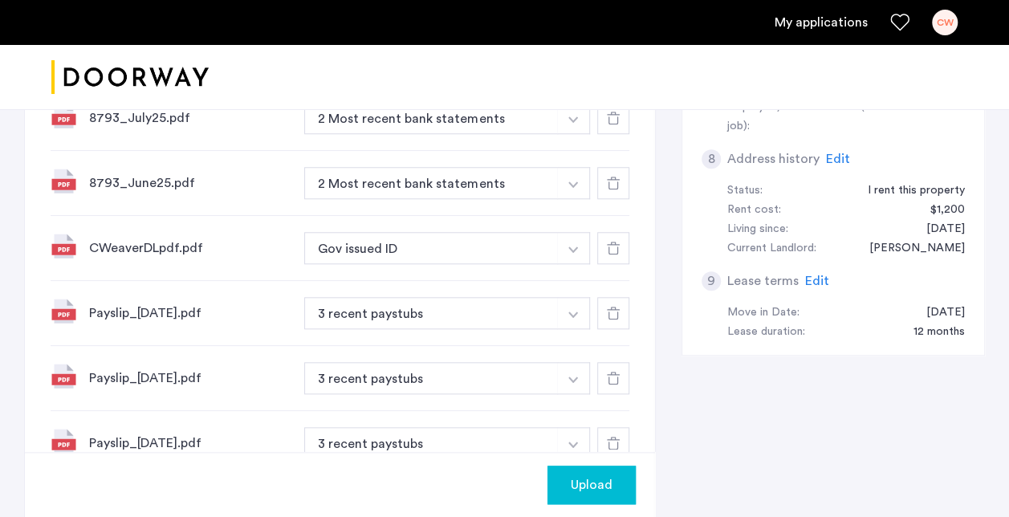
click at [573, 117] on img "button" at bounding box center [573, 119] width 10 height 6
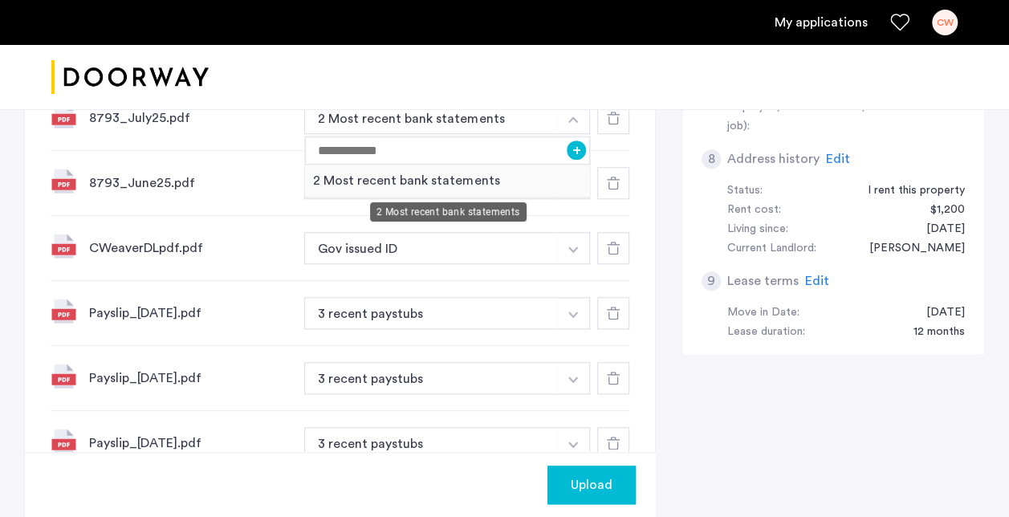
click at [477, 180] on div "2 Most recent bank statements" at bounding box center [447, 181] width 285 height 33
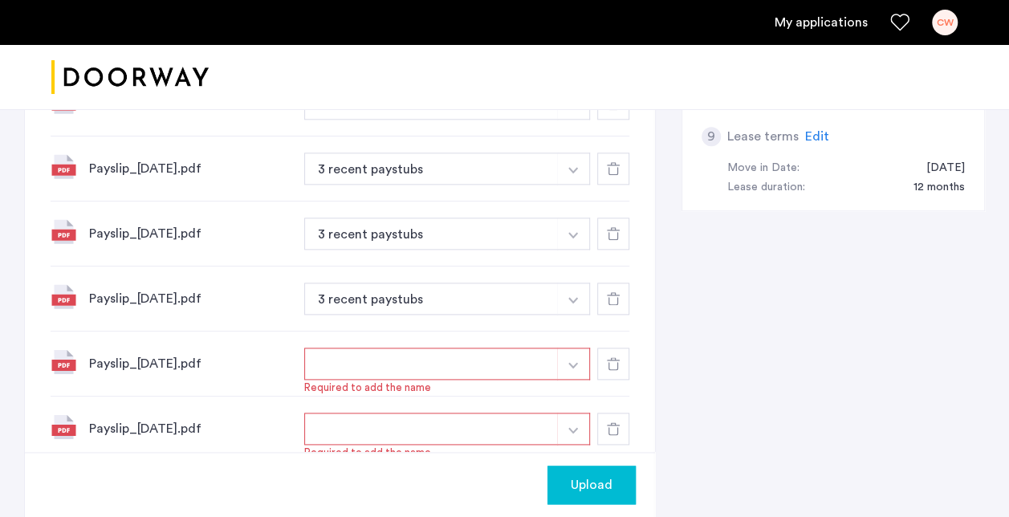
scroll to position [857, 0]
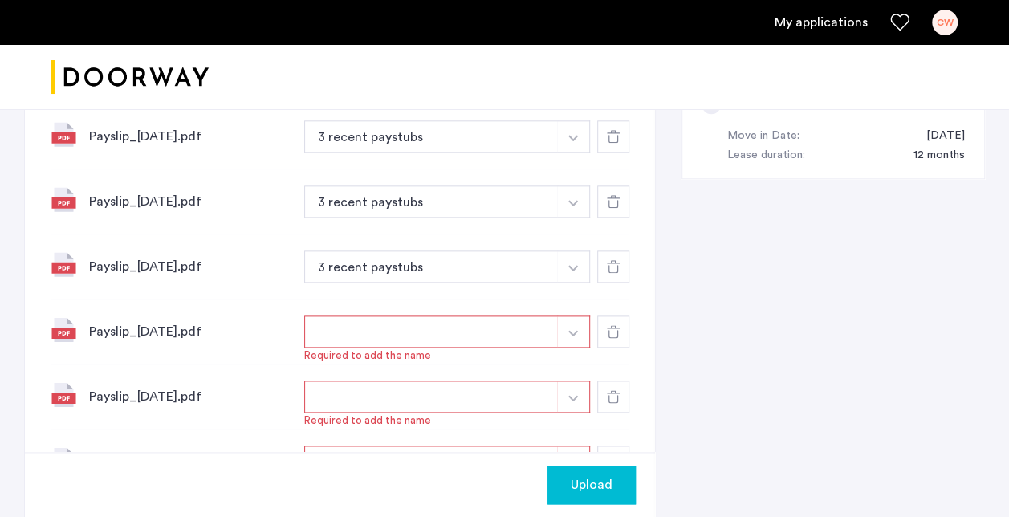
click at [616, 325] on icon at bounding box center [613, 331] width 13 height 13
click at [616, 321] on div at bounding box center [613, 331] width 32 height 32
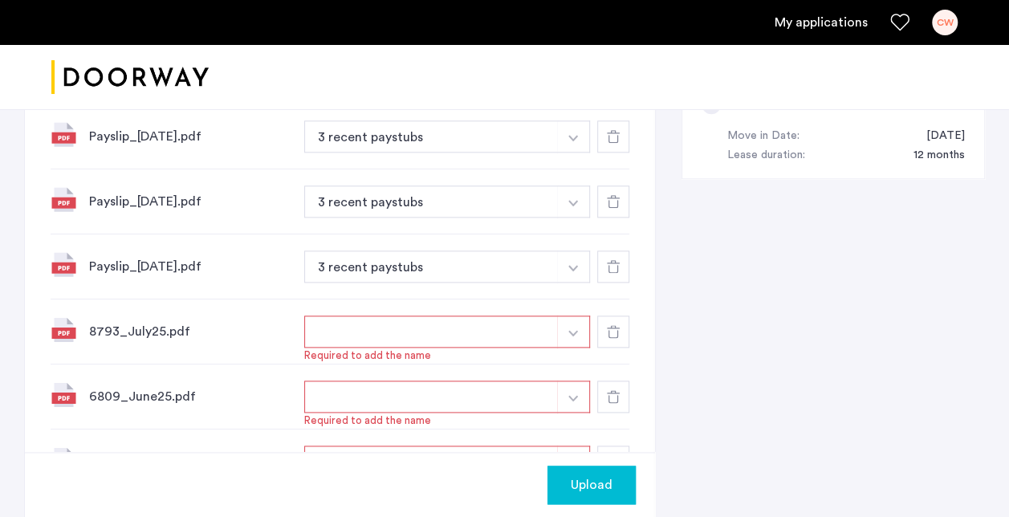
click at [616, 321] on div at bounding box center [613, 331] width 32 height 32
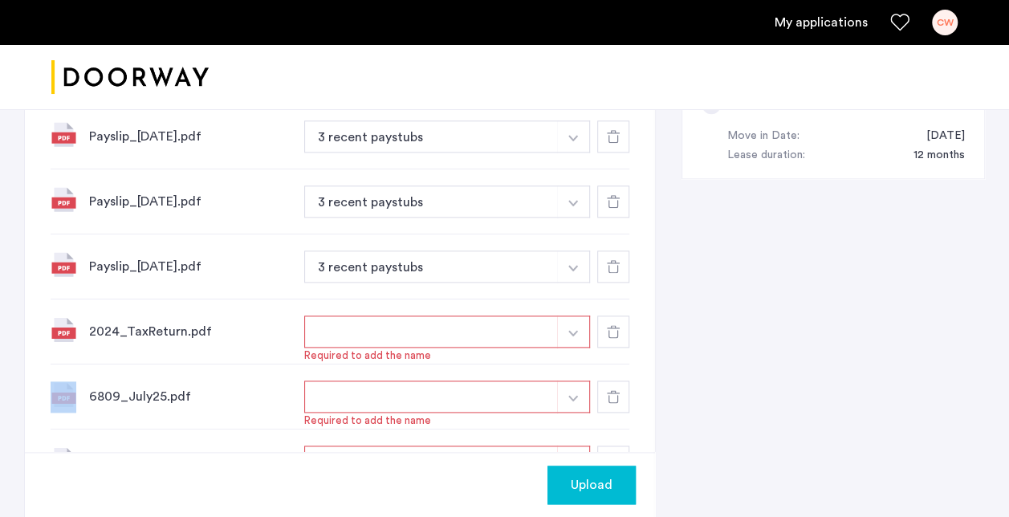
click at [616, 321] on div at bounding box center [613, 331] width 32 height 32
drag, startPoint x: 616, startPoint y: 321, endPoint x: 612, endPoint y: 334, distance: 13.5
click at [612, 334] on use at bounding box center [613, 331] width 13 height 13
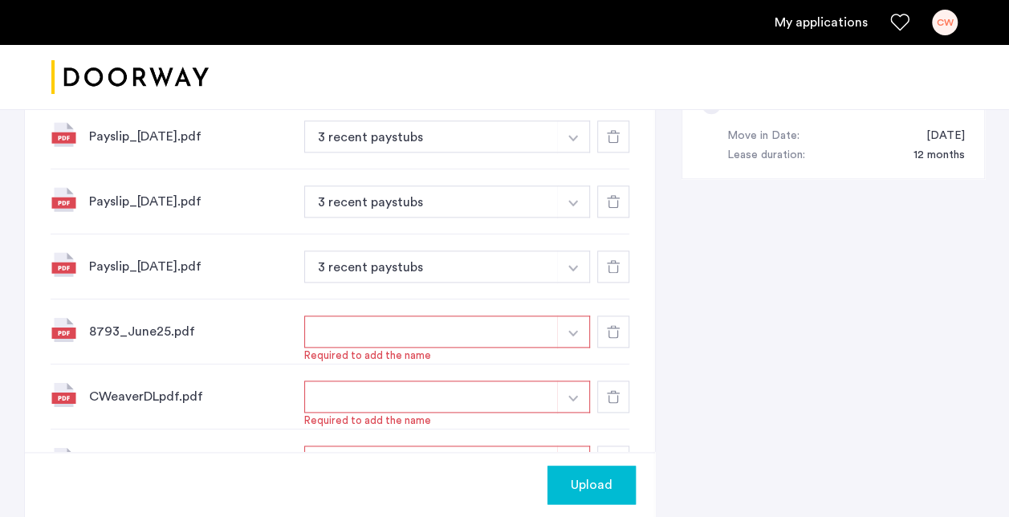
click at [612, 334] on use at bounding box center [613, 331] width 13 height 13
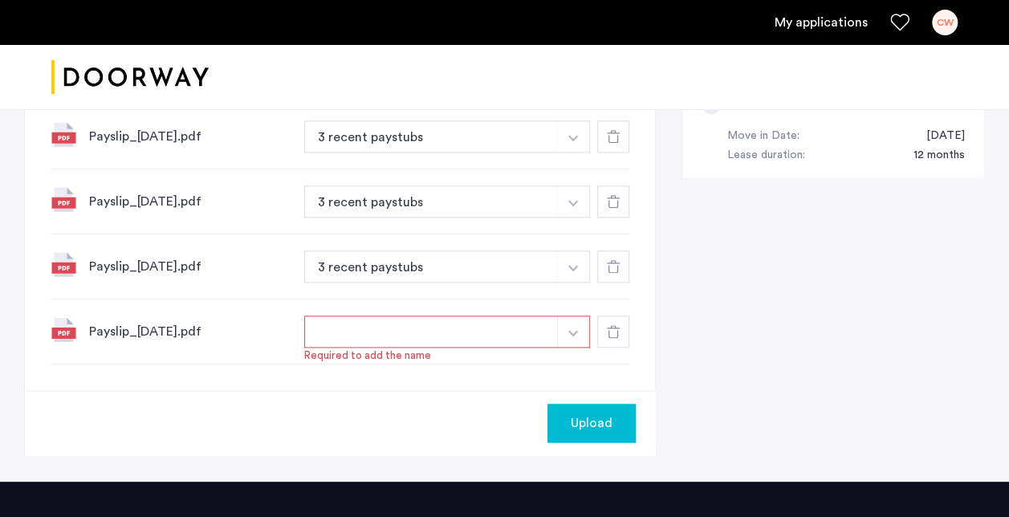
click at [612, 334] on use at bounding box center [613, 331] width 13 height 13
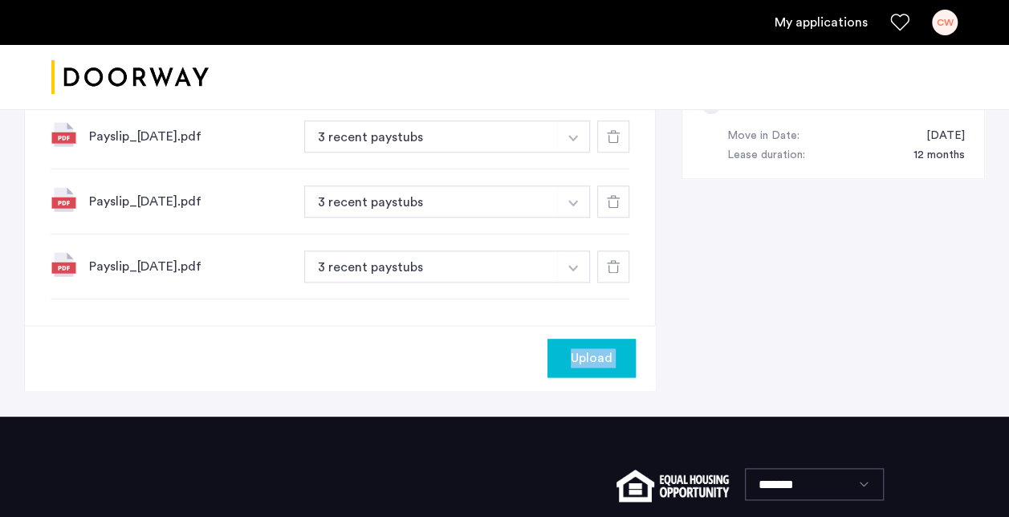
click at [612, 334] on div "Upload" at bounding box center [340, 357] width 630 height 65
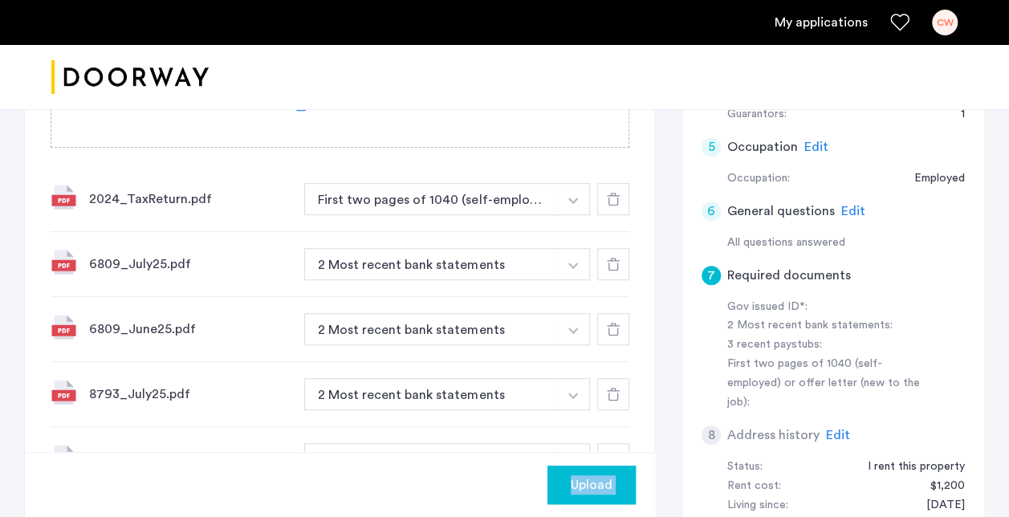
click at [586, 486] on span "Upload" at bounding box center [592, 484] width 42 height 19
click at [600, 486] on button "Next" at bounding box center [607, 484] width 56 height 39
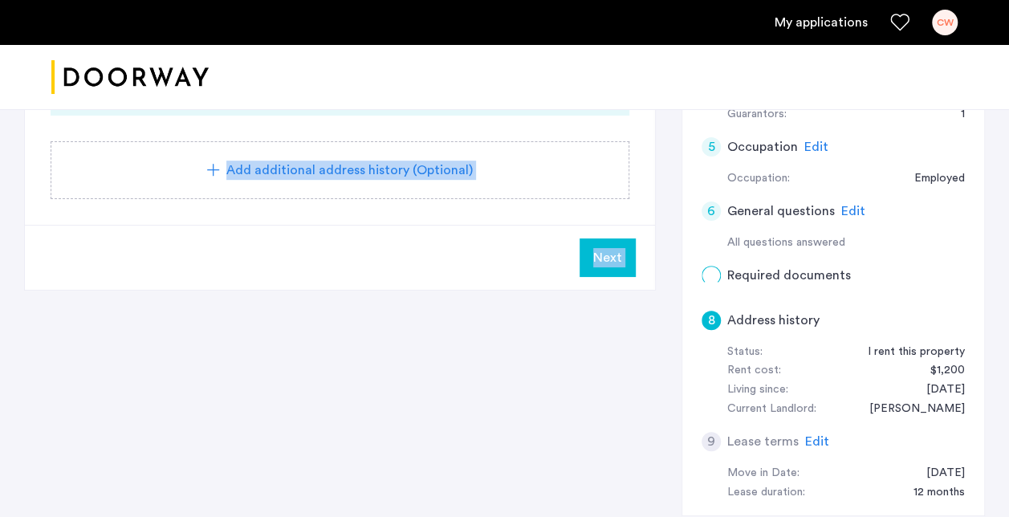
scroll to position [0, 0]
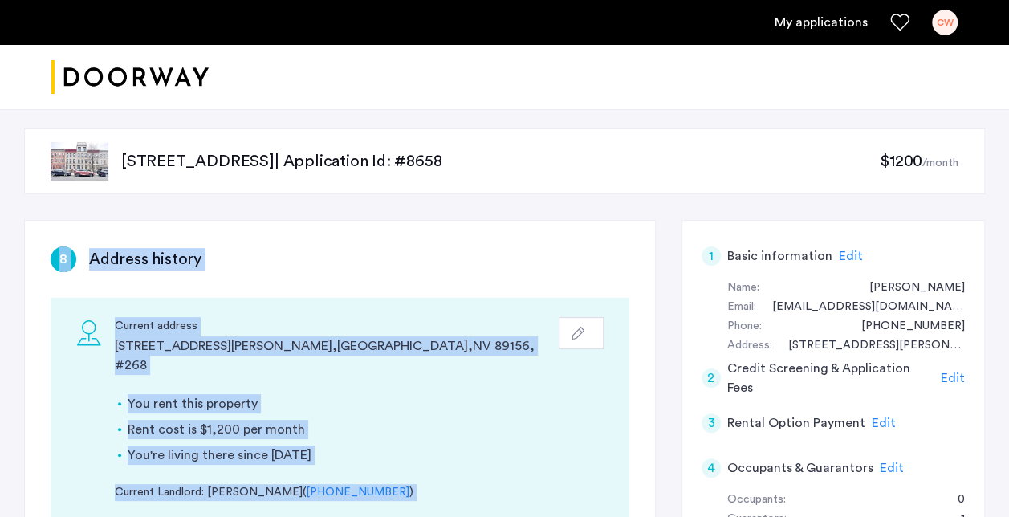
click at [476, 264] on div "8 Address history" at bounding box center [340, 259] width 579 height 26
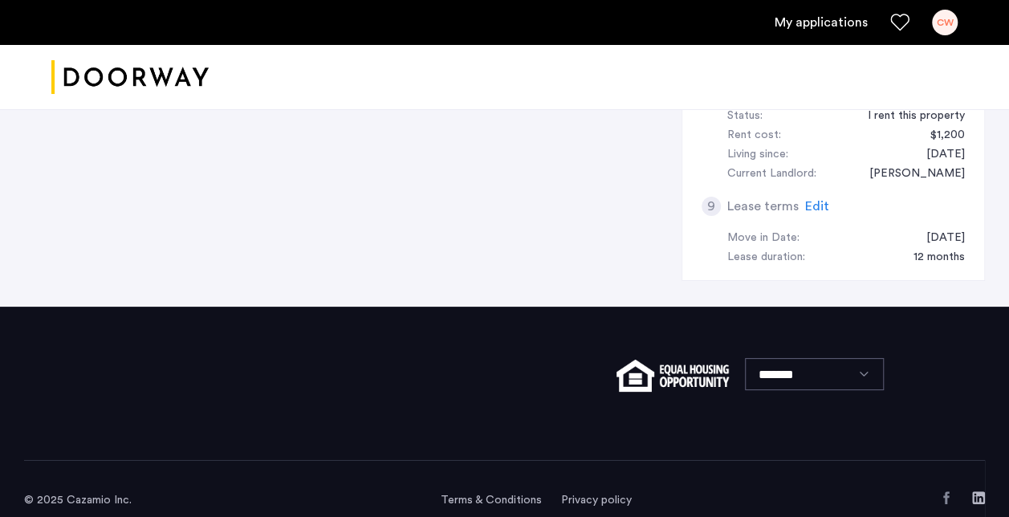
scroll to position [305, 0]
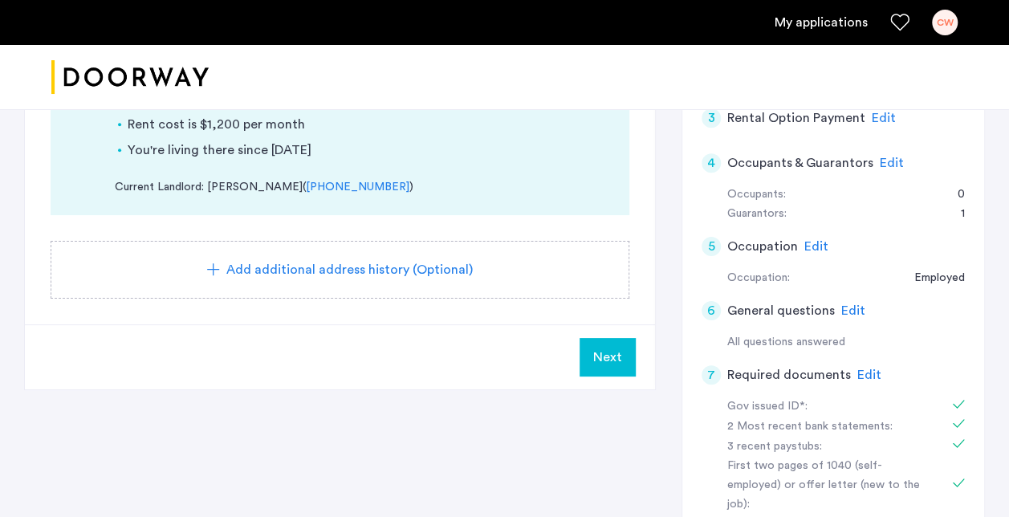
click at [600, 338] on button "Next" at bounding box center [607, 357] width 56 height 39
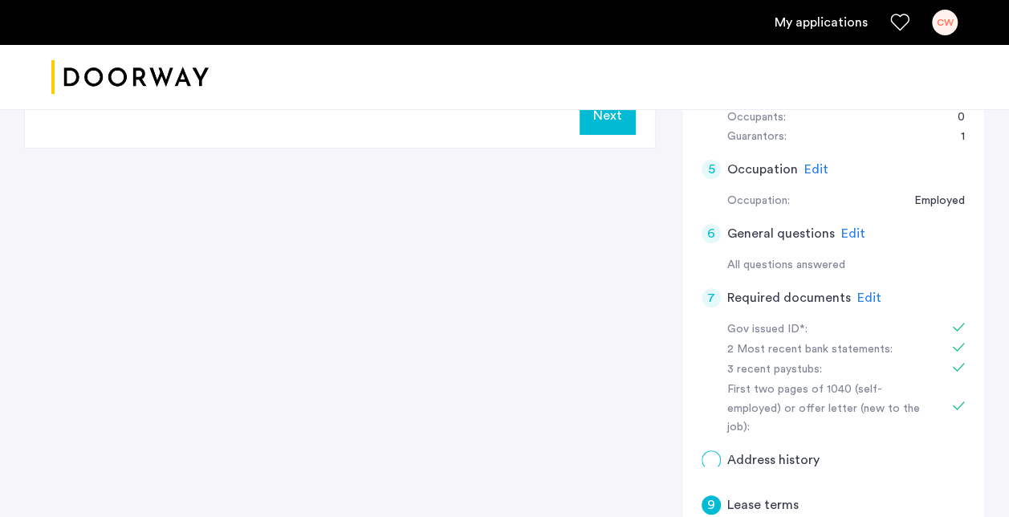
scroll to position [0, 0]
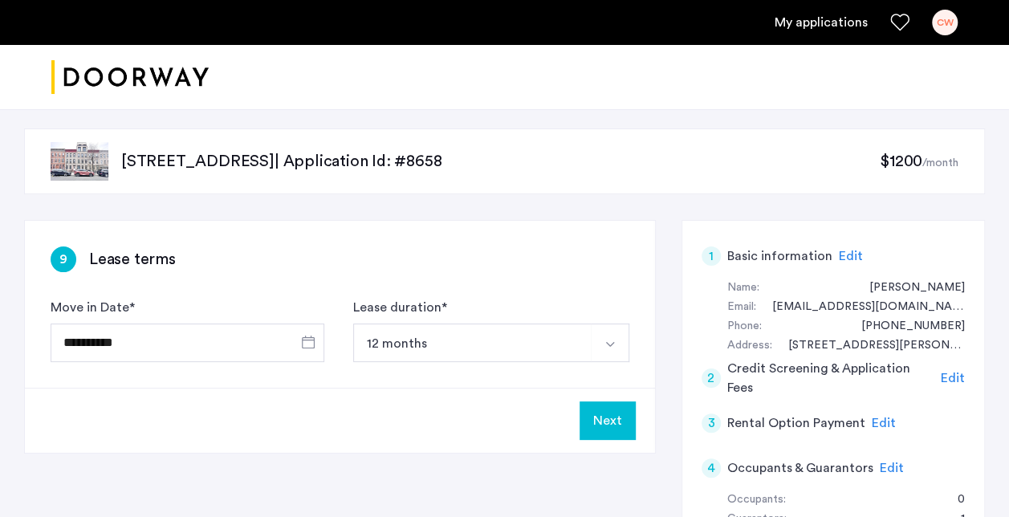
click at [619, 422] on button "Next" at bounding box center [607, 420] width 56 height 39
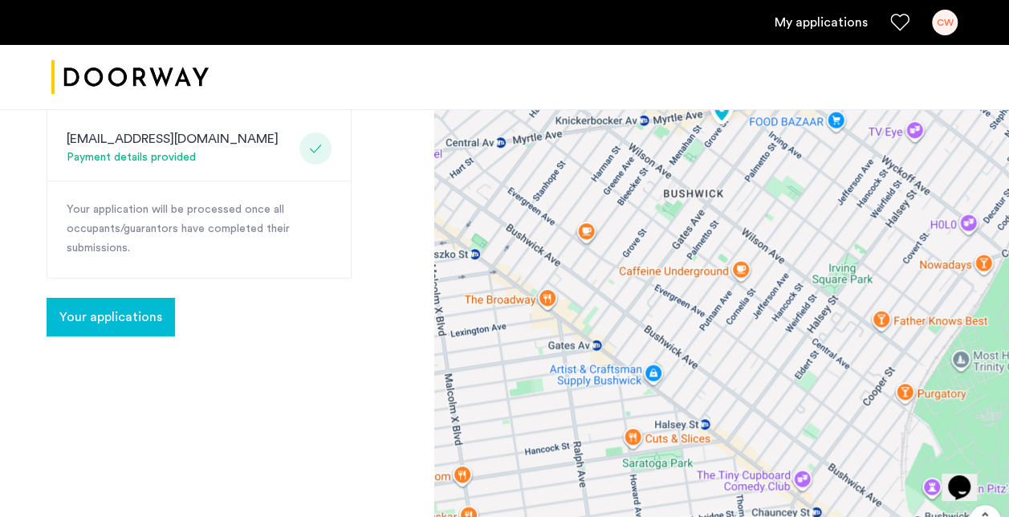
scroll to position [782, 0]
